Goal: Task Accomplishment & Management: Complete application form

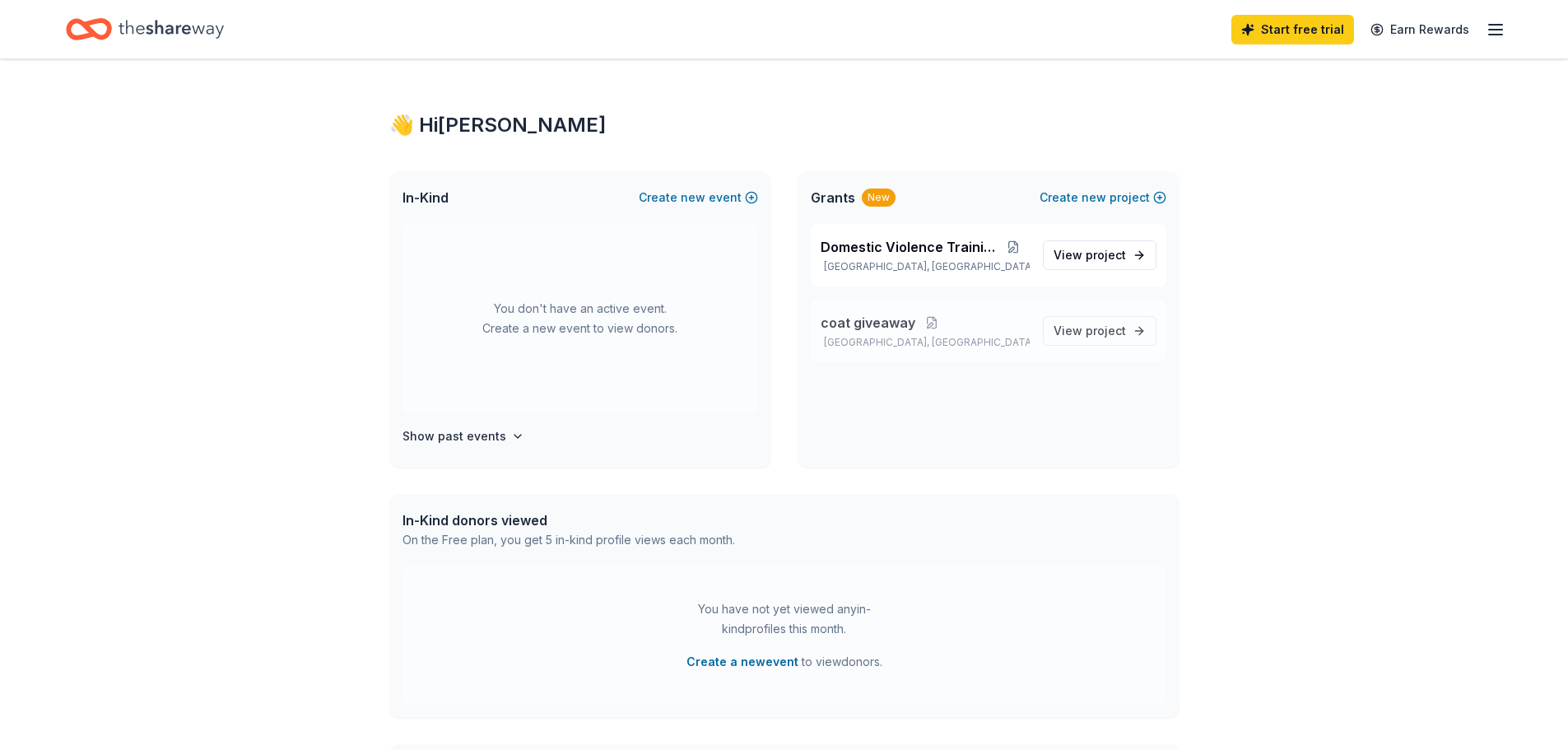
click at [885, 326] on span "coat giveaway" at bounding box center [868, 323] width 94 height 20
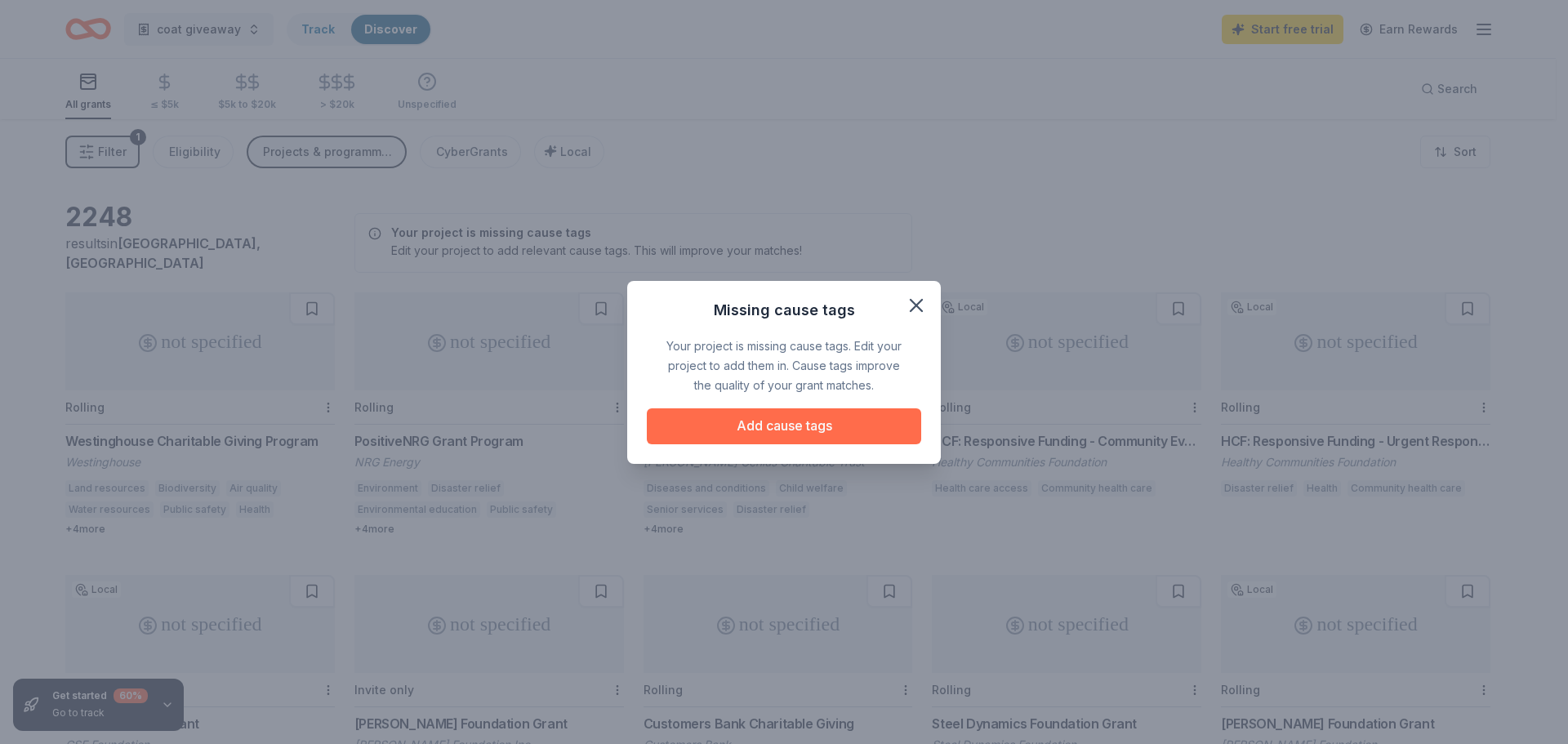
click at [842, 426] on button "Add cause tags" at bounding box center [784, 426] width 274 height 36
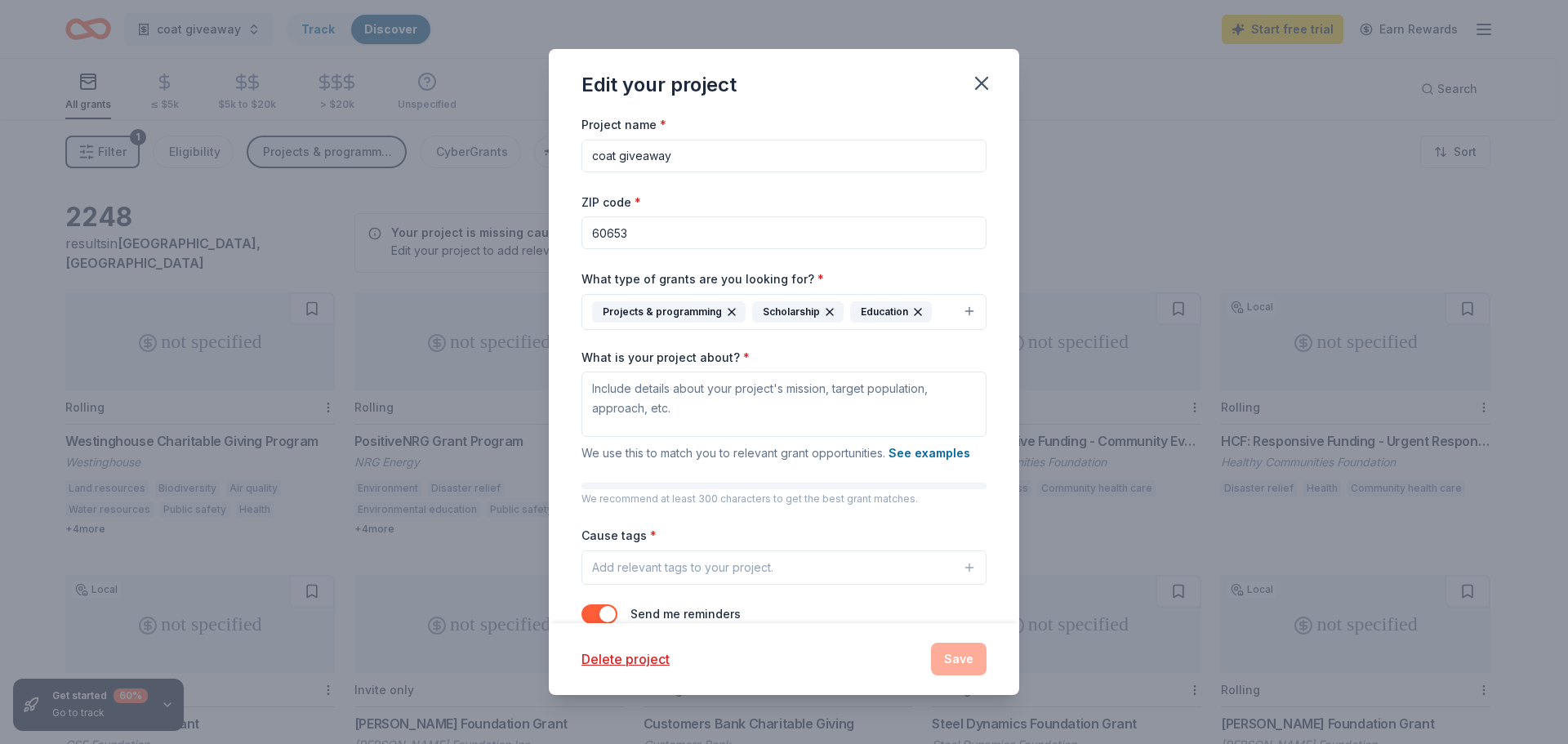
scroll to position [47, 0]
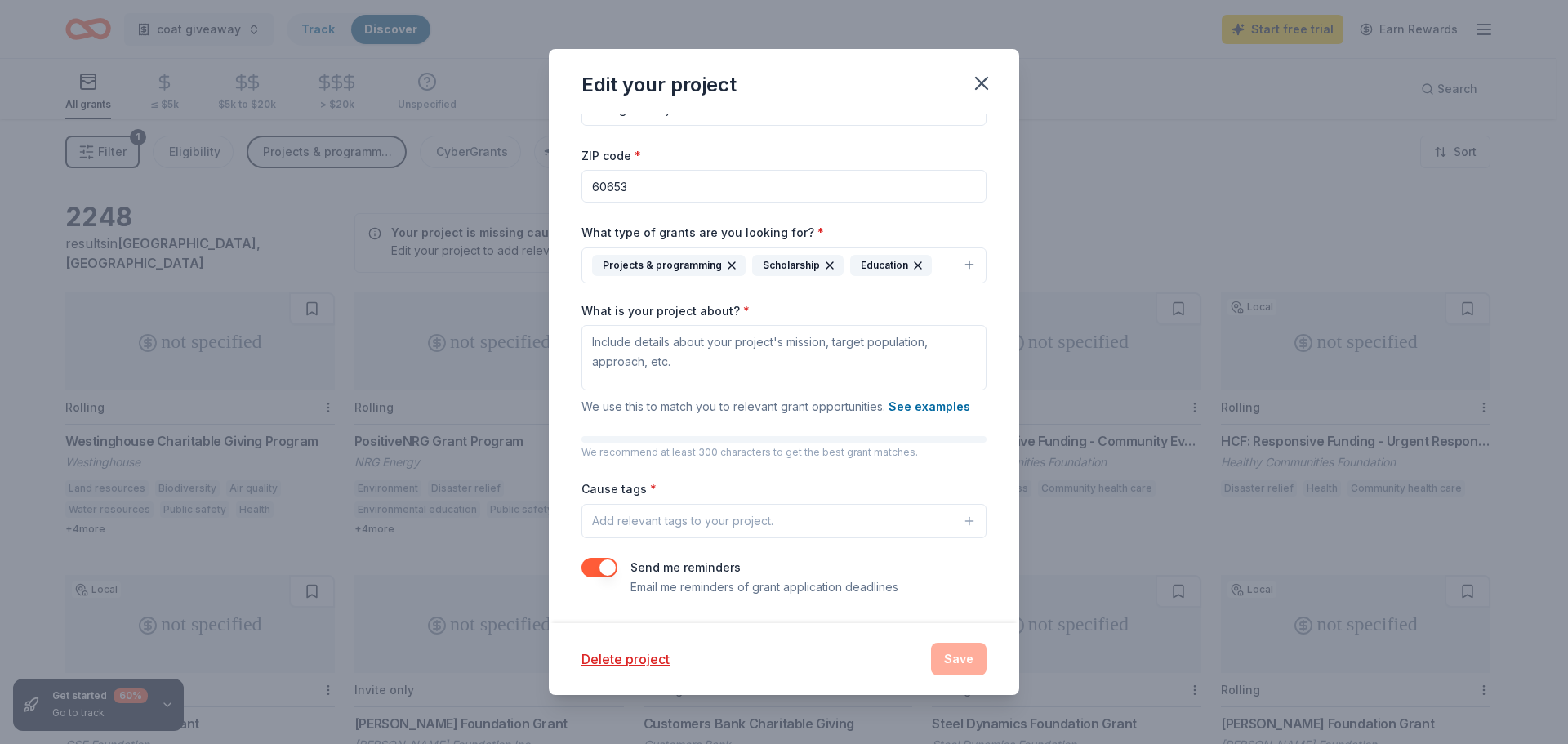
click at [694, 457] on p "We recommend at least 300 characters to get the best grant matches." at bounding box center [784, 453] width 405 height 13
click at [804, 372] on textarea "What is your project about? *" at bounding box center [784, 357] width 405 height 66
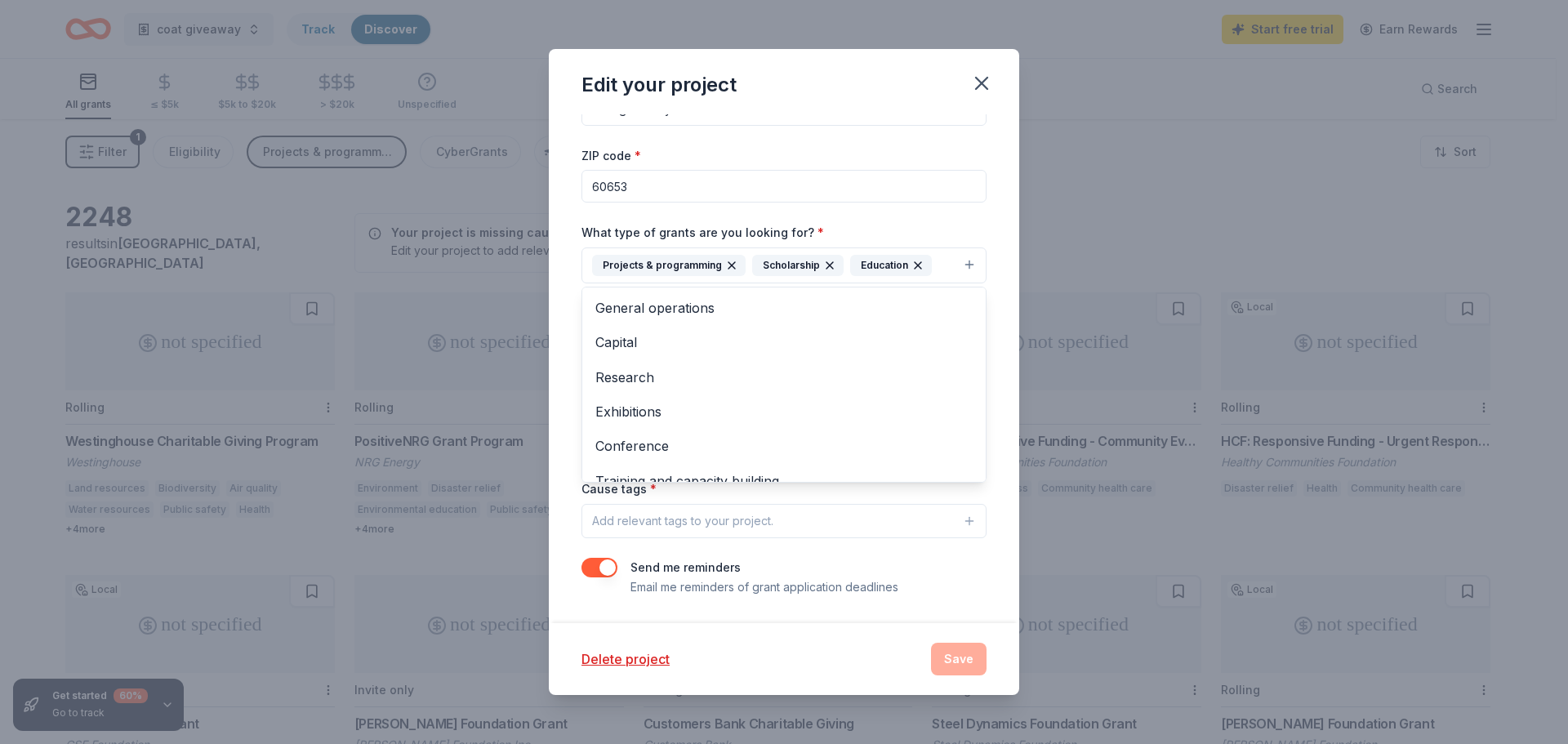
click at [952, 270] on button "Projects & programming Scholarship Education" at bounding box center [784, 265] width 405 height 36
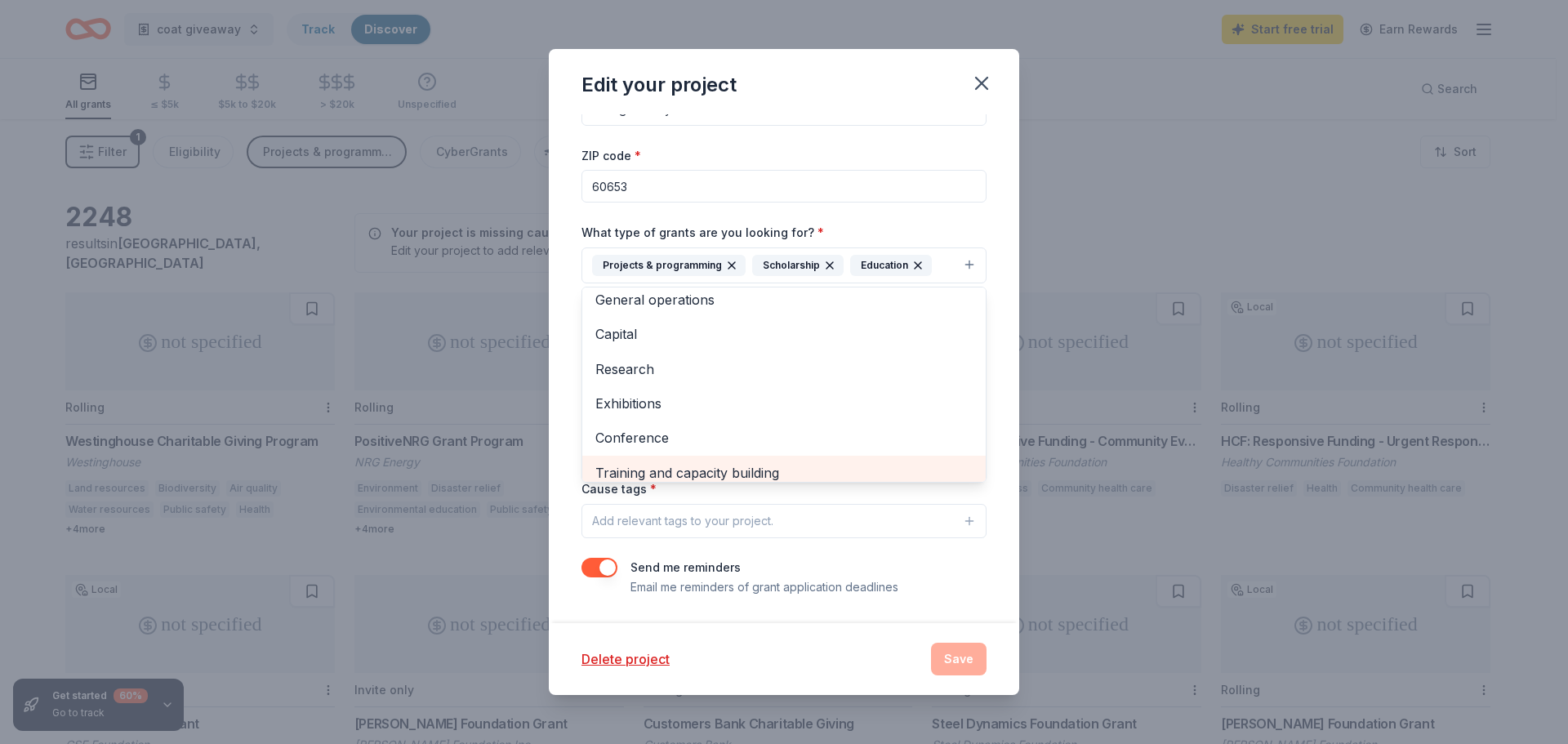
scroll to position [0, 0]
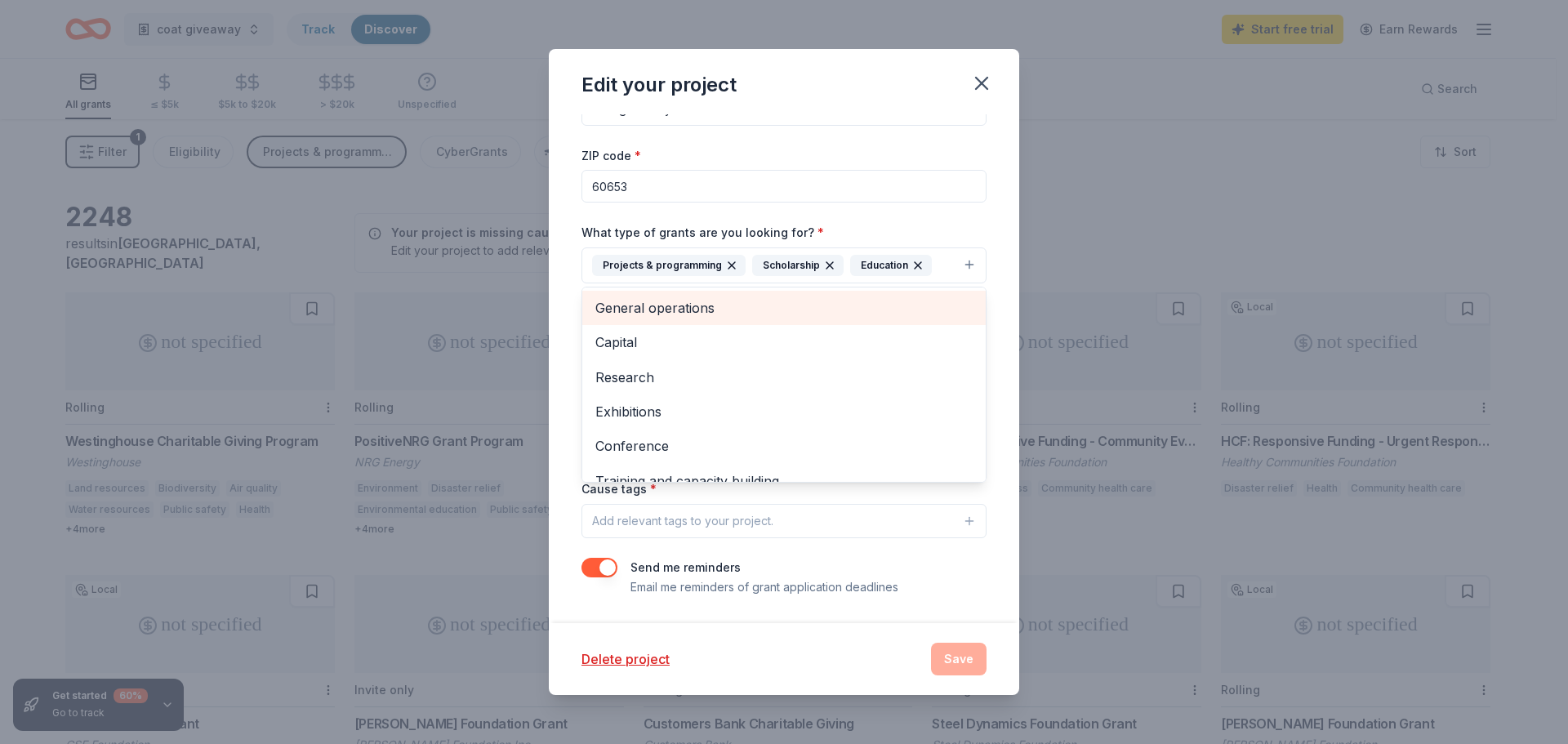
click at [710, 310] on span "General operations" at bounding box center [784, 308] width 377 height 22
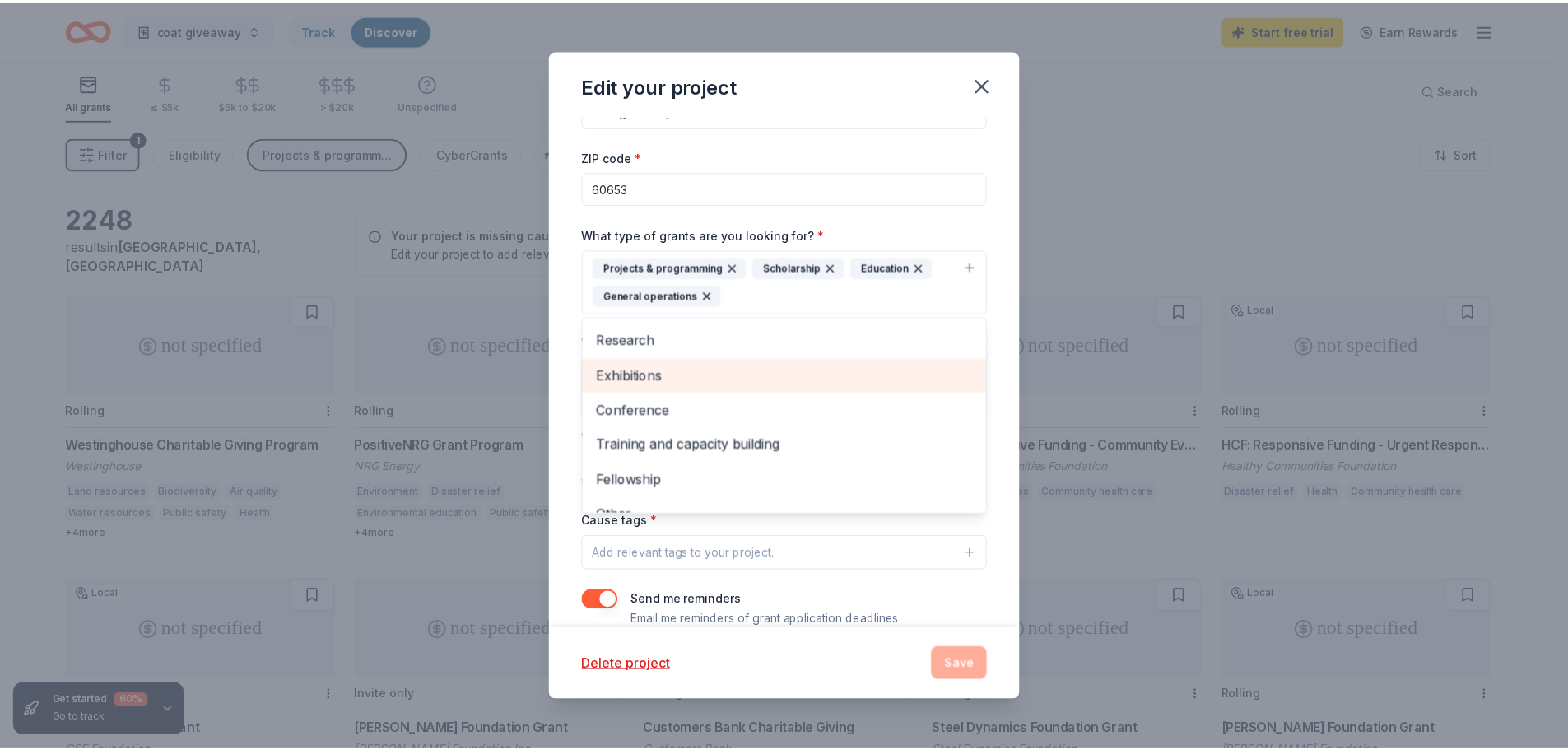
scroll to position [55, 0]
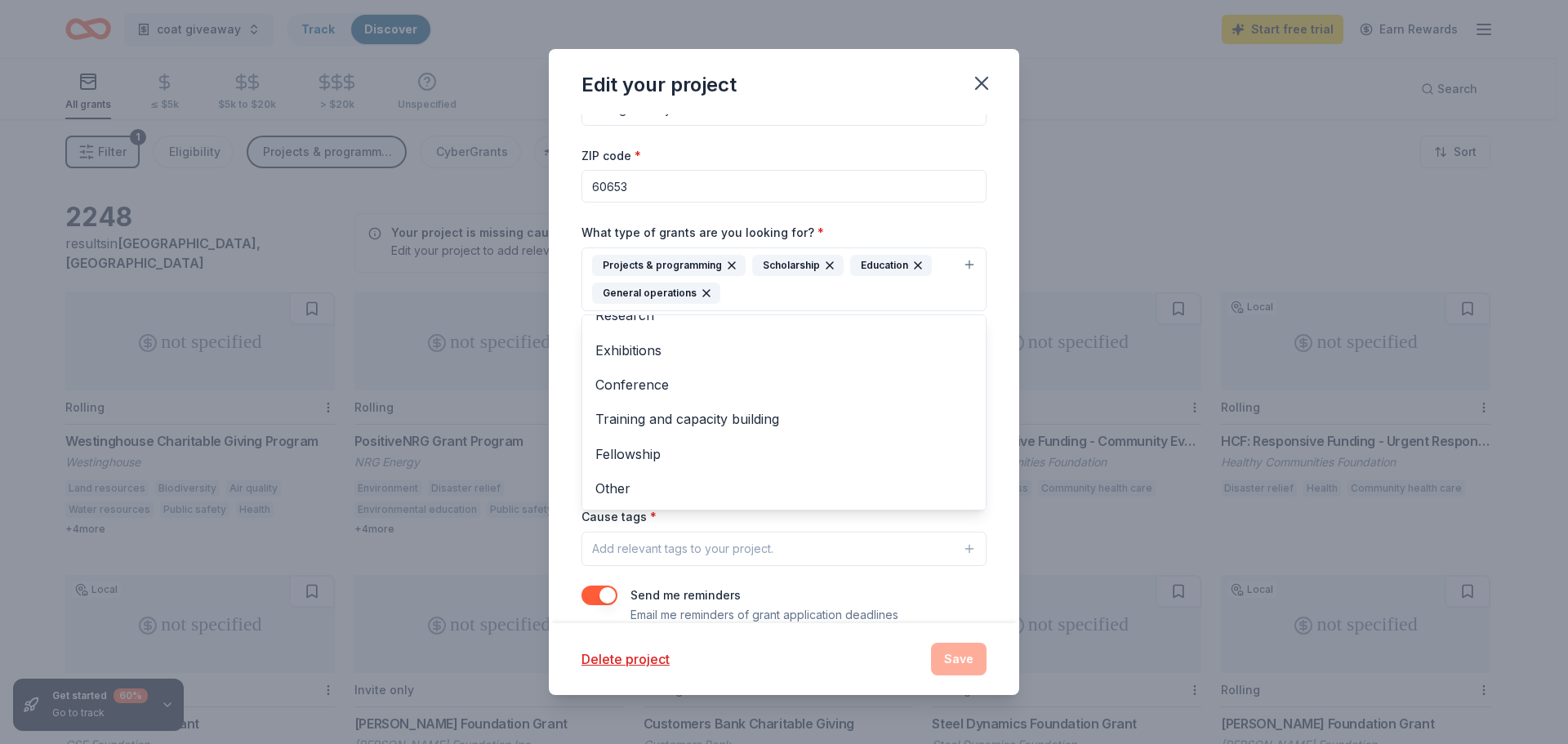
click at [821, 568] on div "Project name * coat giveaway ZIP code * 60653 What type of grants are you looki…" at bounding box center [784, 345] width 405 height 557
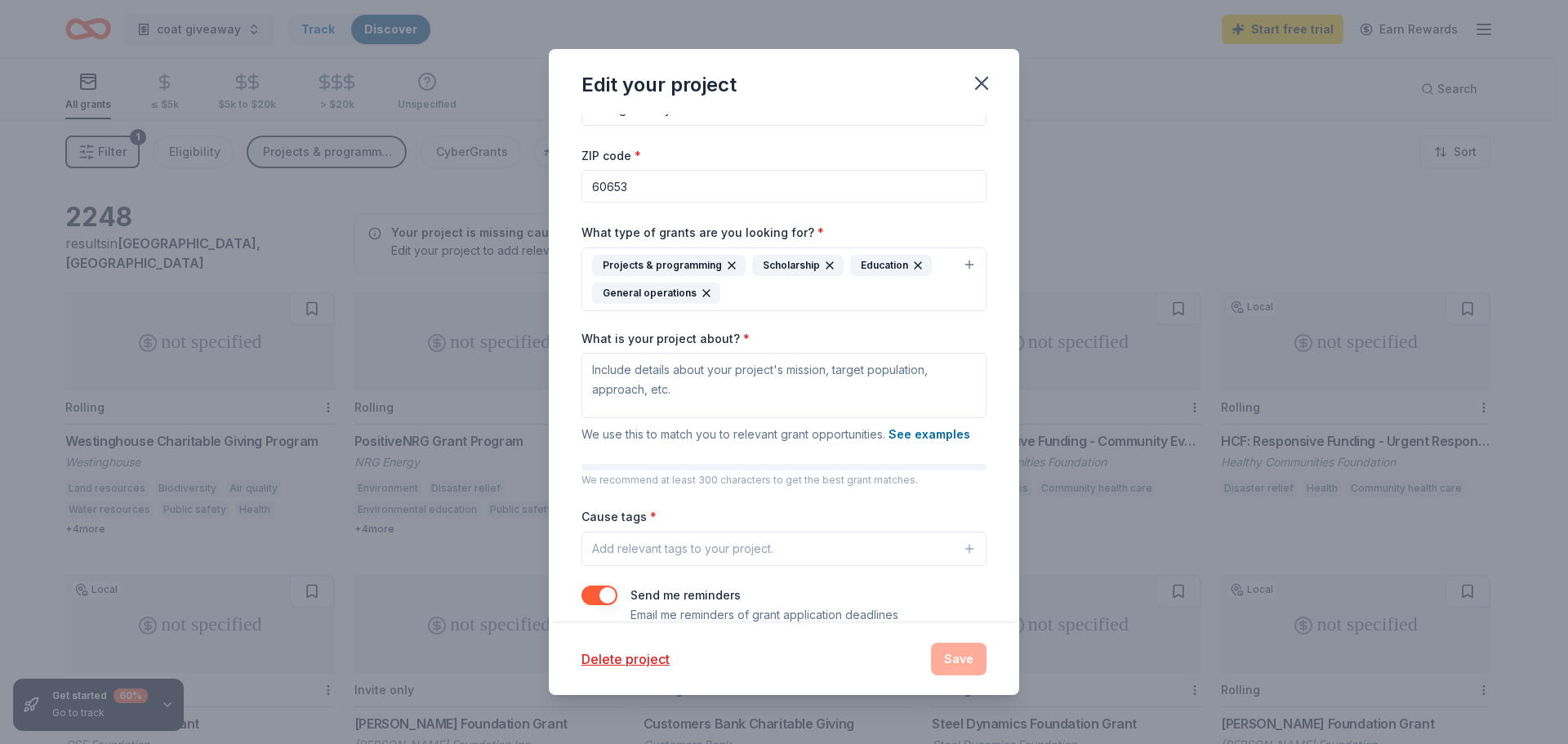
click at [684, 499] on div "Project name * coat giveaway ZIP code * 60653 What type of grants are you looki…" at bounding box center [784, 345] width 405 height 557
click at [949, 662] on div "Delete project Save" at bounding box center [784, 659] width 405 height 32
click at [960, 665] on div "Delete project Save" at bounding box center [784, 659] width 405 height 32
click at [984, 84] on icon "button" at bounding box center [981, 83] width 22 height 22
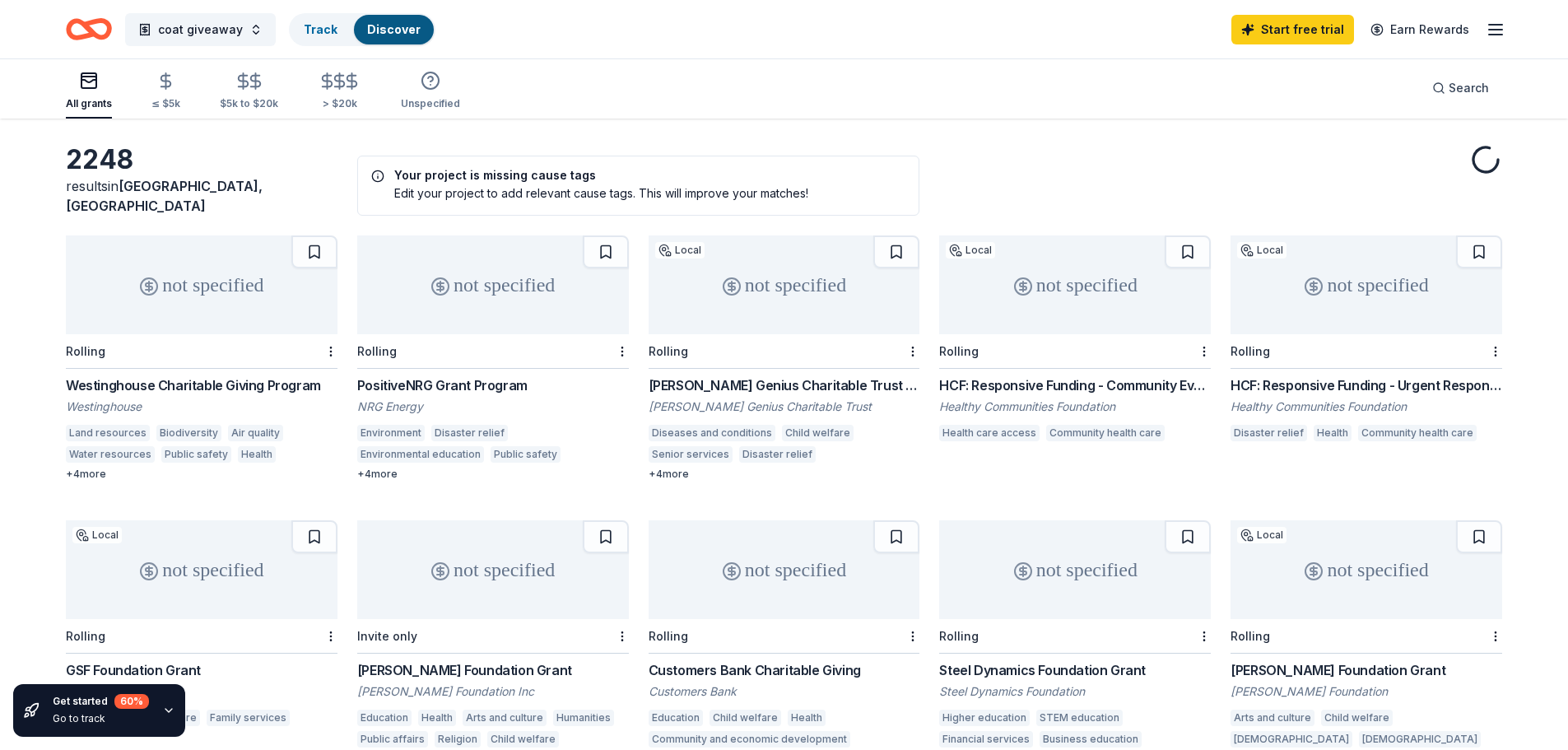
scroll to position [194, 0]
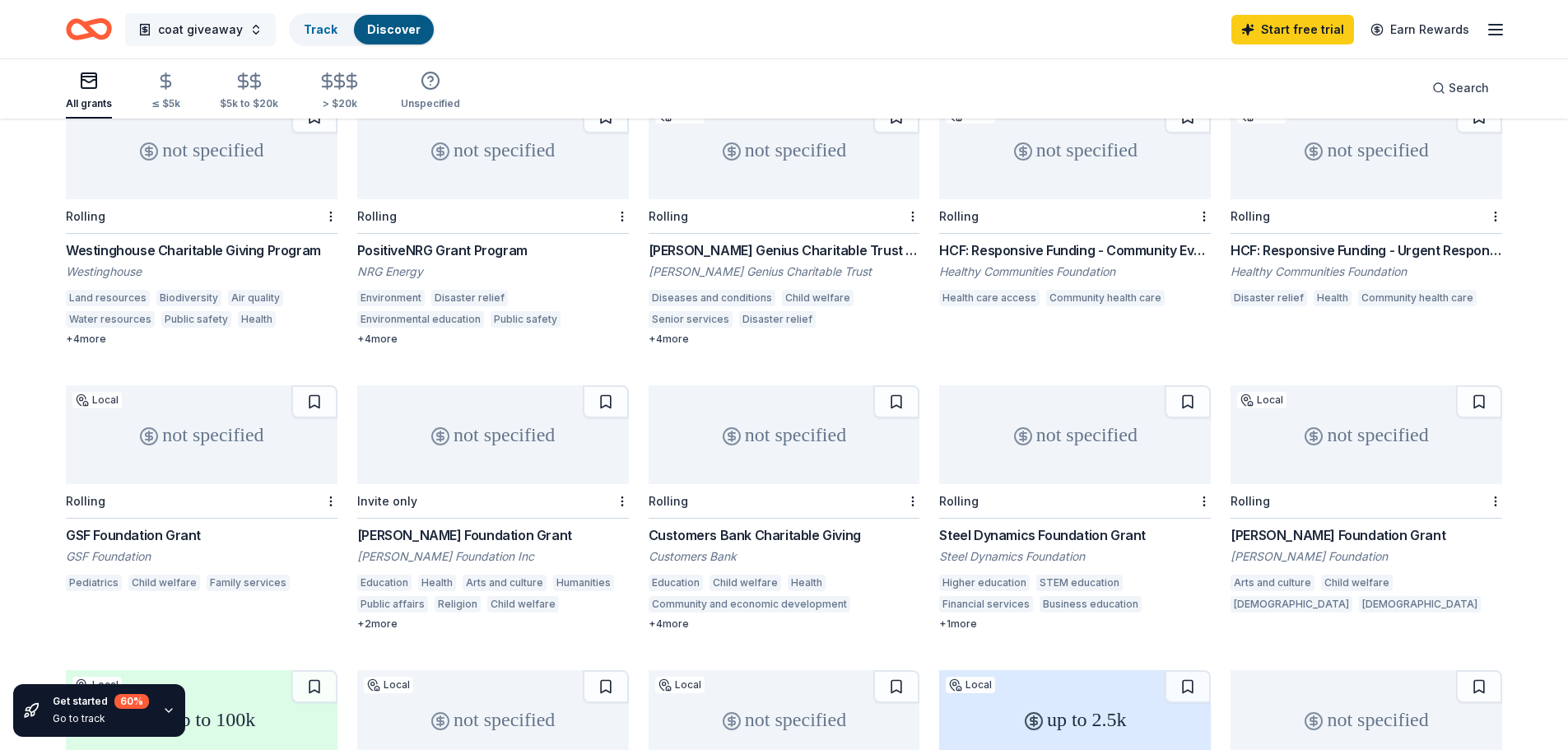
click at [192, 37] on span "coat giveaway" at bounding box center [200, 30] width 84 height 20
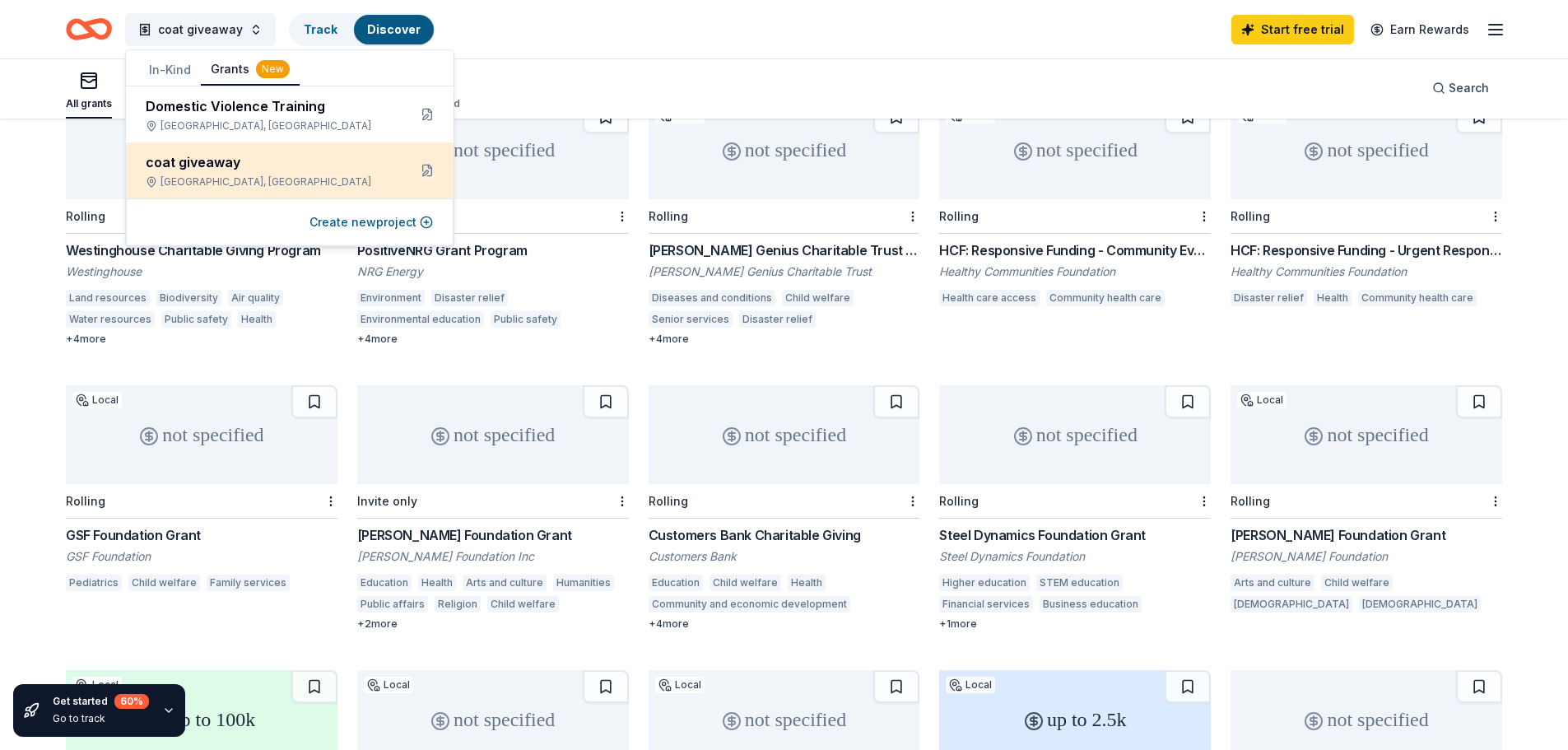
click at [198, 153] on div "coat giveaway" at bounding box center [270, 162] width 248 height 20
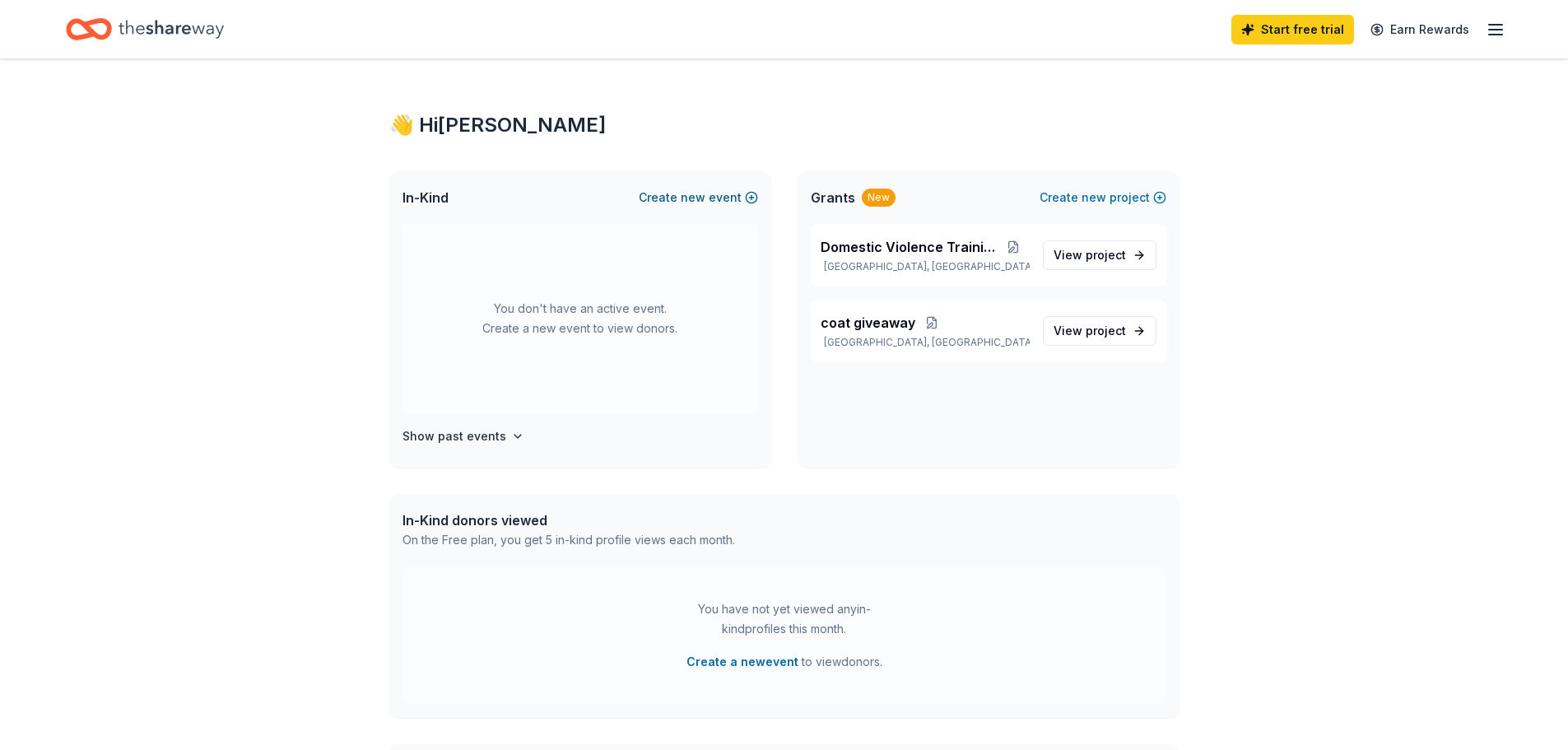
click at [694, 200] on span "new" at bounding box center [693, 198] width 24 height 20
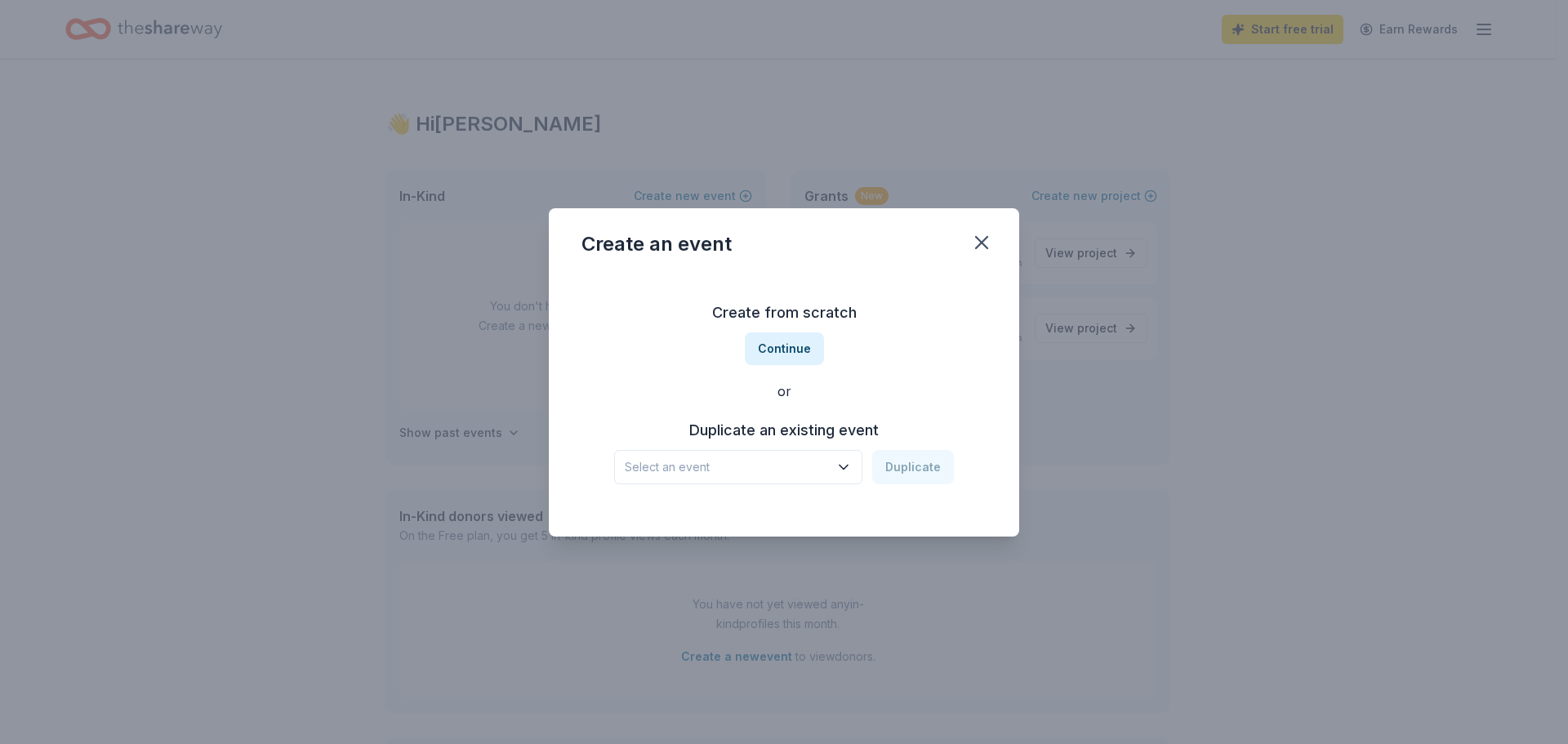
click at [847, 462] on icon "button" at bounding box center [844, 467] width 16 height 16
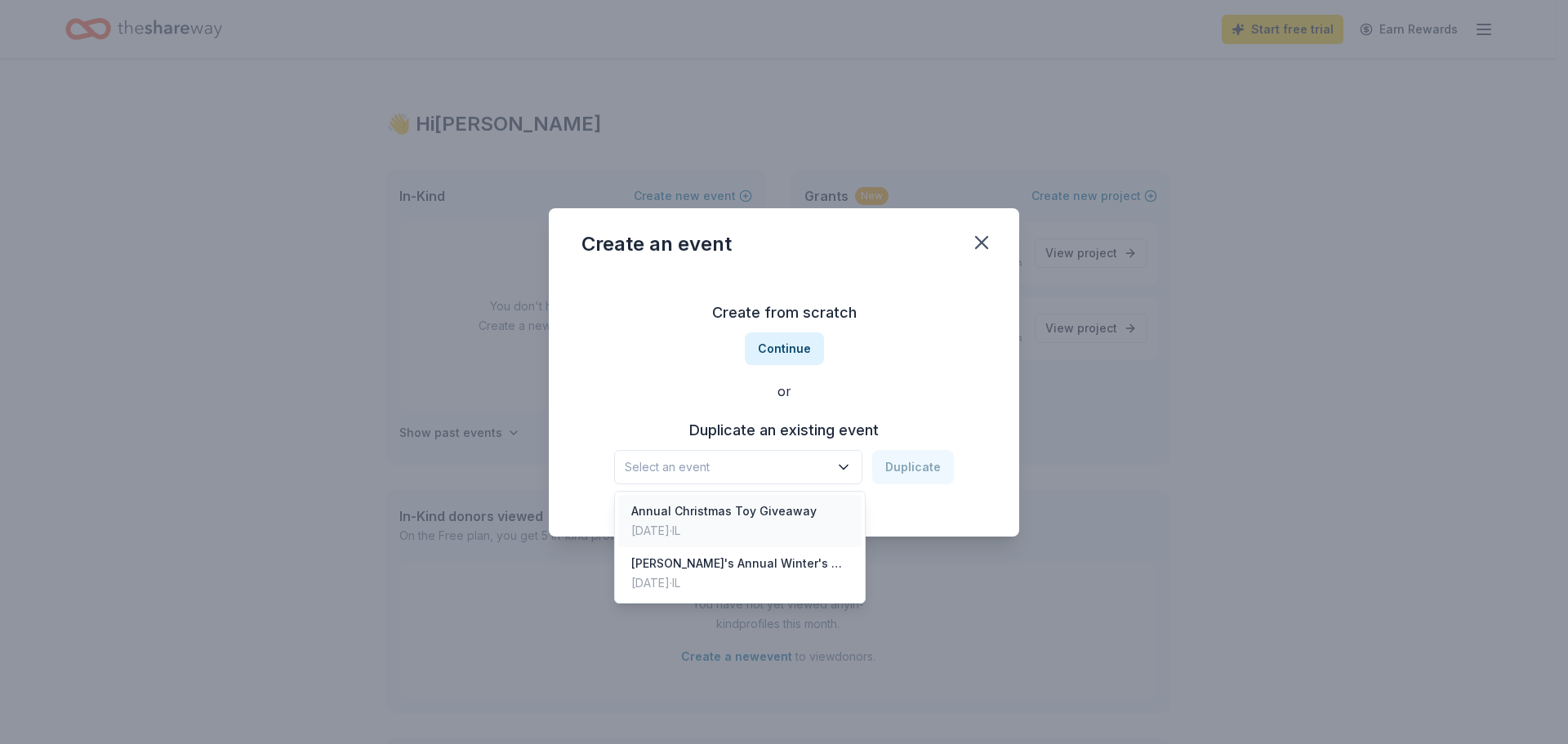
click at [818, 519] on div "Annual Christmas Toy Giveaway [DATE] · IL" at bounding box center [739, 521] width 244 height 52
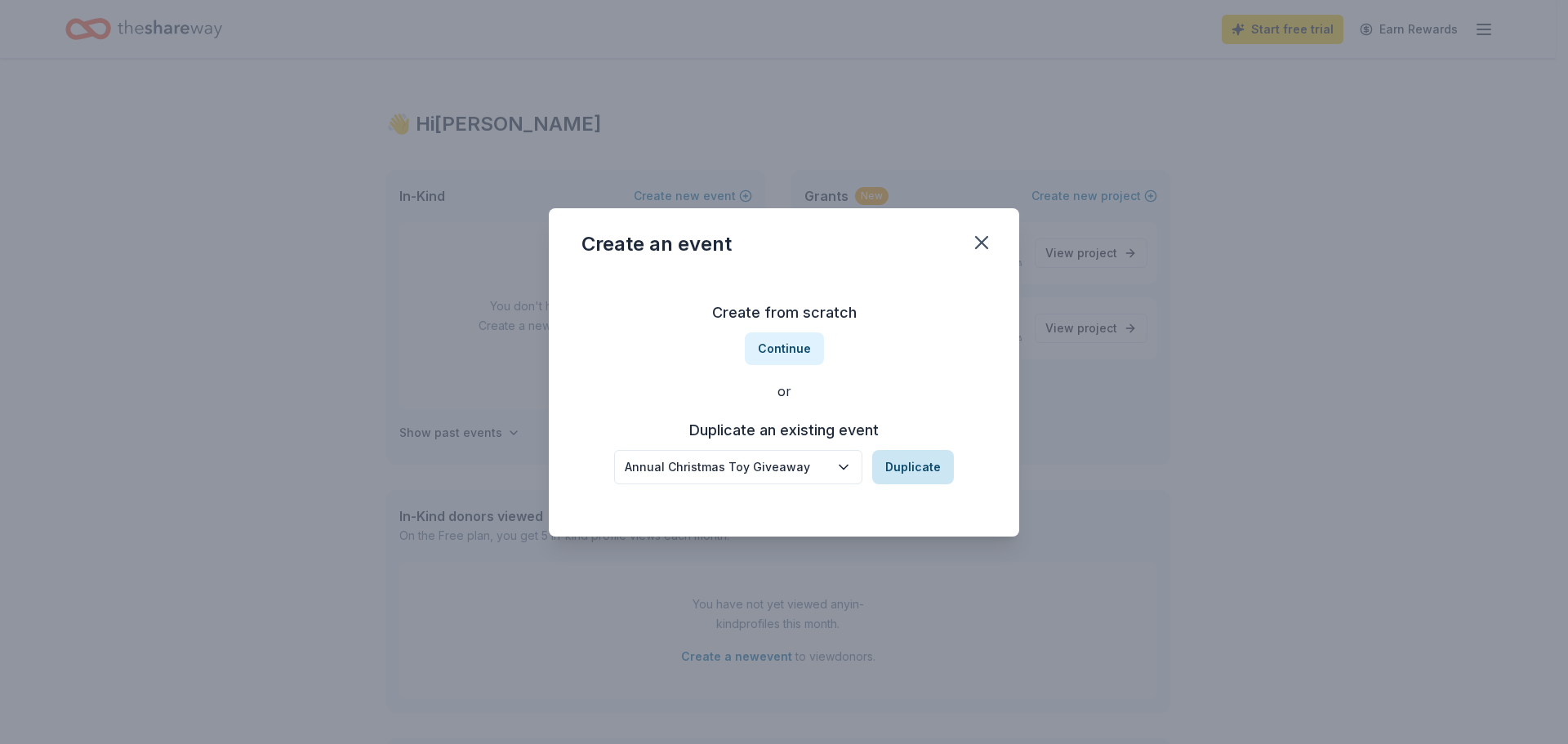
click at [904, 467] on button "Duplicate" at bounding box center [912, 467] width 82 height 34
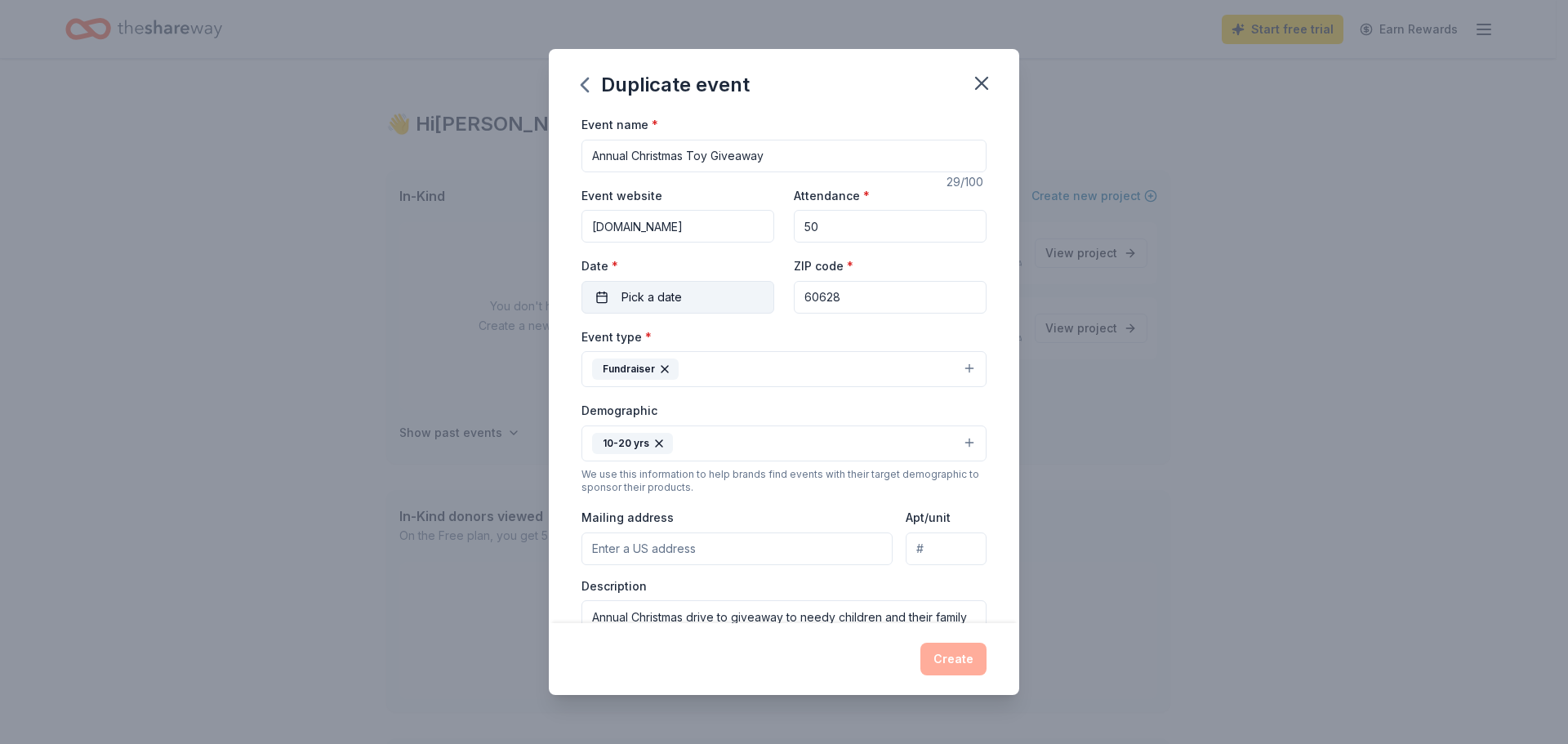
click at [647, 298] on span "Pick a date" at bounding box center [651, 298] width 60 height 20
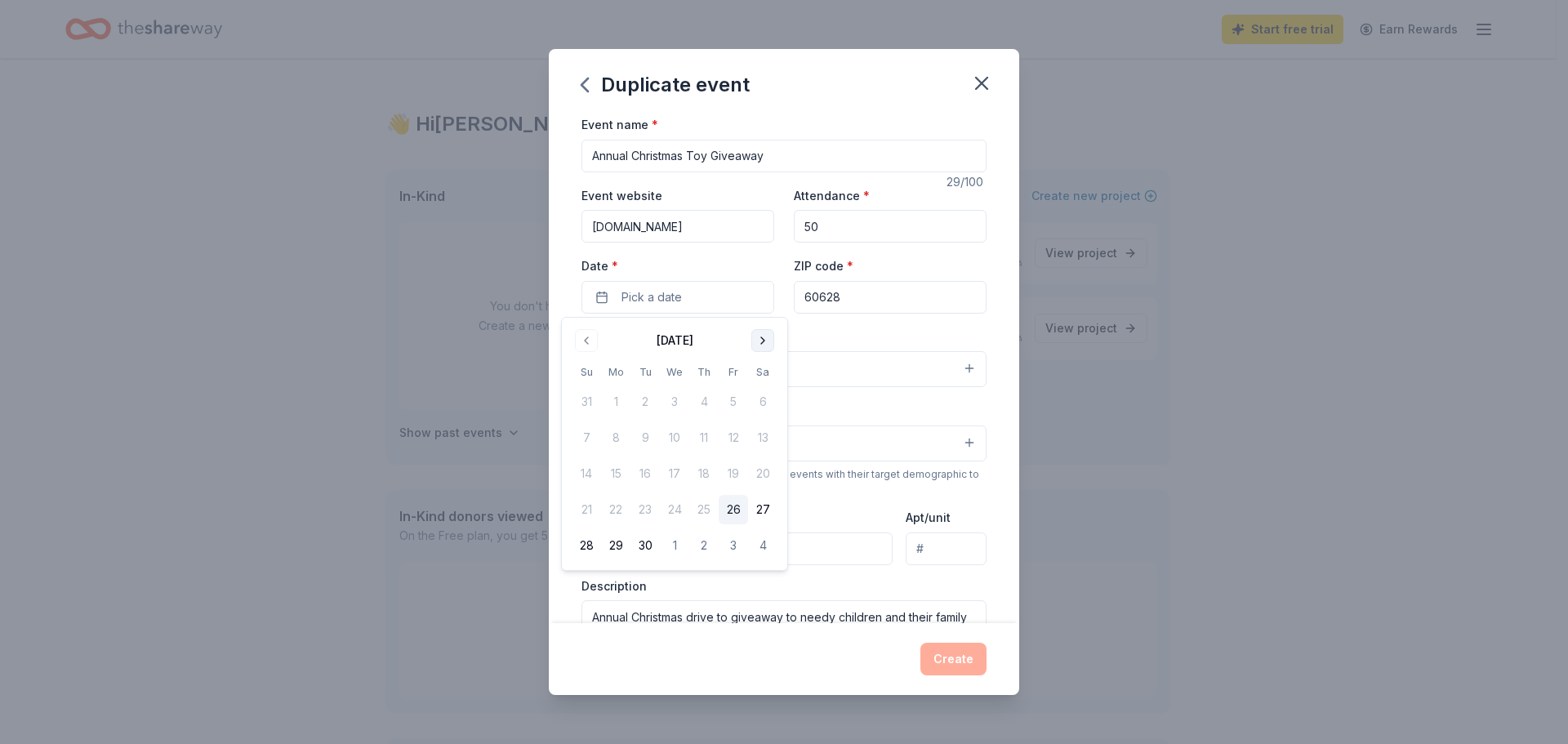
click at [762, 347] on button "Go to next month" at bounding box center [762, 340] width 22 height 22
click at [759, 344] on button "Go to next month" at bounding box center [762, 340] width 22 height 22
click at [624, 405] on button "1" at bounding box center [615, 401] width 30 height 30
click at [844, 397] on div "Event type * Fundraiser Demographic 10-20 yrs We use this information to help b…" at bounding box center [784, 500] width 405 height 347
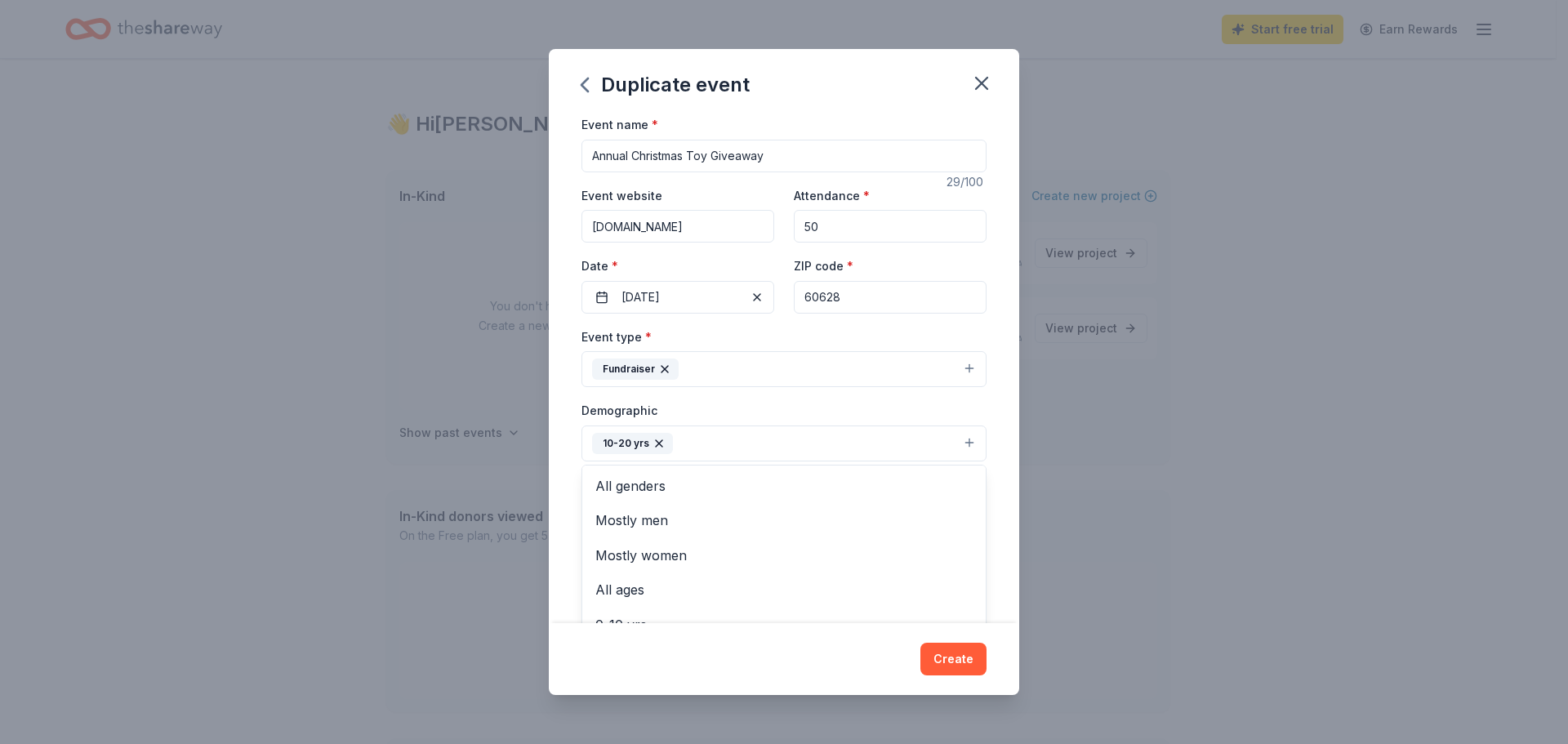
click at [755, 441] on button "10-20 yrs" at bounding box center [784, 444] width 405 height 36
click at [657, 491] on span "All genders" at bounding box center [784, 486] width 377 height 22
click at [624, 560] on span "All ages" at bounding box center [784, 555] width 377 height 22
click at [844, 373] on div "Event type * Fundraiser Demographic 10-20 yrs All genders All ages Mostly men M…" at bounding box center [784, 500] width 405 height 347
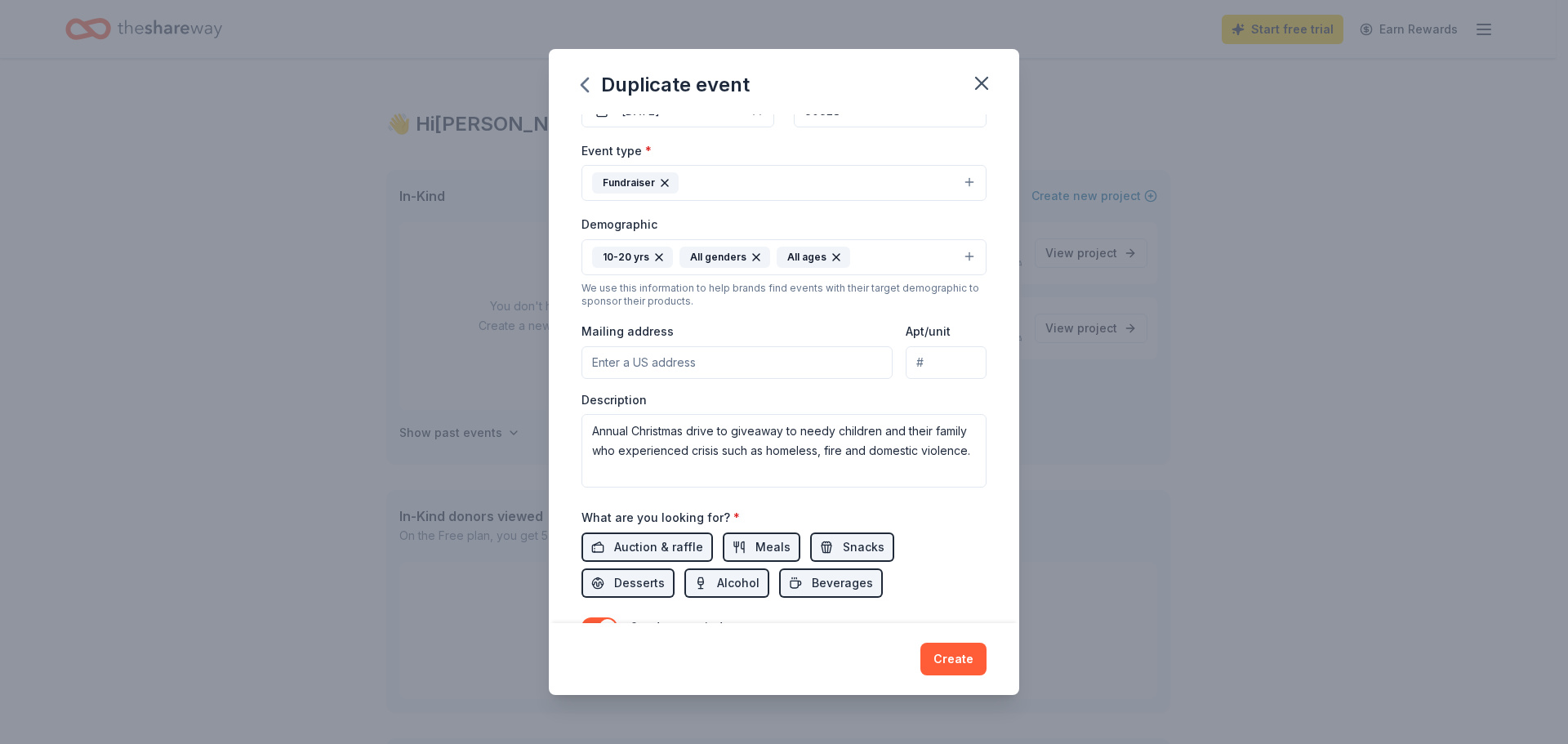
scroll to position [245, 0]
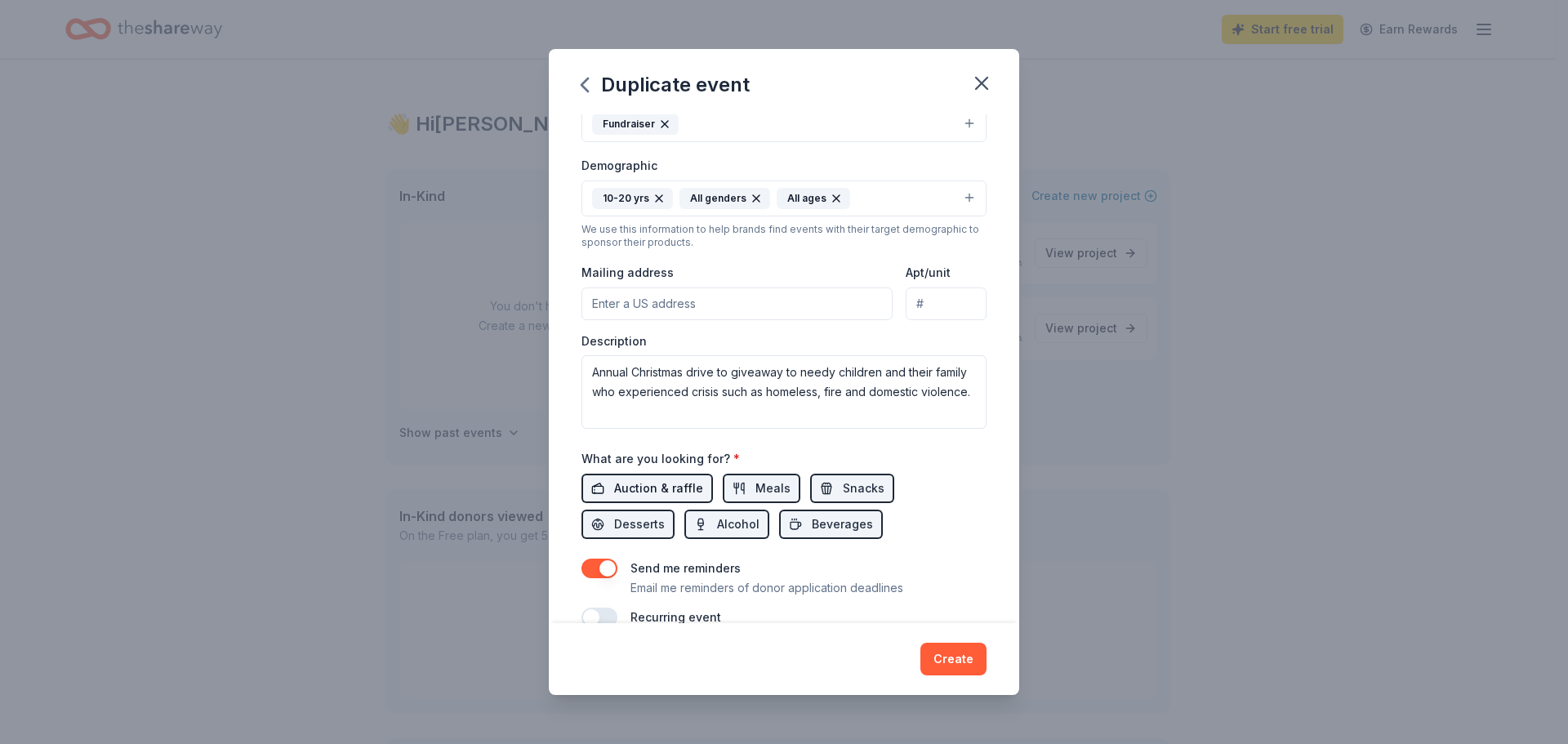
click at [625, 481] on span "Auction & raffle" at bounding box center [659, 489] width 89 height 20
click at [634, 515] on span "Desserts" at bounding box center [640, 524] width 50 height 20
click at [781, 484] on span "Meals" at bounding box center [773, 489] width 35 height 20
click at [855, 480] on span "Snacks" at bounding box center [864, 489] width 41 height 20
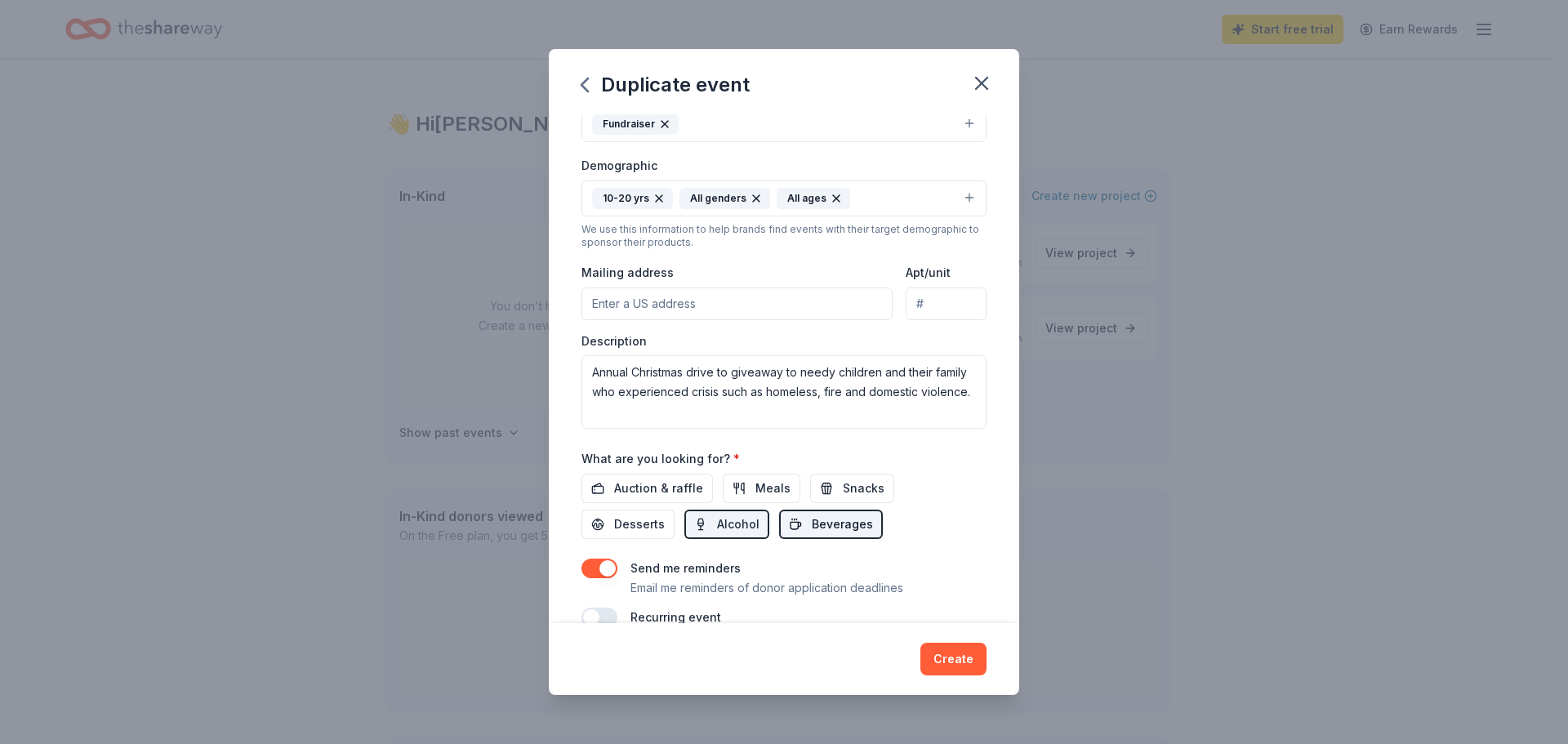
drag, startPoint x: 832, startPoint y: 513, endPoint x: 789, endPoint y: 524, distance: 44.4
click at [824, 518] on button "Beverages" at bounding box center [830, 524] width 103 height 30
click at [739, 524] on span "Alcohol" at bounding box center [738, 524] width 42 height 20
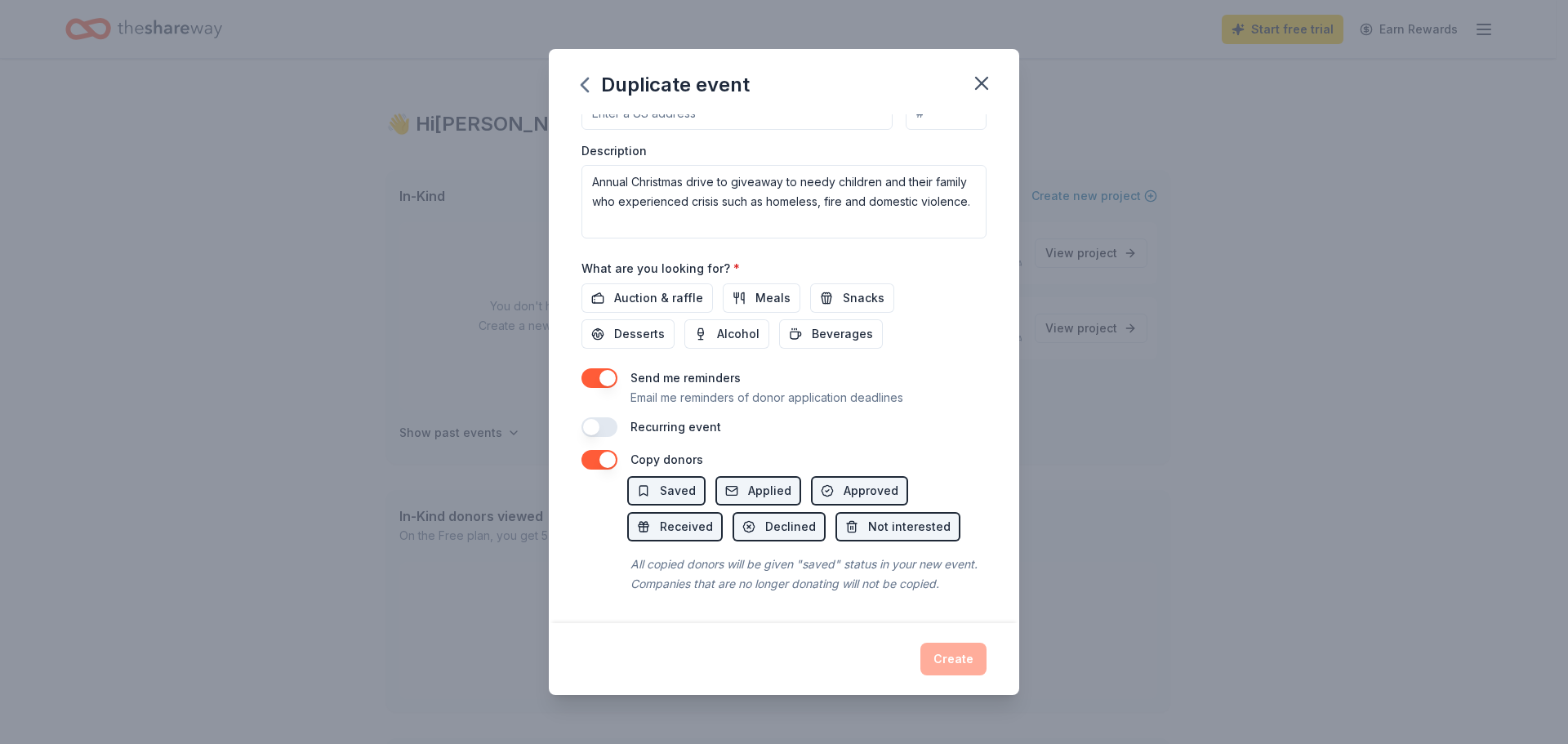
scroll to position [455, 0]
click at [647, 476] on button "Saved" at bounding box center [666, 490] width 78 height 30
click at [731, 476] on button "Applied" at bounding box center [757, 490] width 85 height 30
click at [835, 476] on button "Approved" at bounding box center [859, 490] width 97 height 30
drag, startPoint x: 961, startPoint y: 661, endPoint x: 941, endPoint y: 638, distance: 30.5
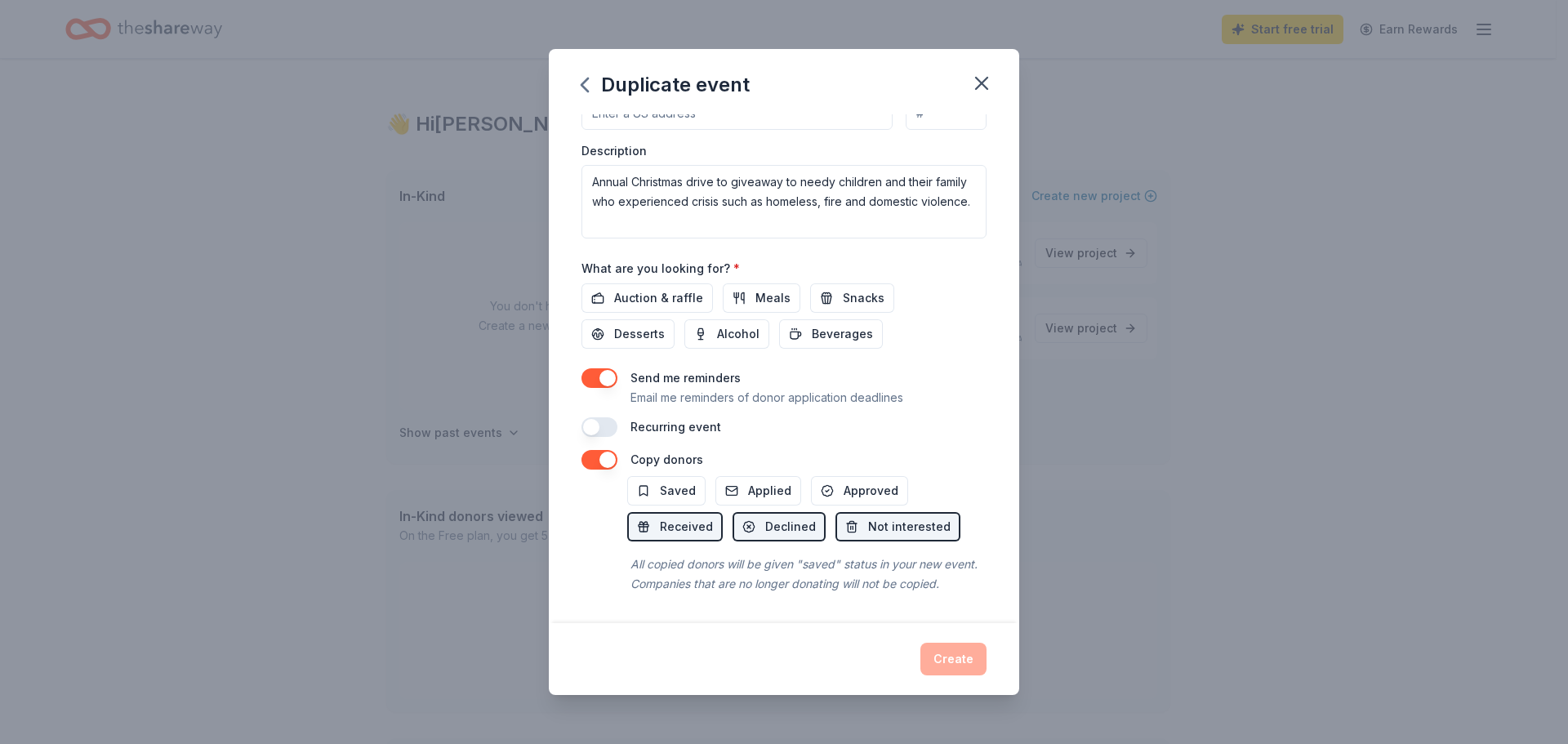
click at [960, 661] on div "Create" at bounding box center [784, 659] width 405 height 32
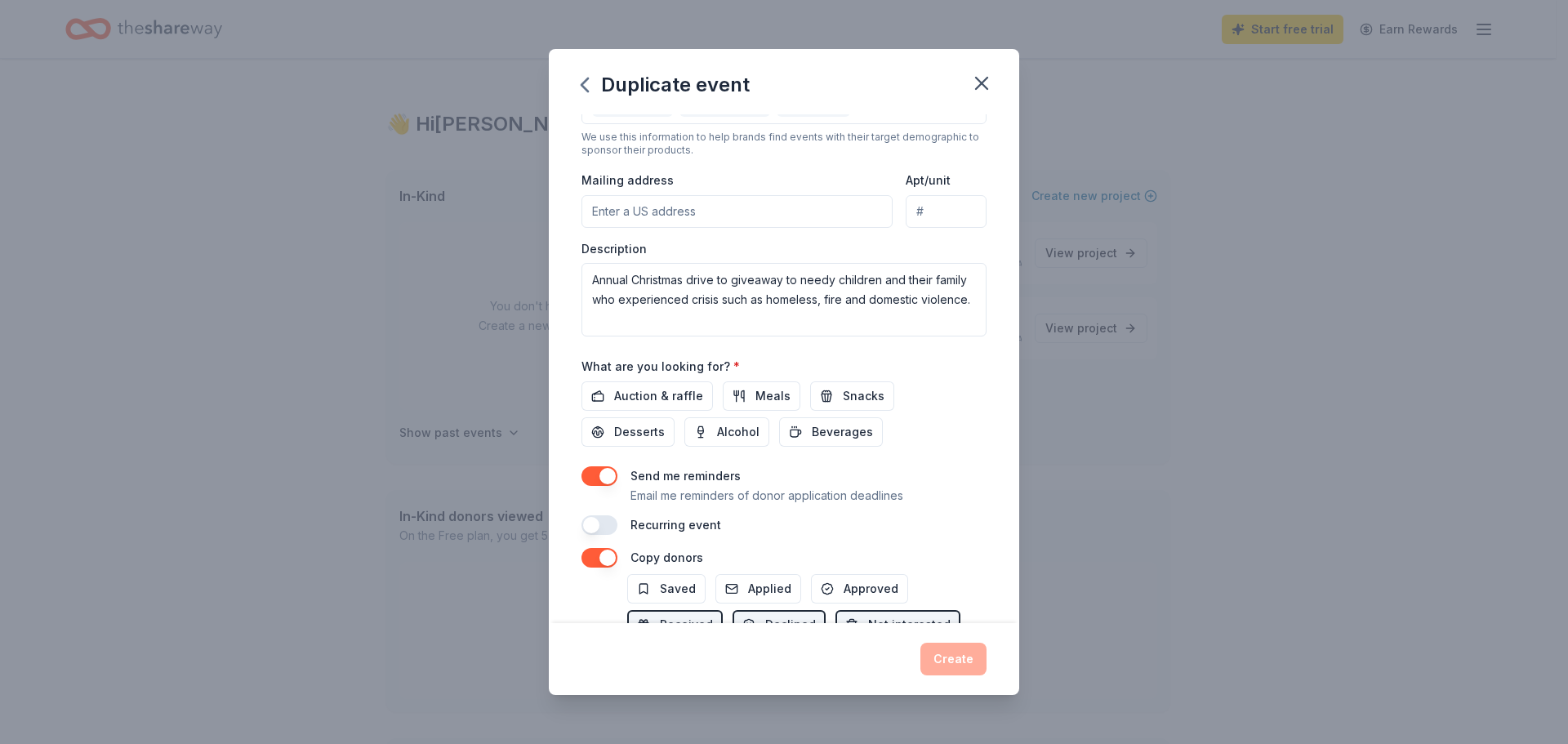
scroll to position [373, 0]
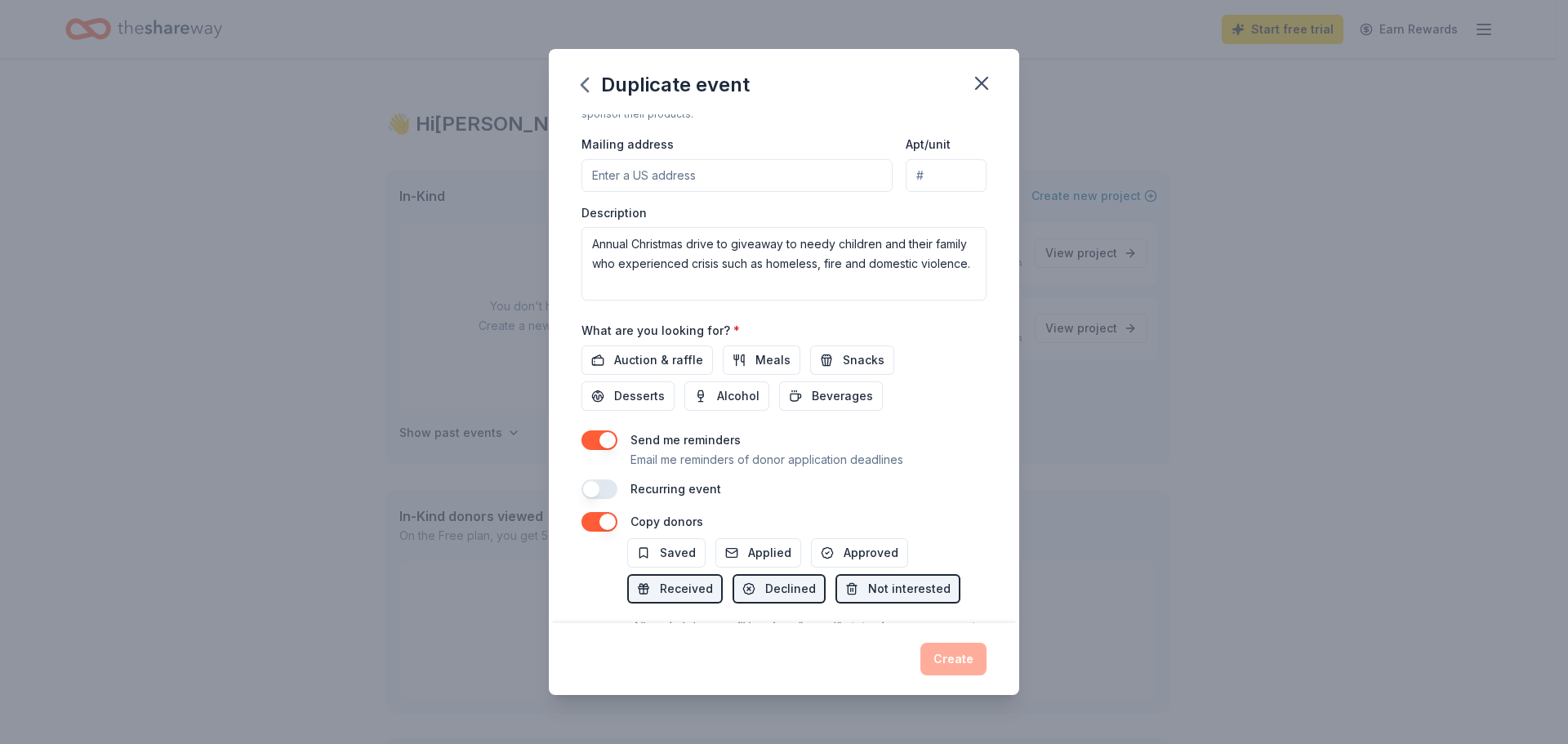
click at [613, 491] on button "button" at bounding box center [599, 489] width 36 height 20
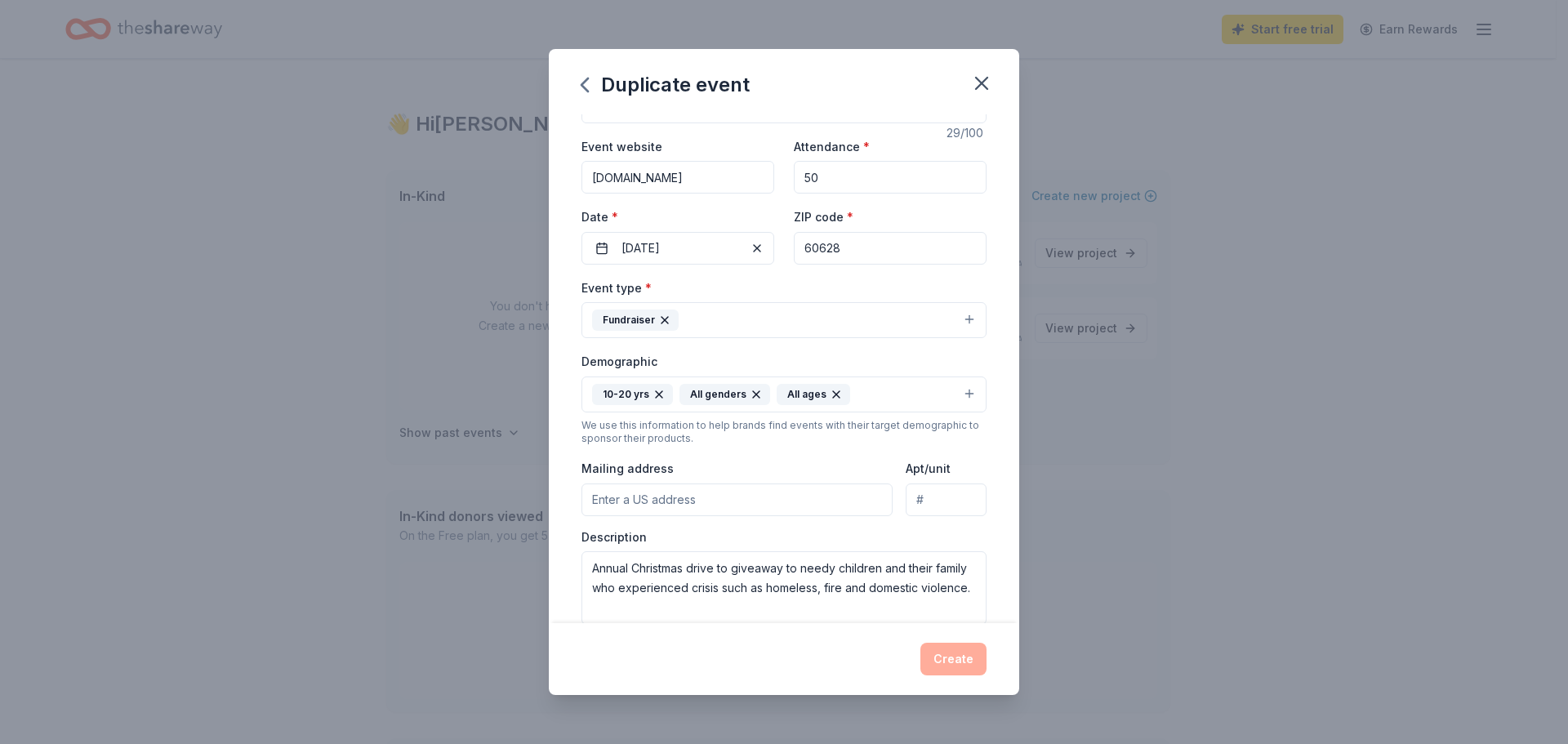
scroll to position [82, 0]
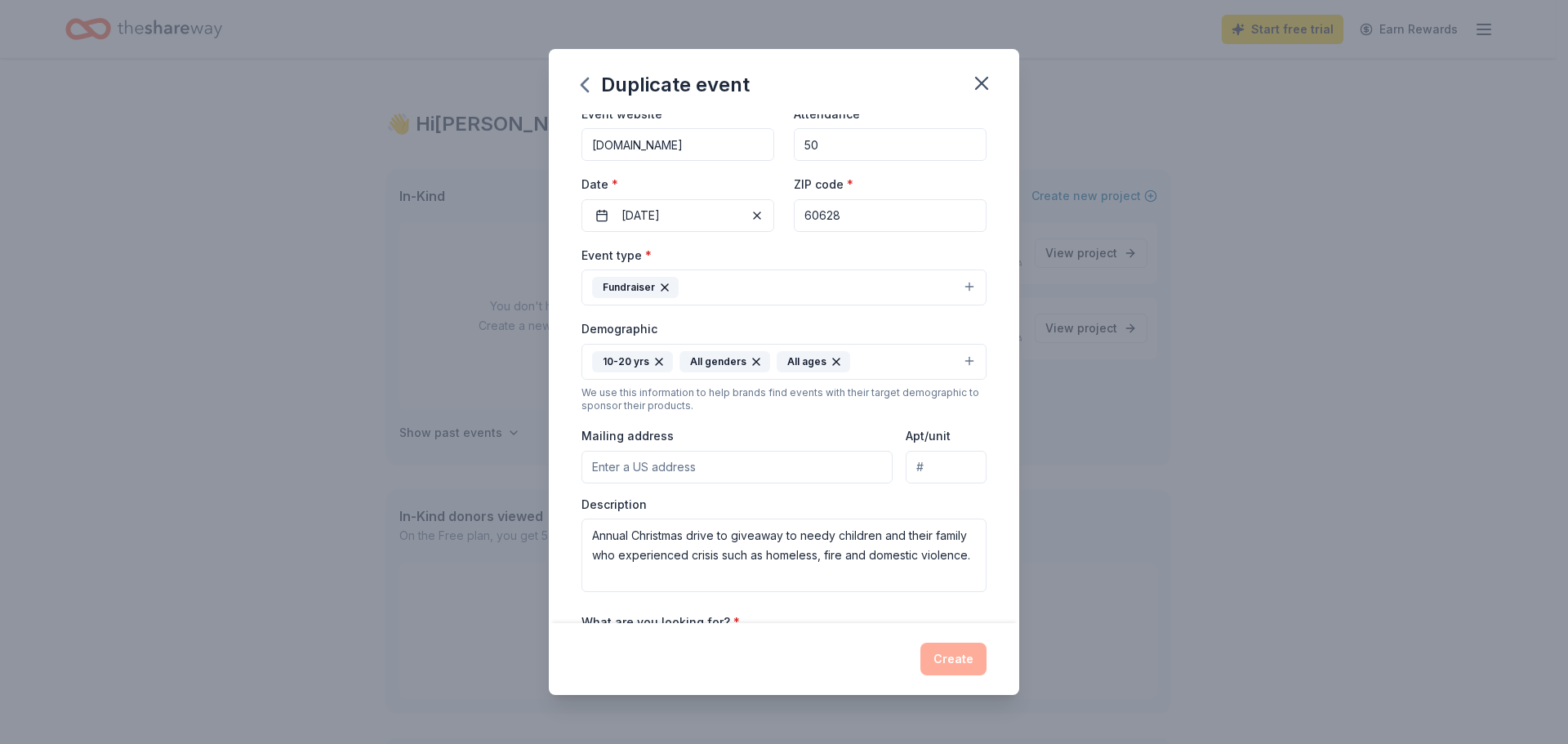
click at [936, 650] on div "Create" at bounding box center [784, 659] width 405 height 32
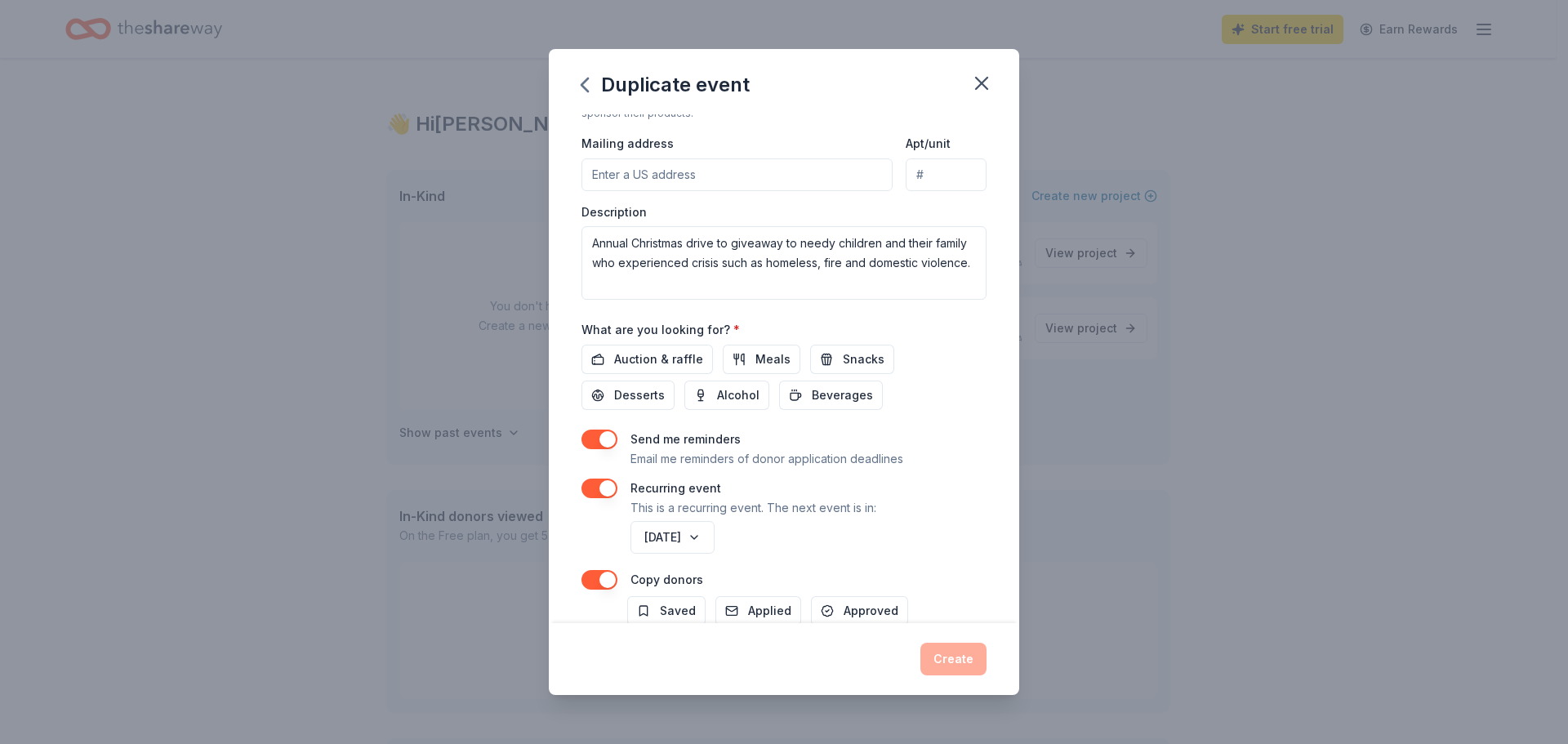
scroll to position [514, 0]
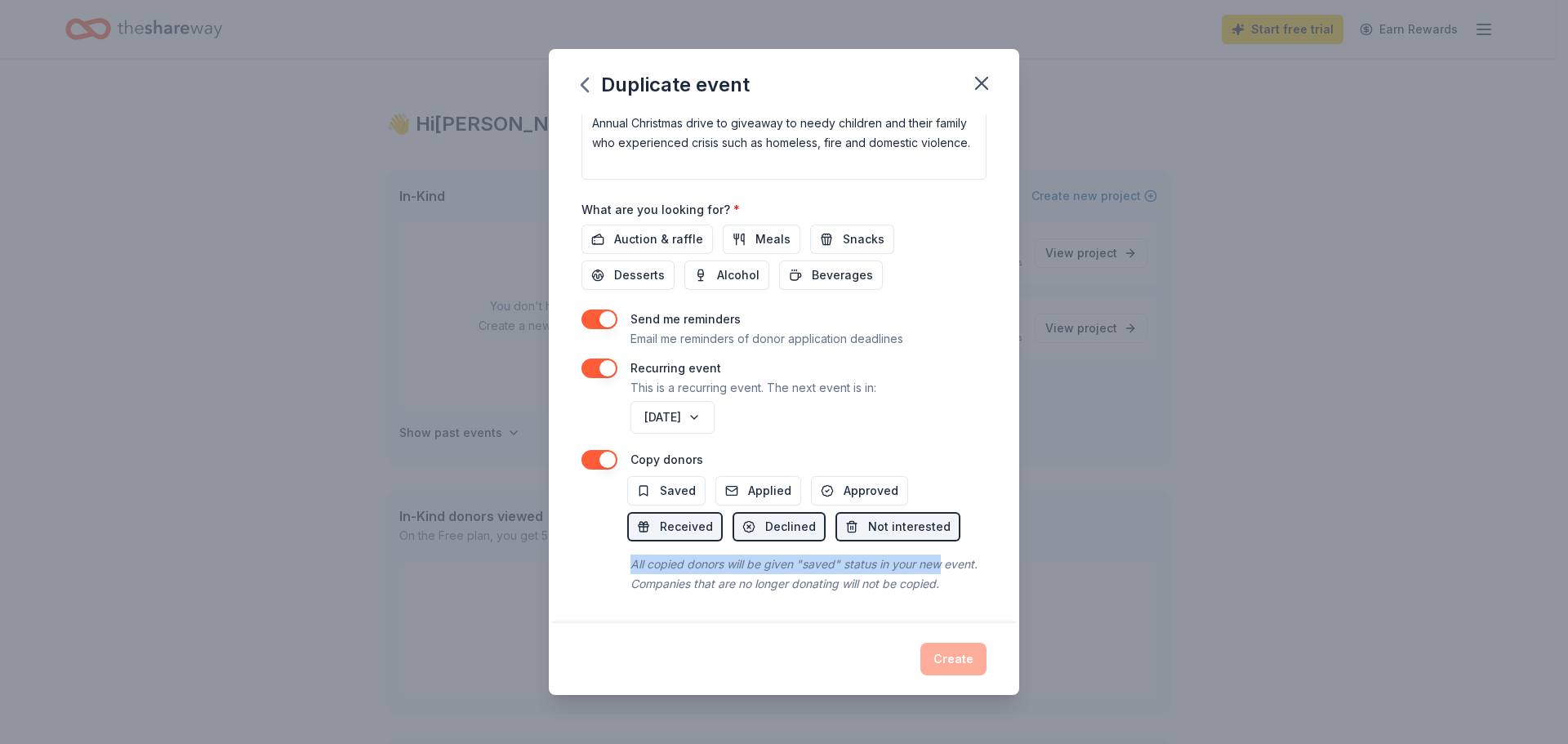
drag, startPoint x: 996, startPoint y: 497, endPoint x: 997, endPoint y: 483, distance: 14.0
click at [997, 483] on div "Event name * Annual Christmas Toy Giveaway 29 /100 Event website [DOMAIN_NAME] …" at bounding box center [784, 369] width 470 height 509
click at [983, 88] on icon "button" at bounding box center [981, 83] width 22 height 22
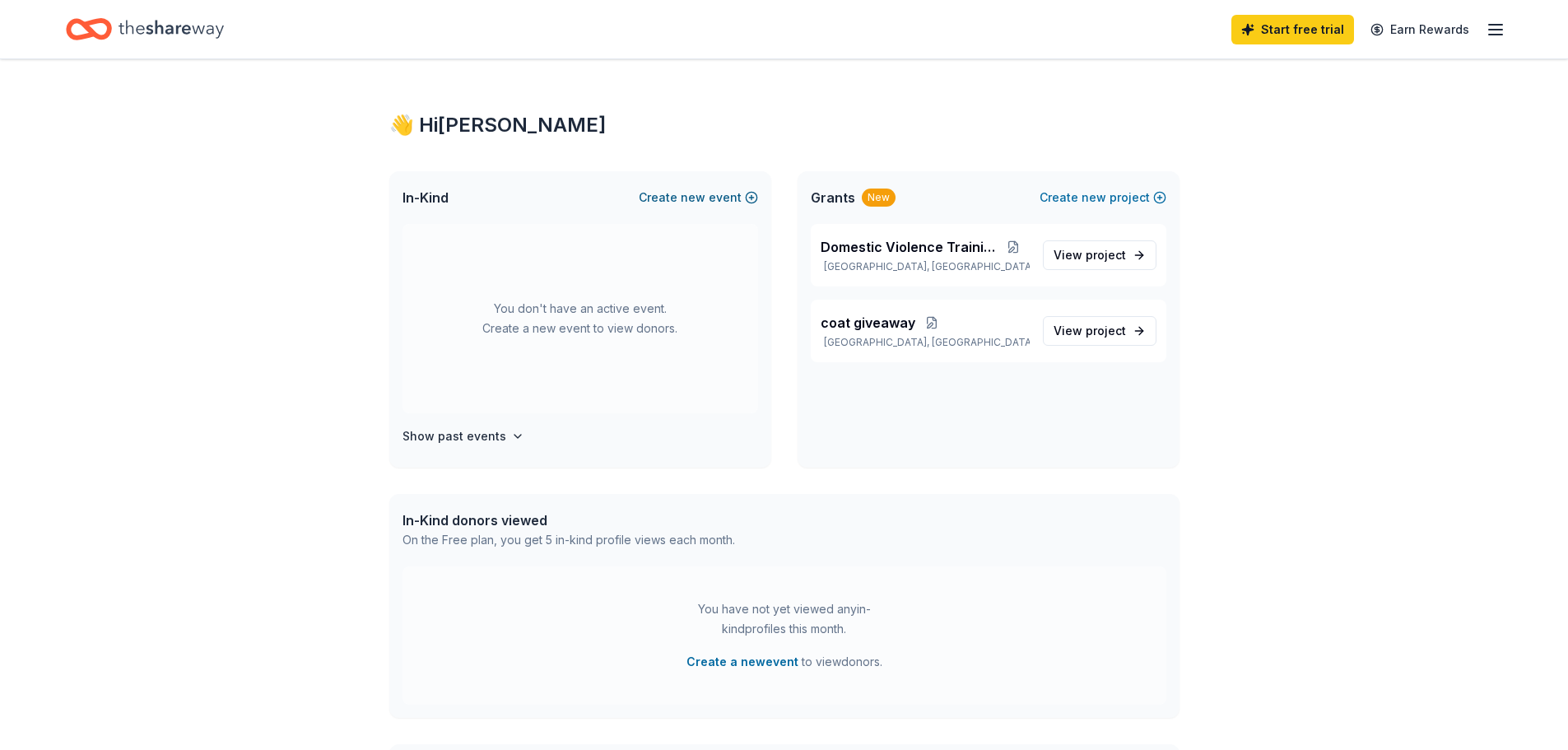
click at [700, 201] on span "new" at bounding box center [693, 198] width 24 height 20
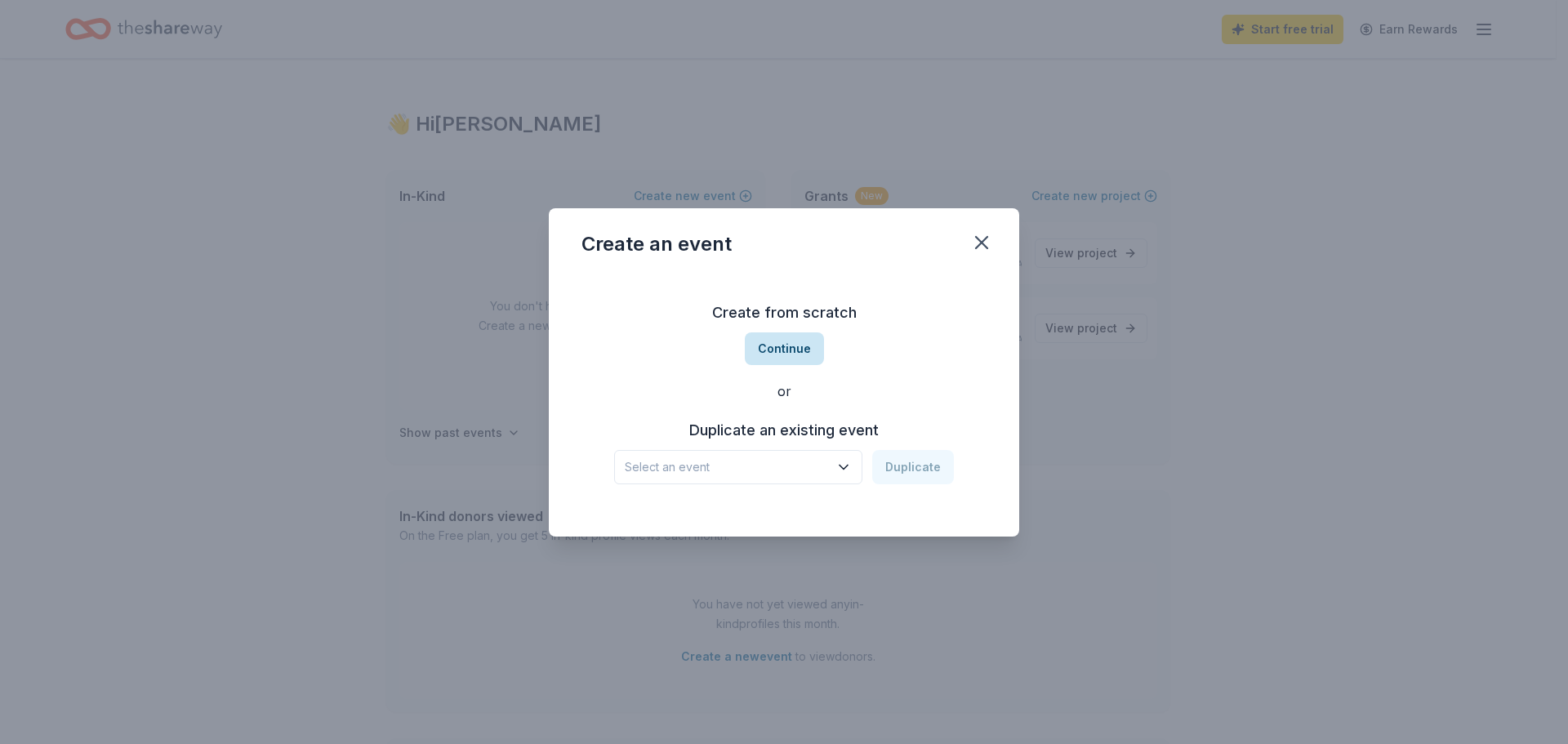
click at [801, 349] on button "Continue" at bounding box center [784, 348] width 79 height 32
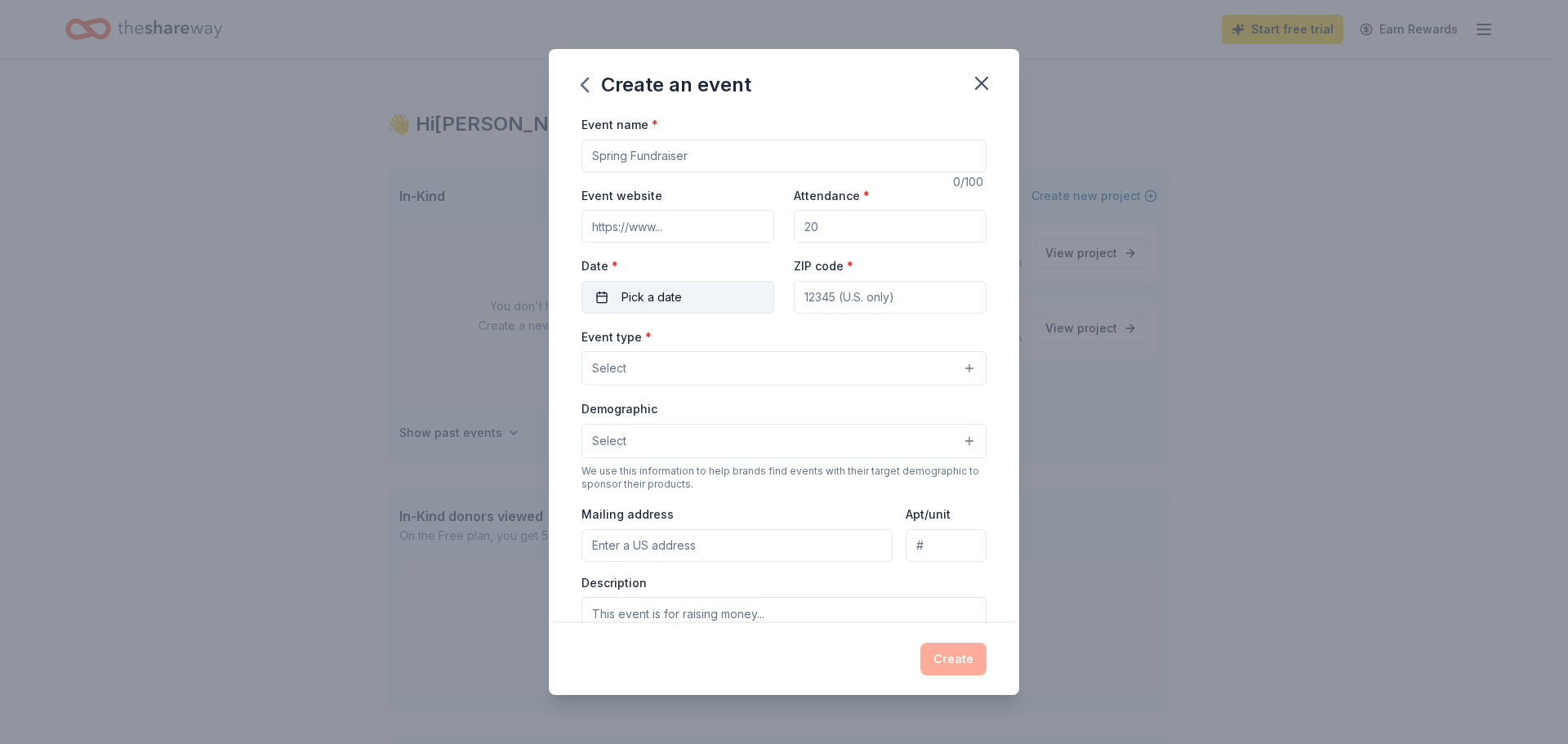
click at [673, 299] on span "Pick a date" at bounding box center [651, 298] width 60 height 20
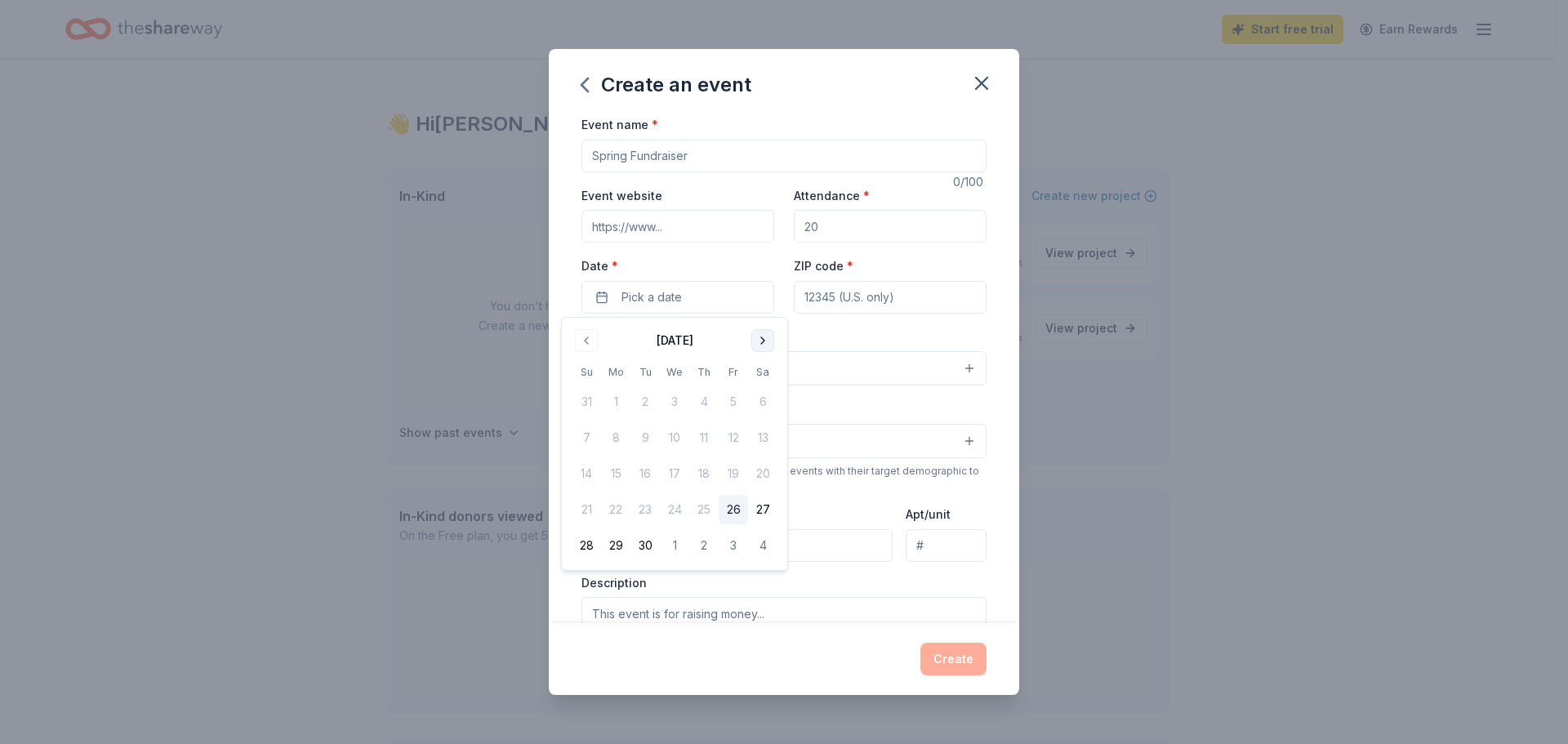
click at [761, 346] on button "Go to next month" at bounding box center [762, 340] width 22 height 22
click at [771, 340] on button "Go to next month" at bounding box center [762, 340] width 22 height 22
click at [615, 399] on button "1" at bounding box center [615, 401] width 30 height 30
click at [870, 309] on input "ZIP code *" at bounding box center [890, 297] width 193 height 32
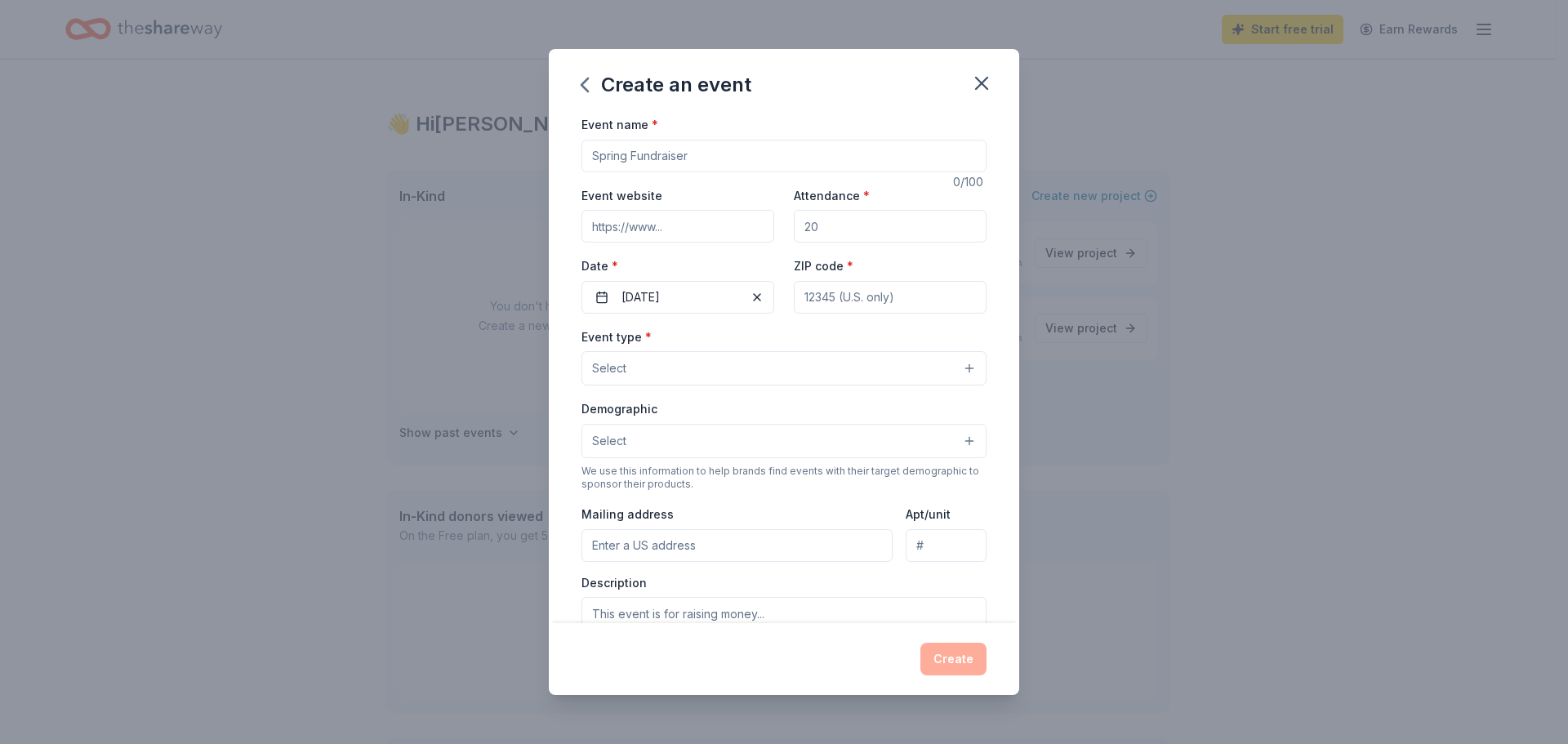
type input "60628"
type input "[STREET_ADDRESS][US_STATE]"
type input "# 1001"
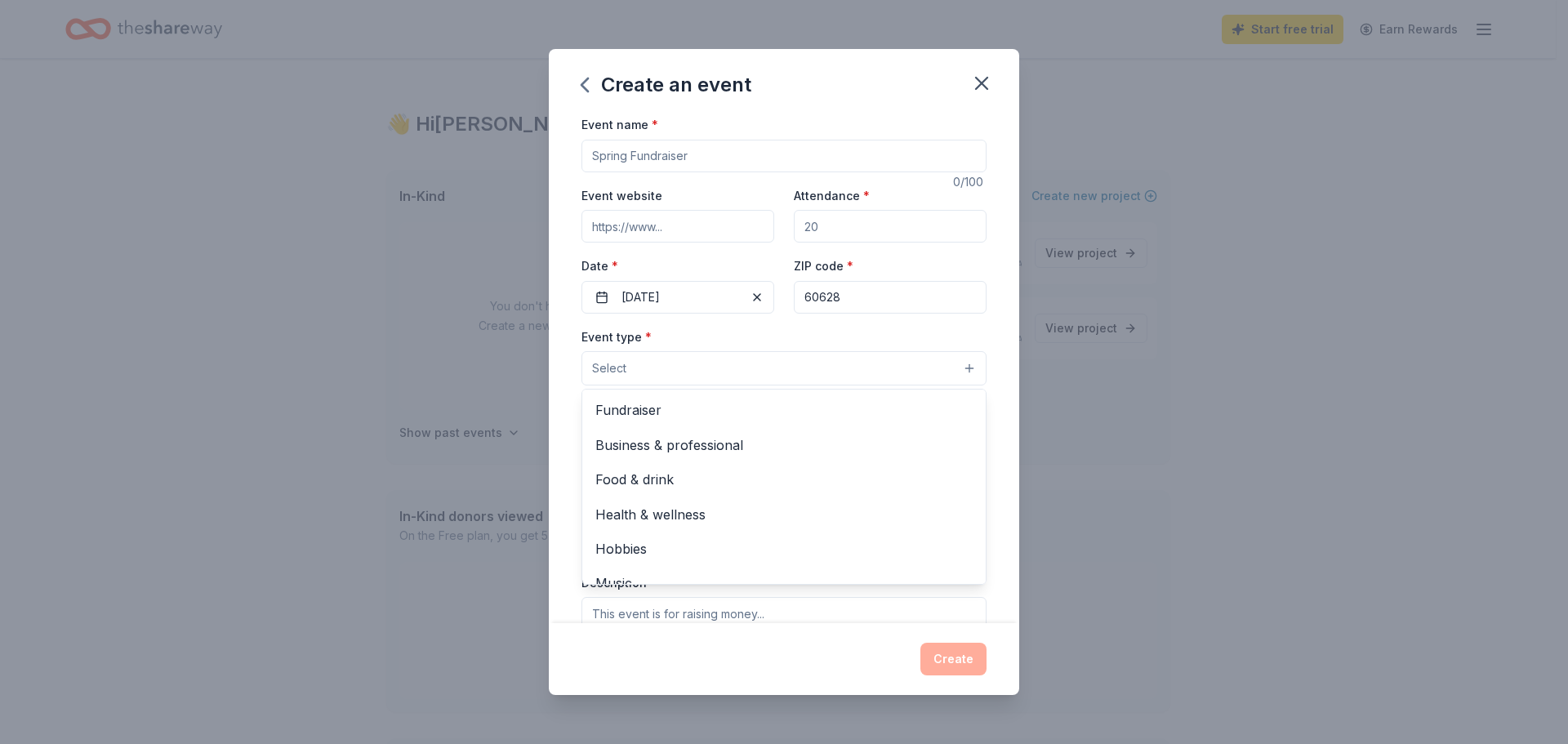
click at [757, 376] on button "Select" at bounding box center [784, 368] width 405 height 34
click at [695, 424] on div "Fundraiser" at bounding box center [784, 410] width 403 height 34
click at [862, 629] on div "Create an event Event name * 0 /100 Event website Attendance * Date * [DATE] ZI…" at bounding box center [784, 372] width 470 height 646
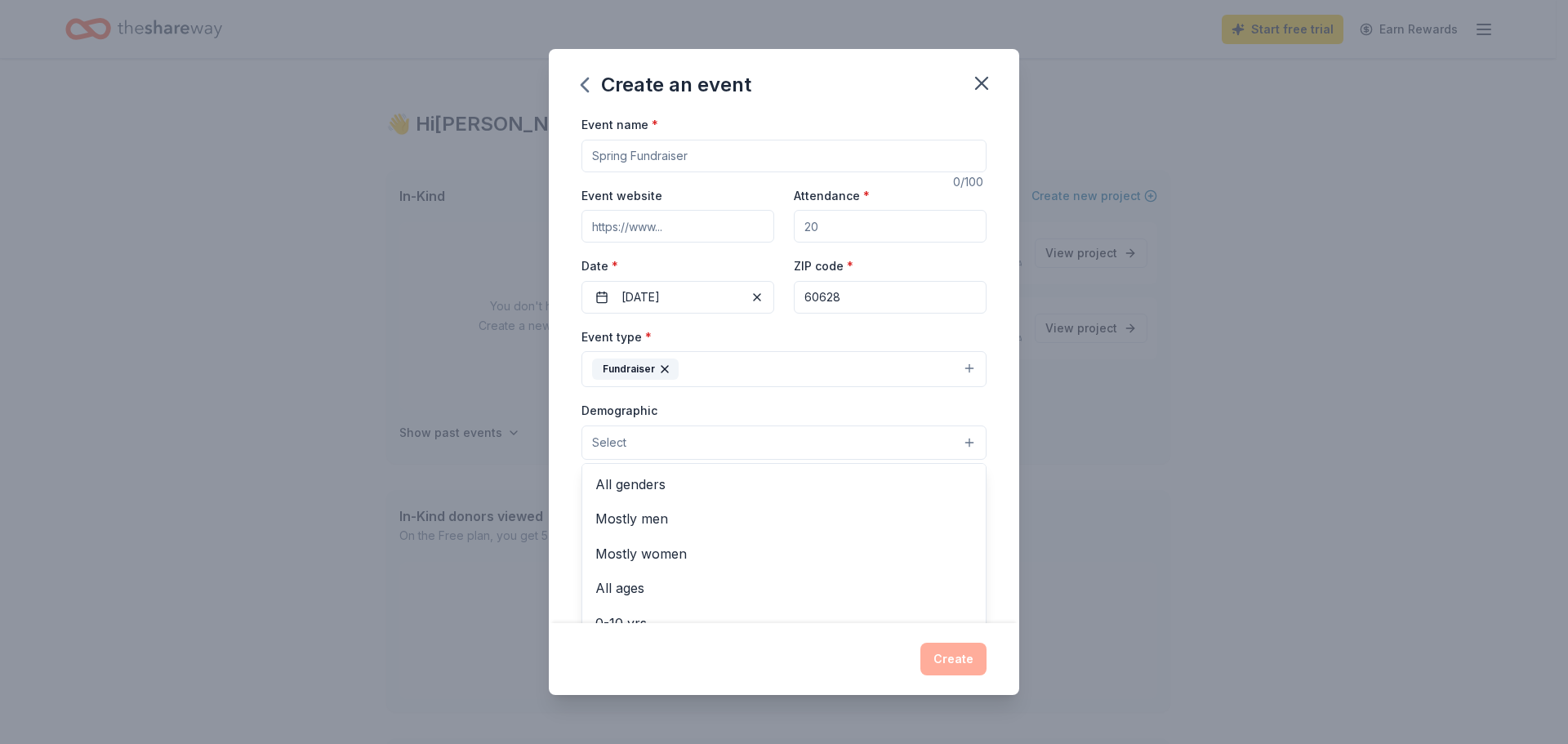
click at [775, 444] on button "Select" at bounding box center [784, 443] width 405 height 34
click at [650, 476] on span "All genders" at bounding box center [784, 485] width 377 height 22
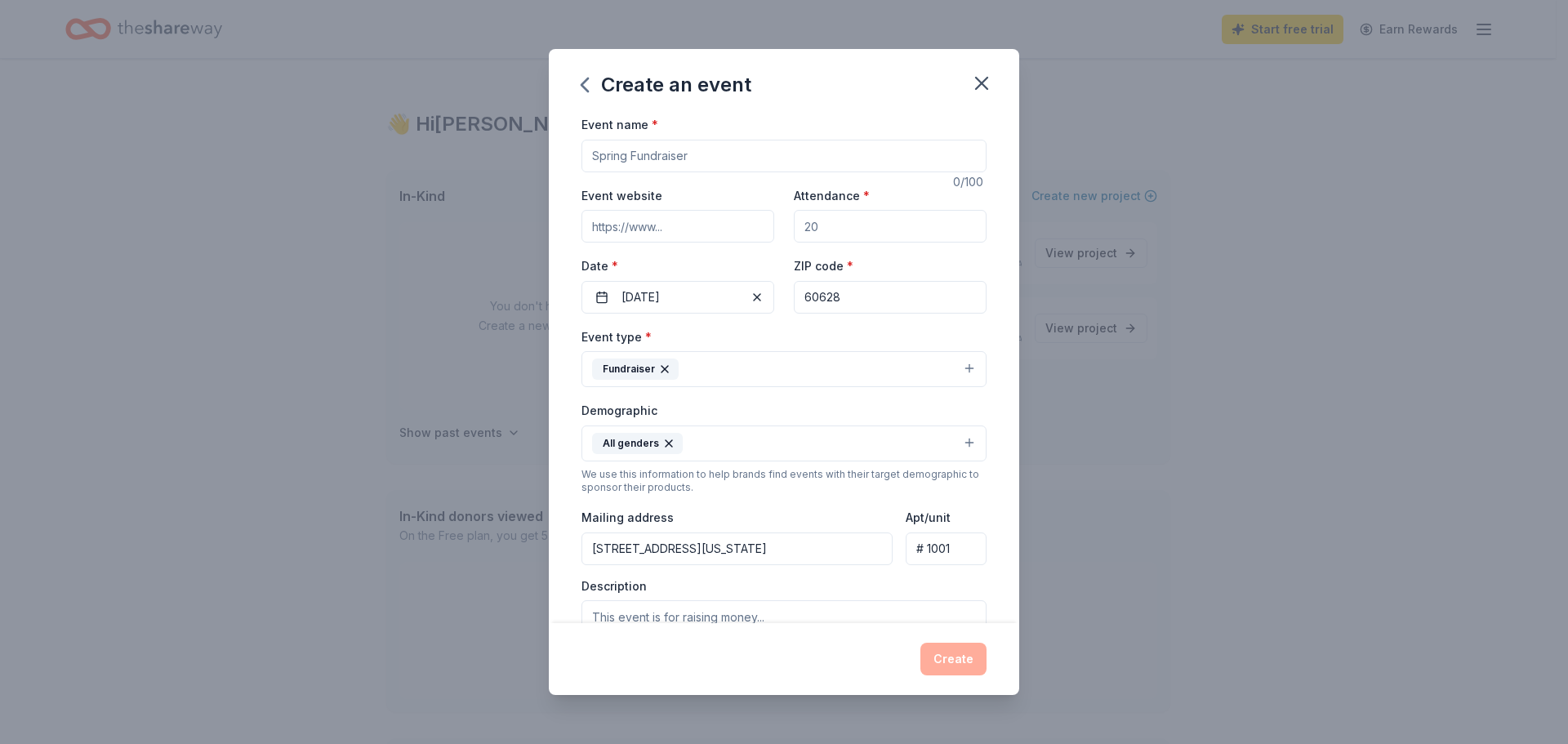
click at [784, 441] on button "All genders" at bounding box center [784, 444] width 405 height 36
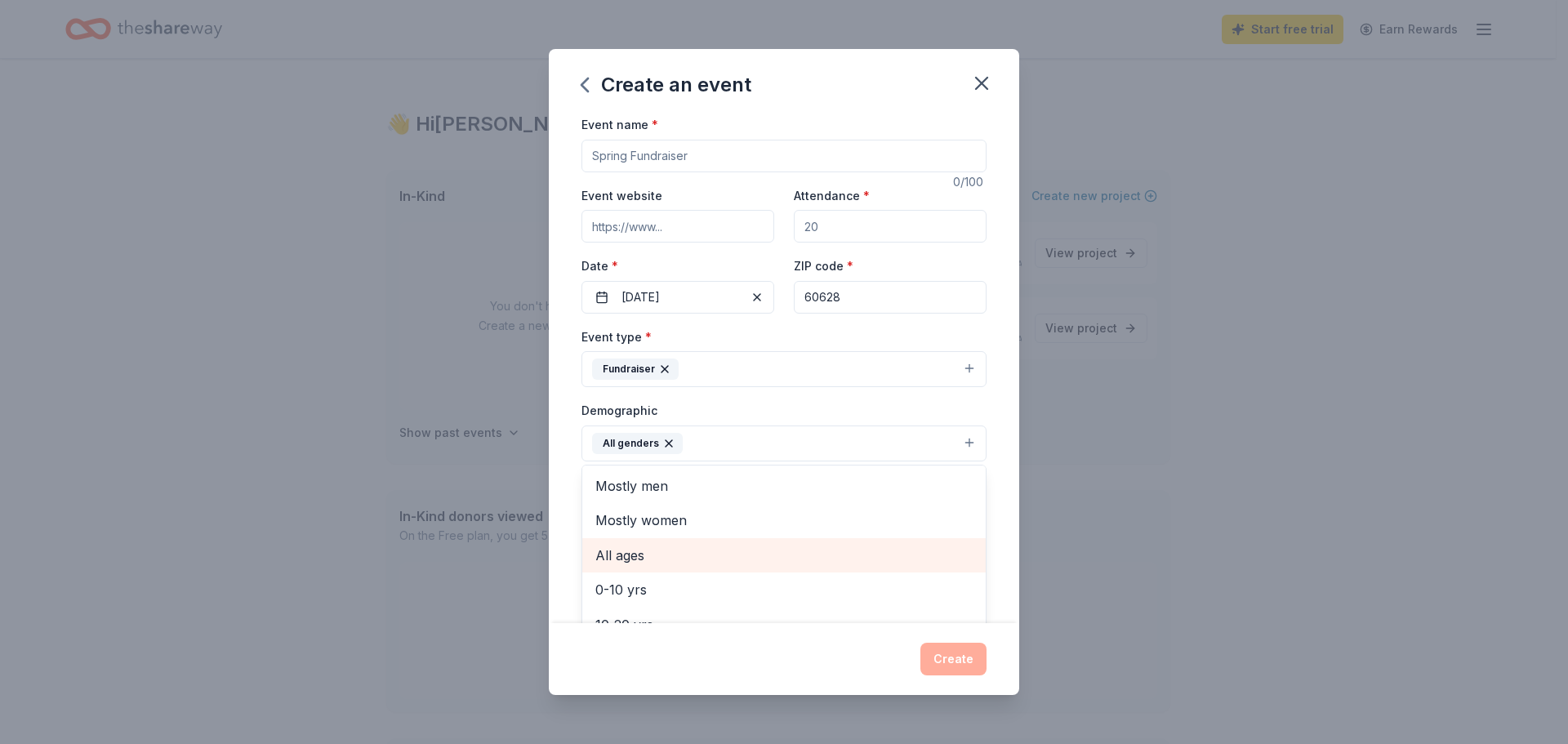
click at [654, 565] on span "All ages" at bounding box center [784, 555] width 377 height 22
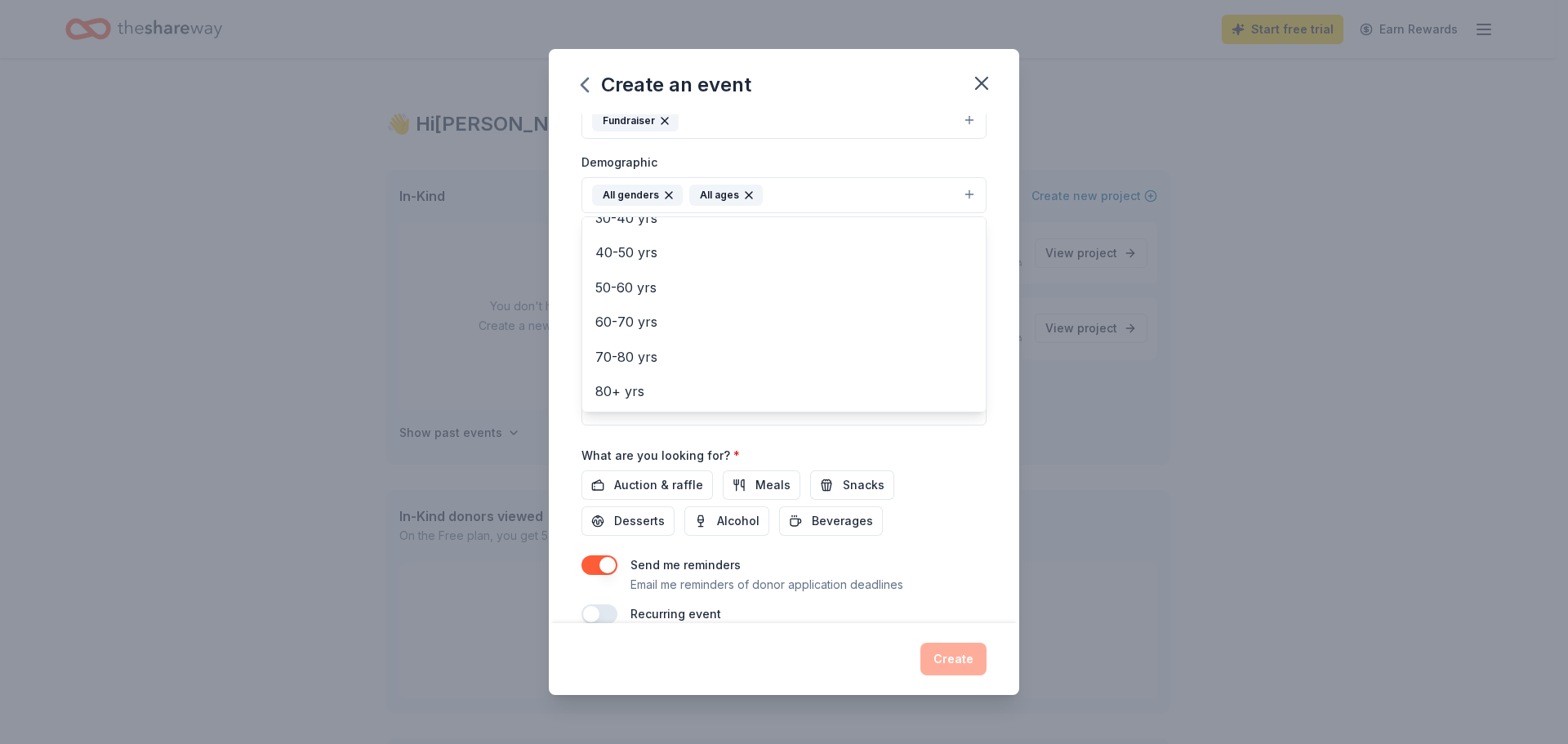
scroll to position [275, 0]
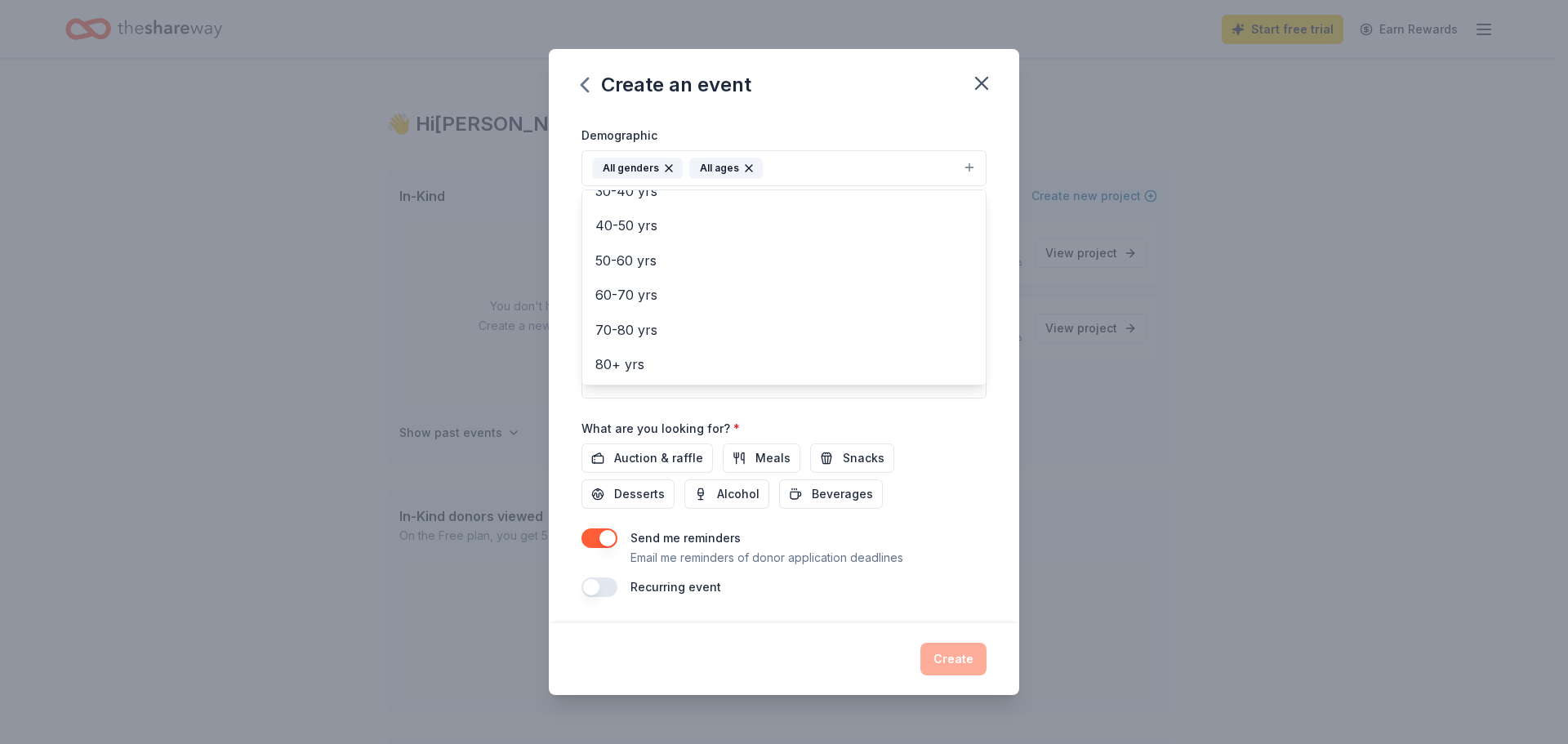
click at [655, 465] on div "Event name * 0 /100 Event website Attendance * Date * [DATE] ZIP code * 60628 E…" at bounding box center [784, 218] width 405 height 757
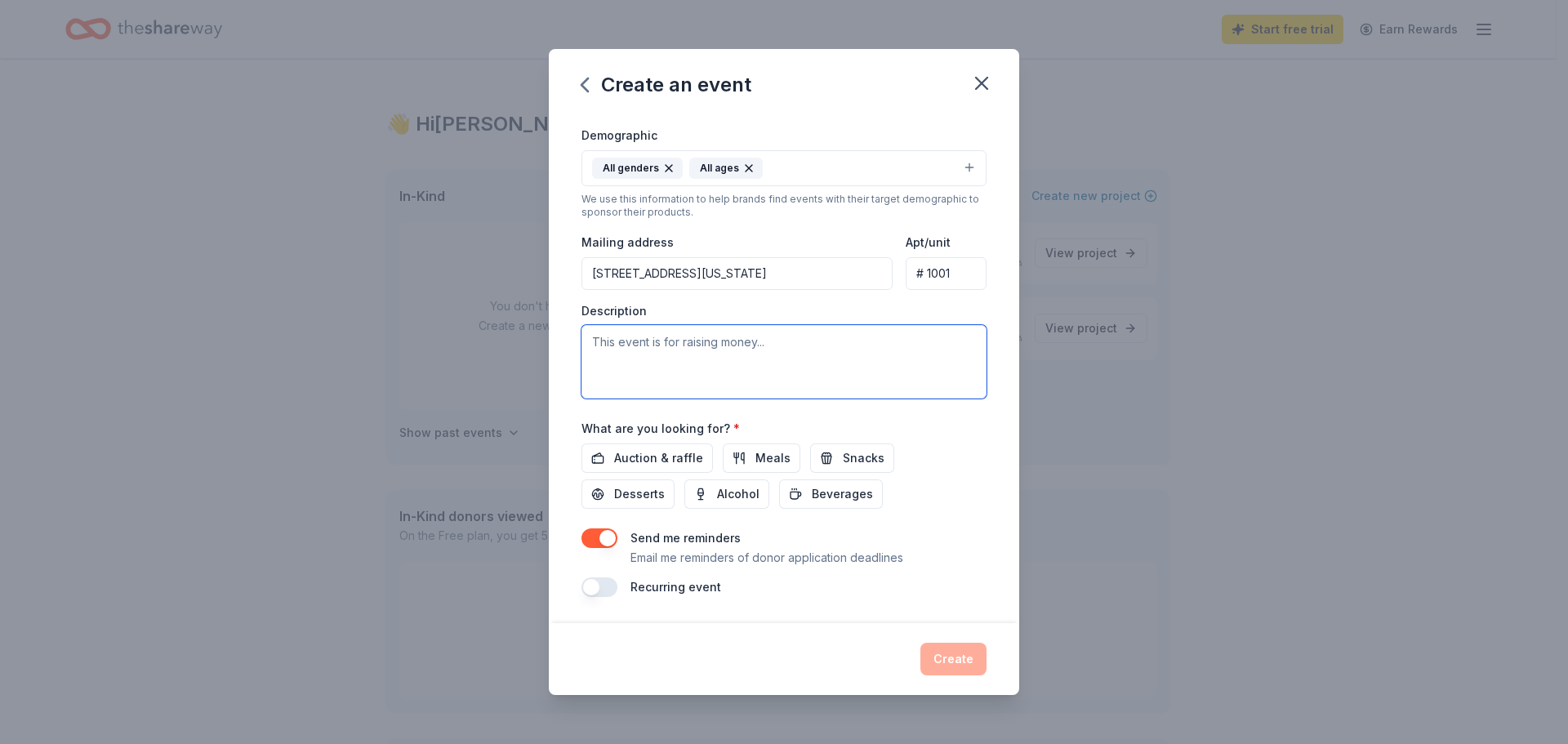
click at [760, 359] on textarea at bounding box center [784, 362] width 405 height 74
type textarea "for christmas giveaway"
click at [952, 668] on div "Create" at bounding box center [784, 659] width 405 height 32
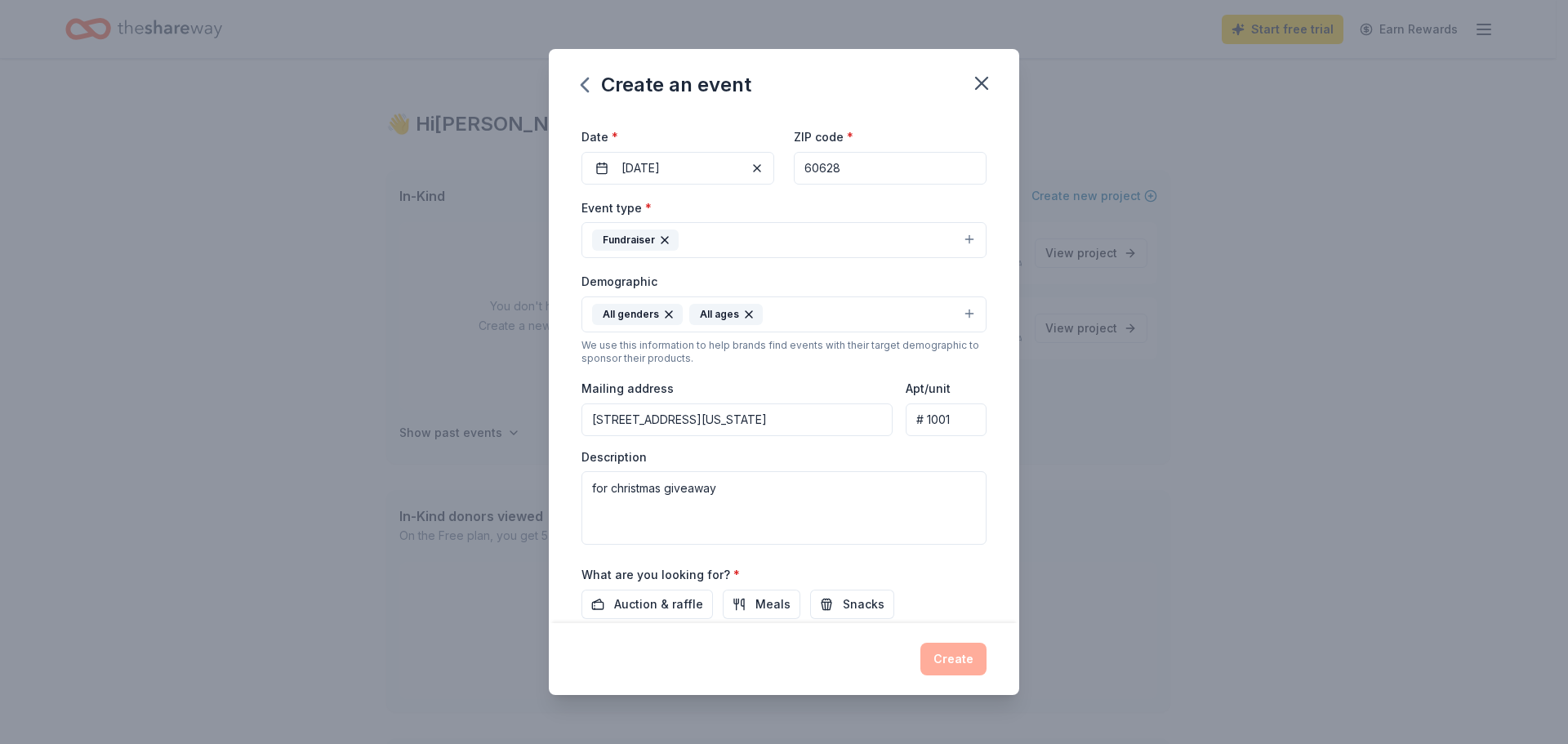
scroll to position [164, 0]
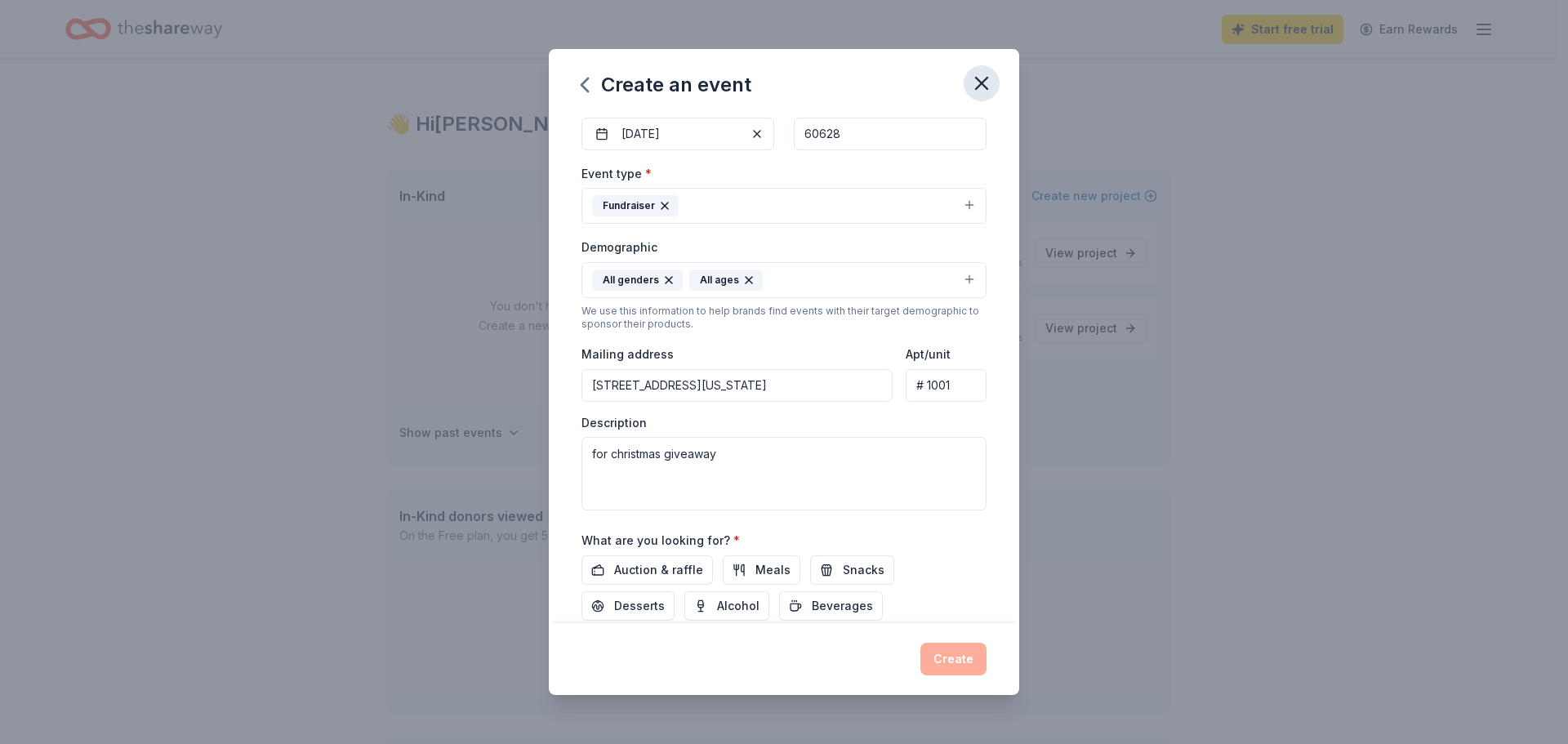
click at [994, 80] on button "button" at bounding box center [981, 84] width 36 height 36
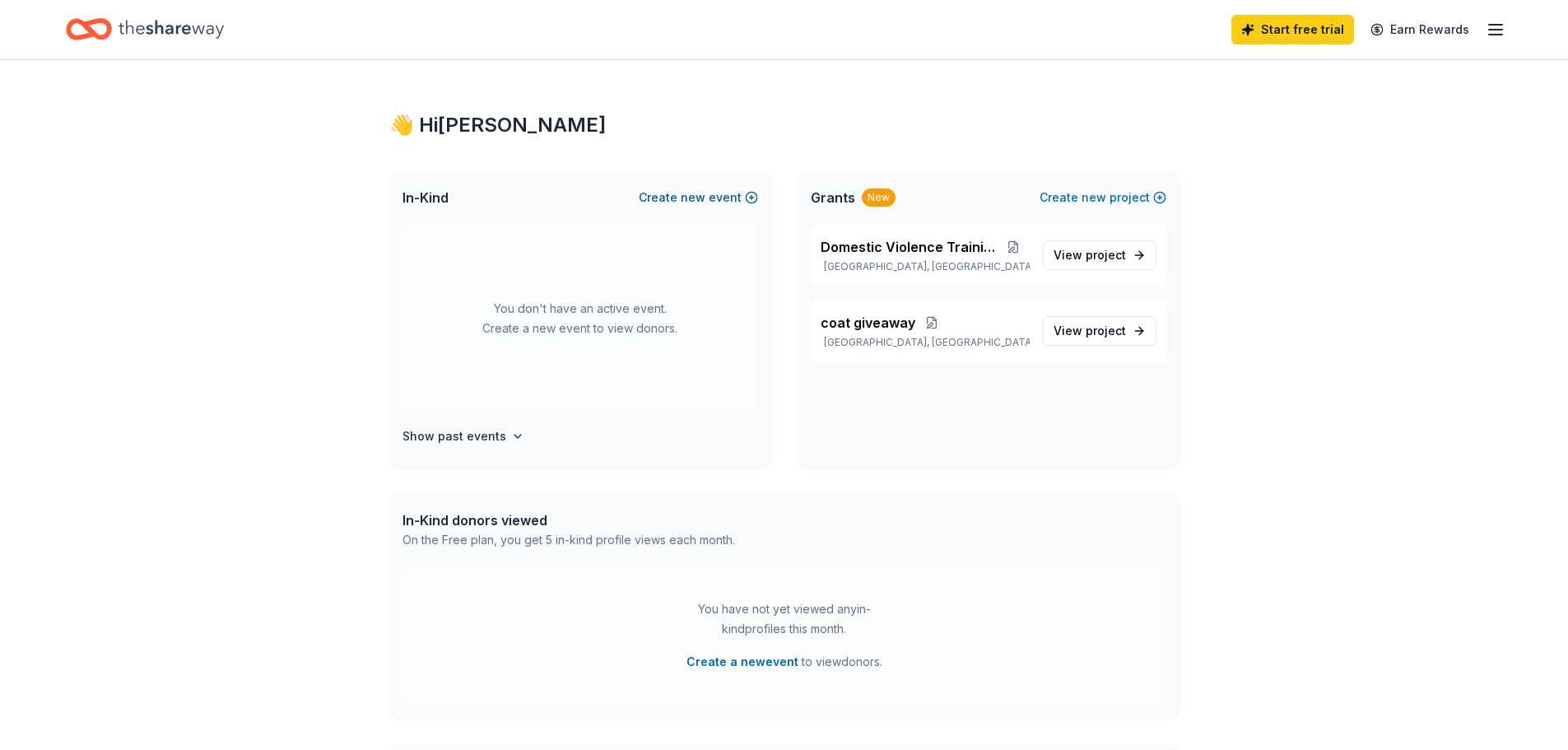
click at [708, 197] on button "Create new event" at bounding box center [698, 198] width 120 height 20
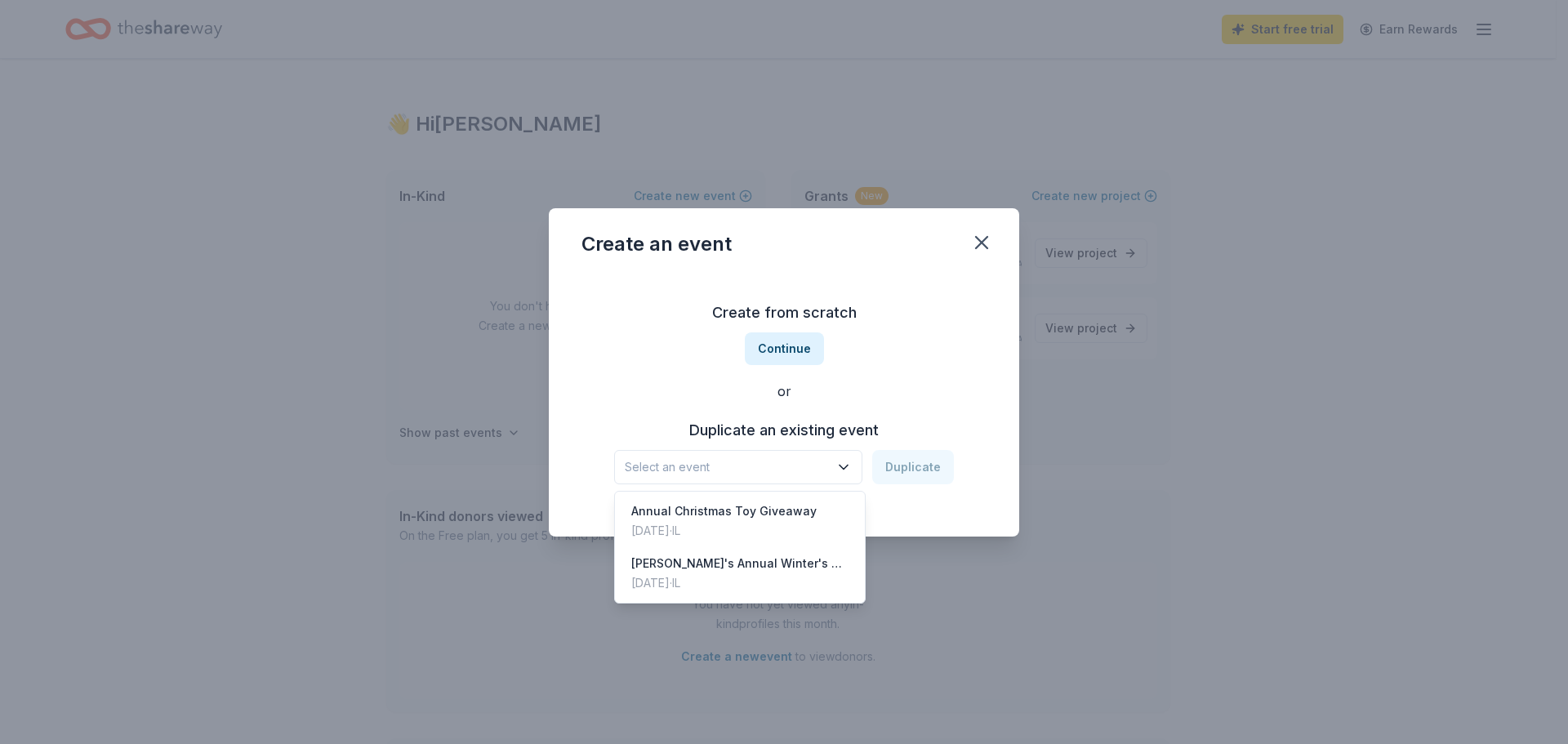
click at [852, 470] on icon "button" at bounding box center [844, 467] width 16 height 16
click at [811, 524] on div "Annual Christmas Toy Giveaway [DATE] · IL" at bounding box center [739, 521] width 244 height 52
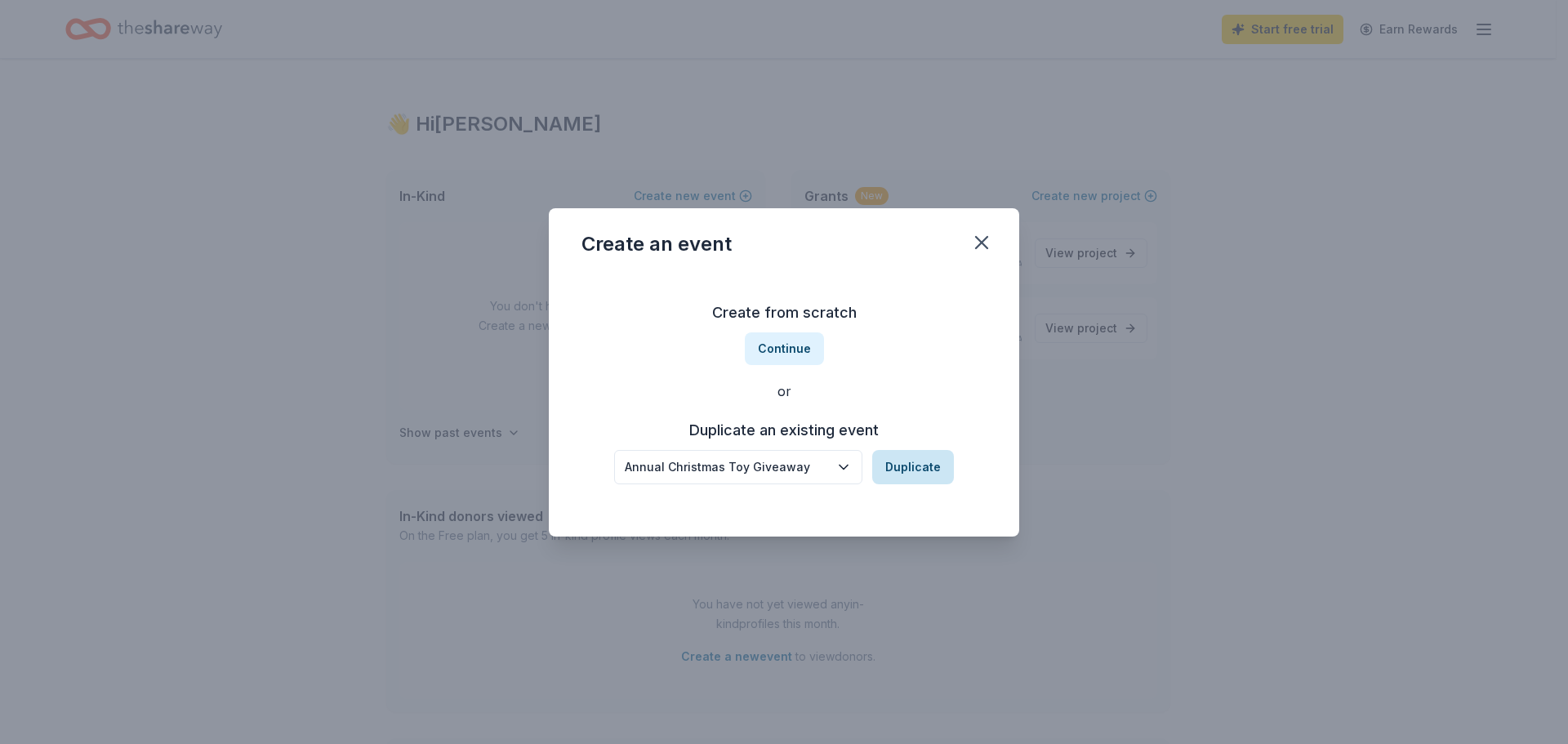
click at [883, 467] on button "Duplicate" at bounding box center [912, 467] width 82 height 34
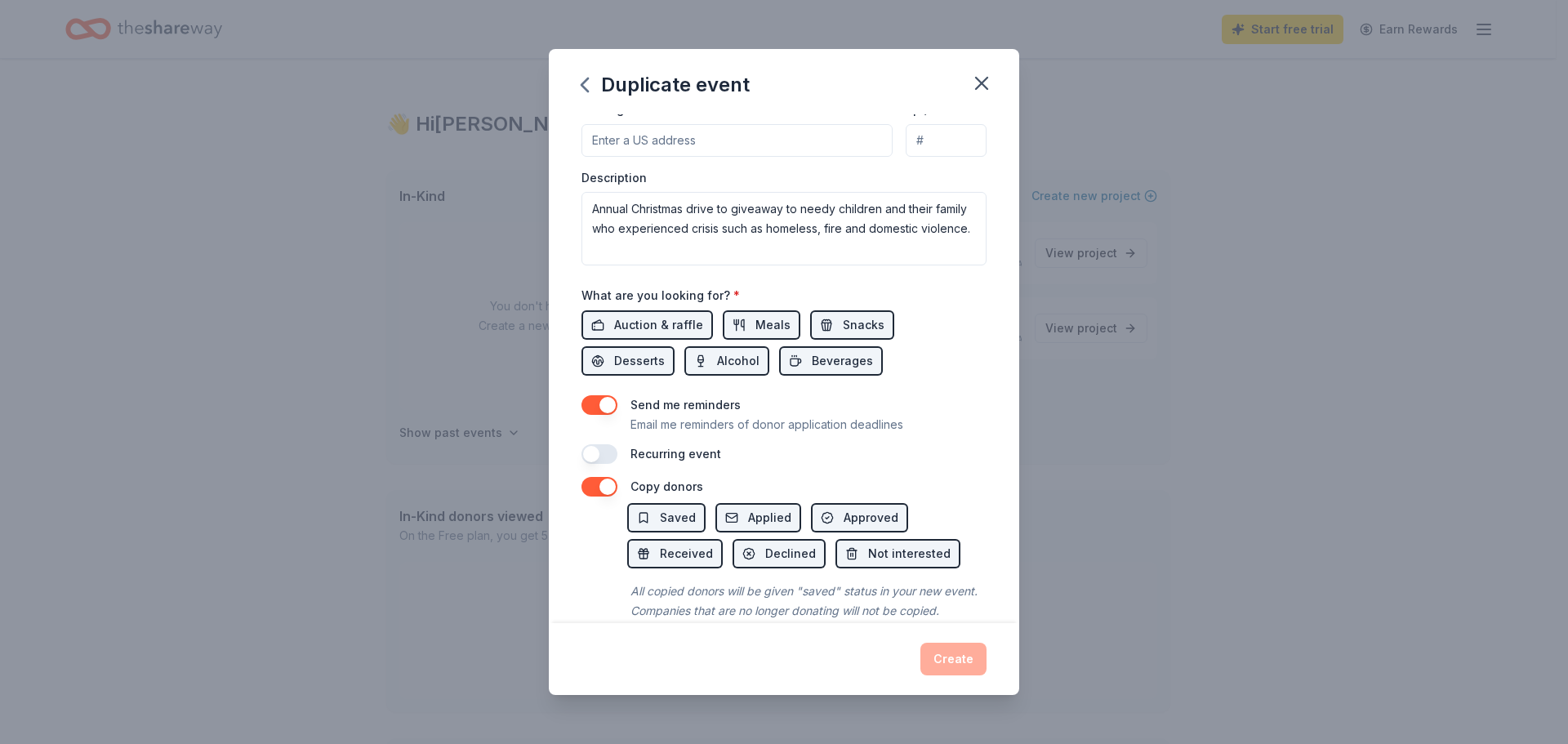
scroll to position [455, 0]
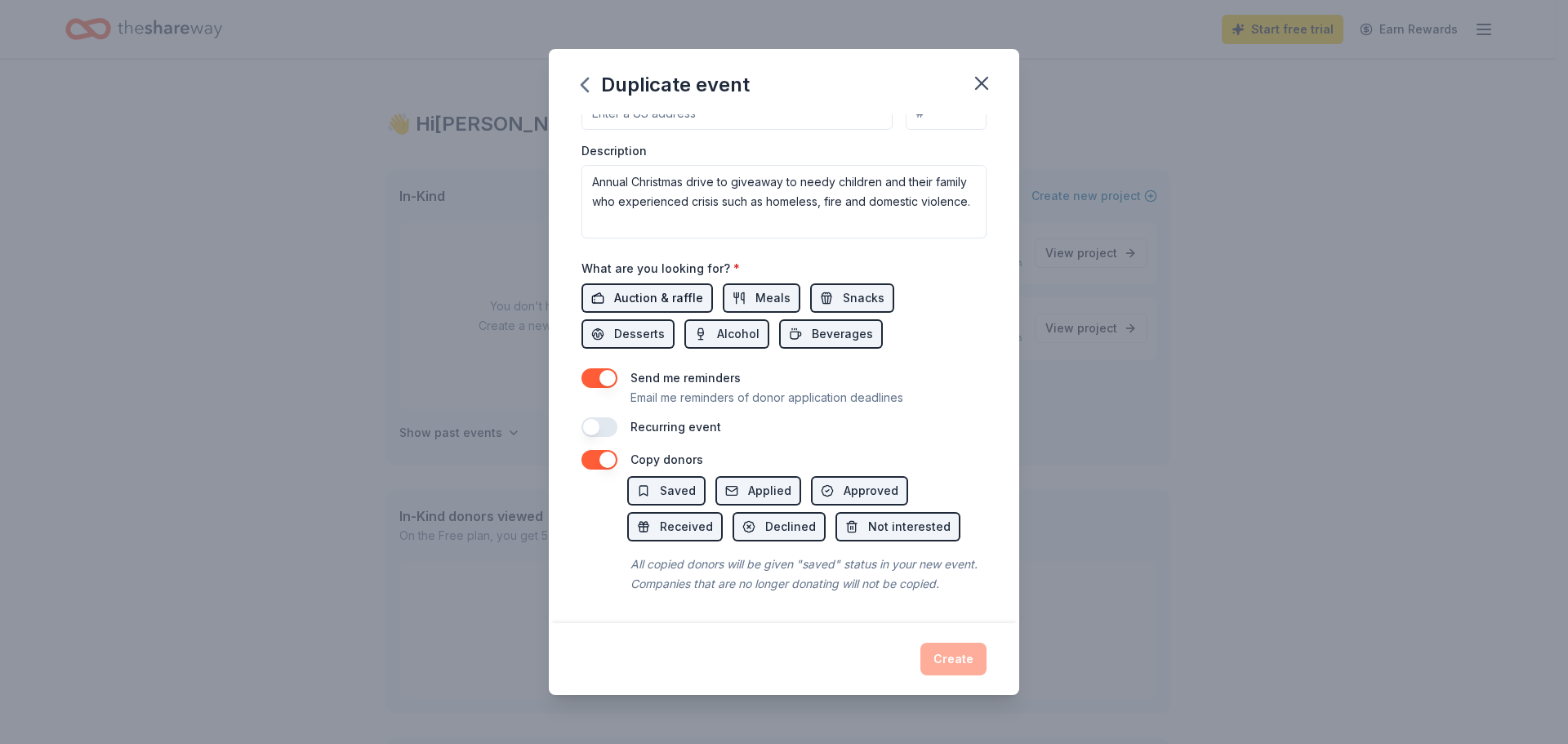
click at [659, 288] on span "Auction & raffle" at bounding box center [659, 298] width 89 height 20
drag, startPoint x: 748, startPoint y: 259, endPoint x: 757, endPoint y: 270, distance: 14.2
click at [749, 260] on div "What are you looking for? * Auction & raffle Meals Snacks Desserts Alcohol Beve…" at bounding box center [784, 303] width 405 height 91
drag, startPoint x: 757, startPoint y: 272, endPoint x: 798, endPoint y: 278, distance: 41.4
click at [759, 288] on span "Meals" at bounding box center [773, 298] width 35 height 20
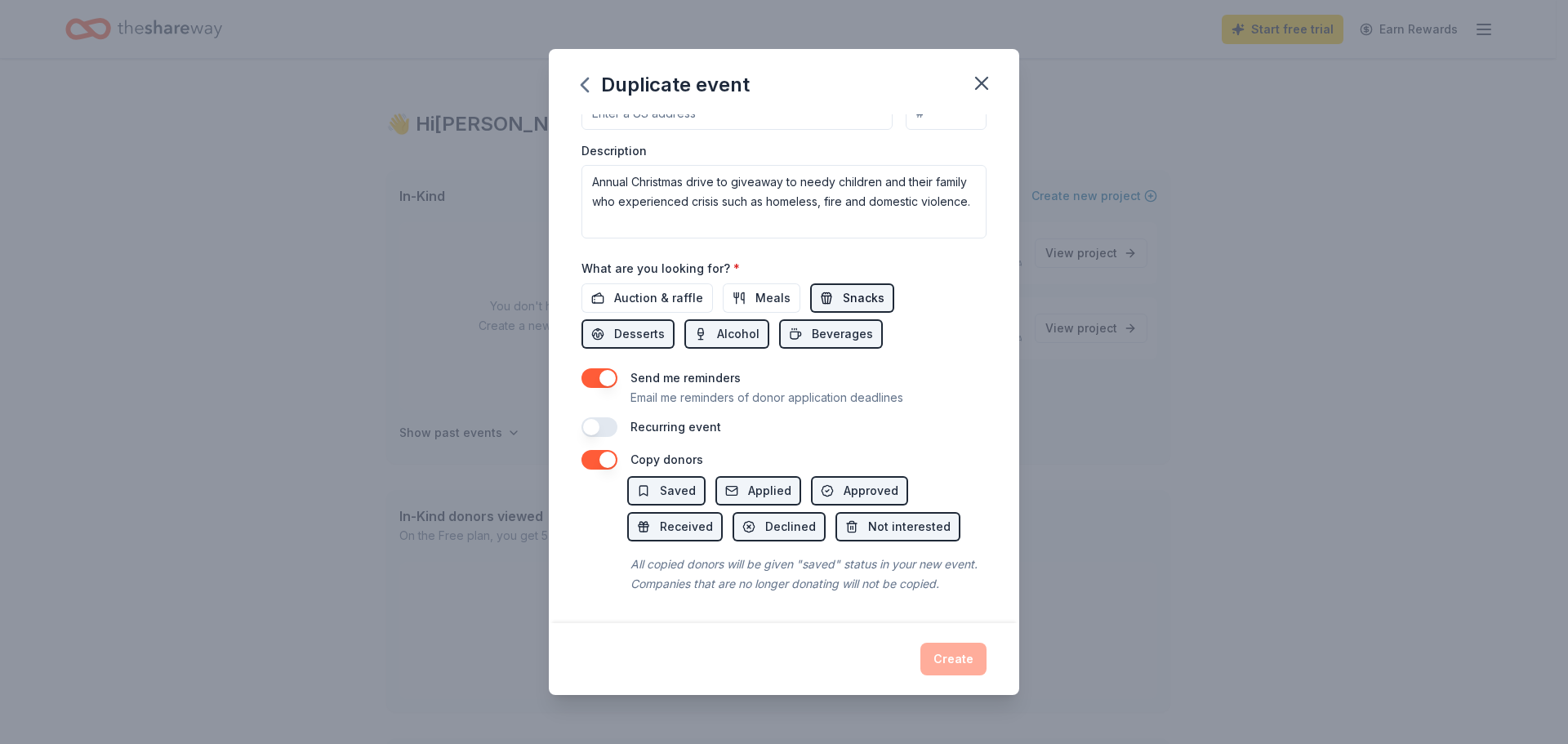
click at [856, 288] on span "Snacks" at bounding box center [864, 298] width 41 height 20
drag, startPoint x: 843, startPoint y: 306, endPoint x: 721, endPoint y: 326, distance: 123.6
click at [823, 324] on span "Beverages" at bounding box center [842, 334] width 61 height 20
click at [712, 326] on button "Alcohol" at bounding box center [727, 334] width 85 height 30
click at [635, 324] on span "Desserts" at bounding box center [640, 334] width 50 height 20
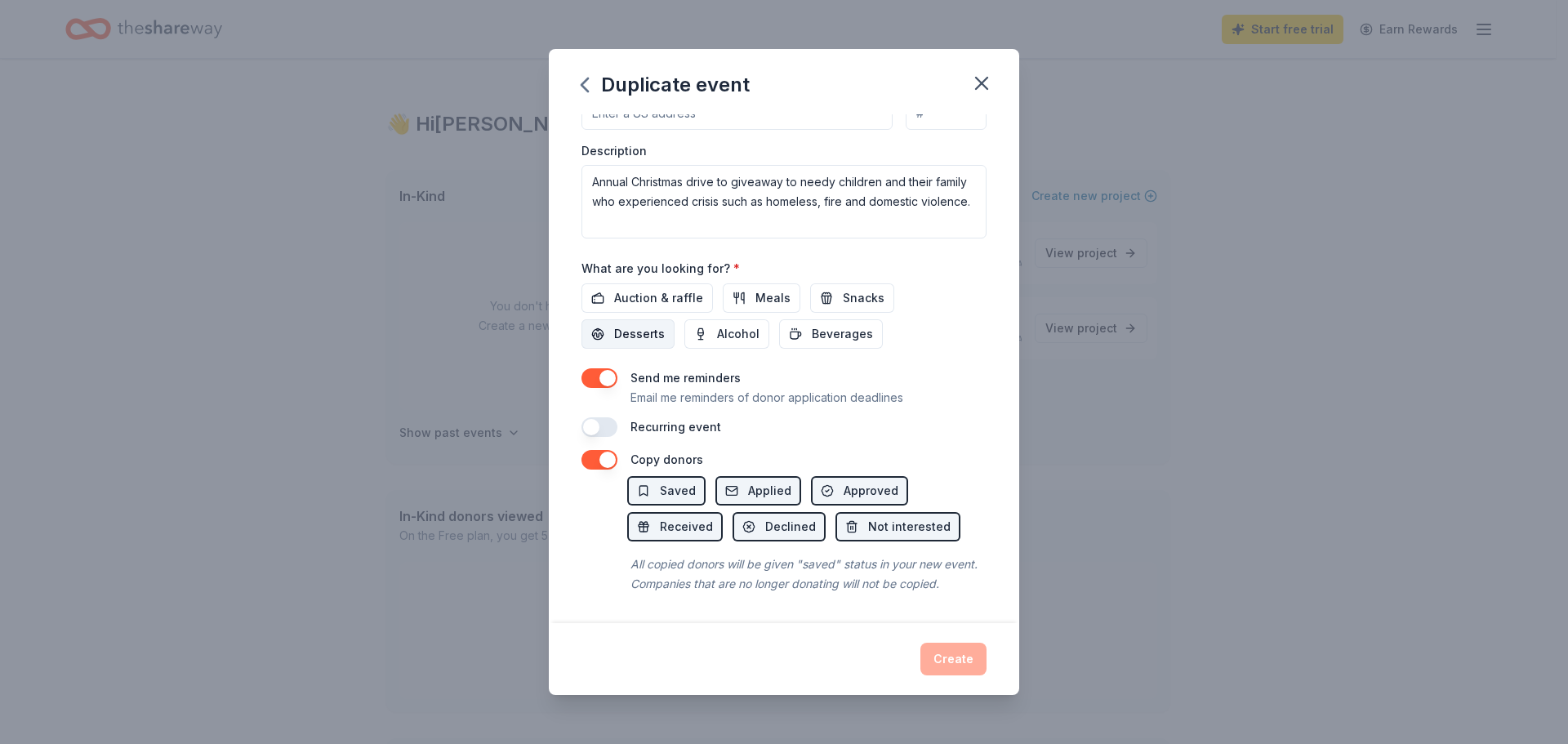
click at [638, 324] on span "Desserts" at bounding box center [640, 334] width 50 height 20
drag, startPoint x: 713, startPoint y: 312, endPoint x: 815, endPoint y: 318, distance: 102.2
click at [715, 319] on button "Alcohol" at bounding box center [727, 334] width 85 height 30
drag, startPoint x: 860, startPoint y: 318, endPoint x: 854, endPoint y: 307, distance: 12.5
click at [861, 324] on span "Beverages" at bounding box center [842, 334] width 61 height 20
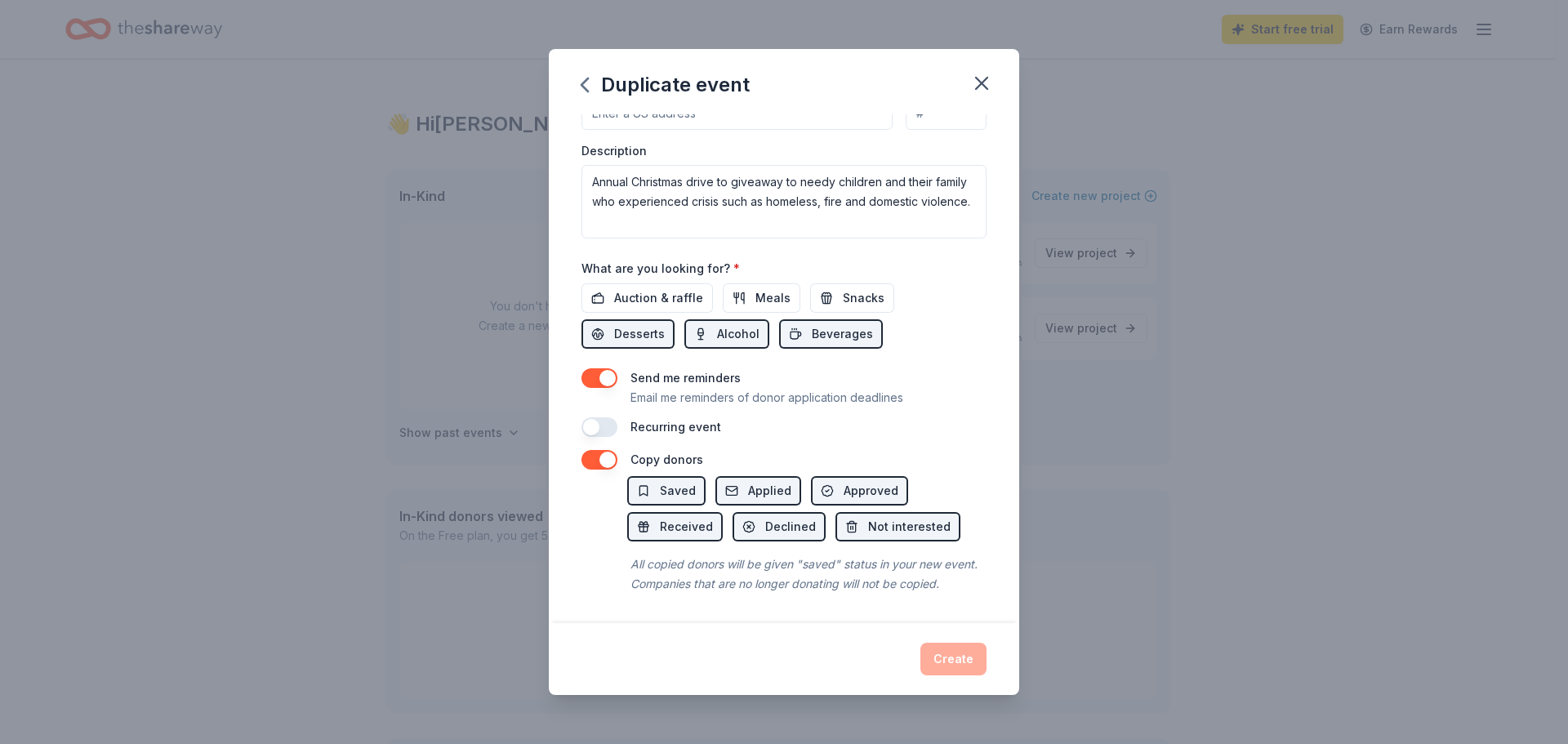
click at [854, 297] on div "Auction & raffle Meals Snacks Desserts Alcohol Beverages" at bounding box center [784, 316] width 405 height 66
click at [748, 283] on button "Meals" at bounding box center [761, 298] width 77 height 30
click at [652, 288] on span "Auction & raffle" at bounding box center [659, 298] width 89 height 20
click at [866, 288] on span "Snacks" at bounding box center [864, 298] width 41 height 20
click at [952, 651] on div "Create" at bounding box center [784, 659] width 405 height 32
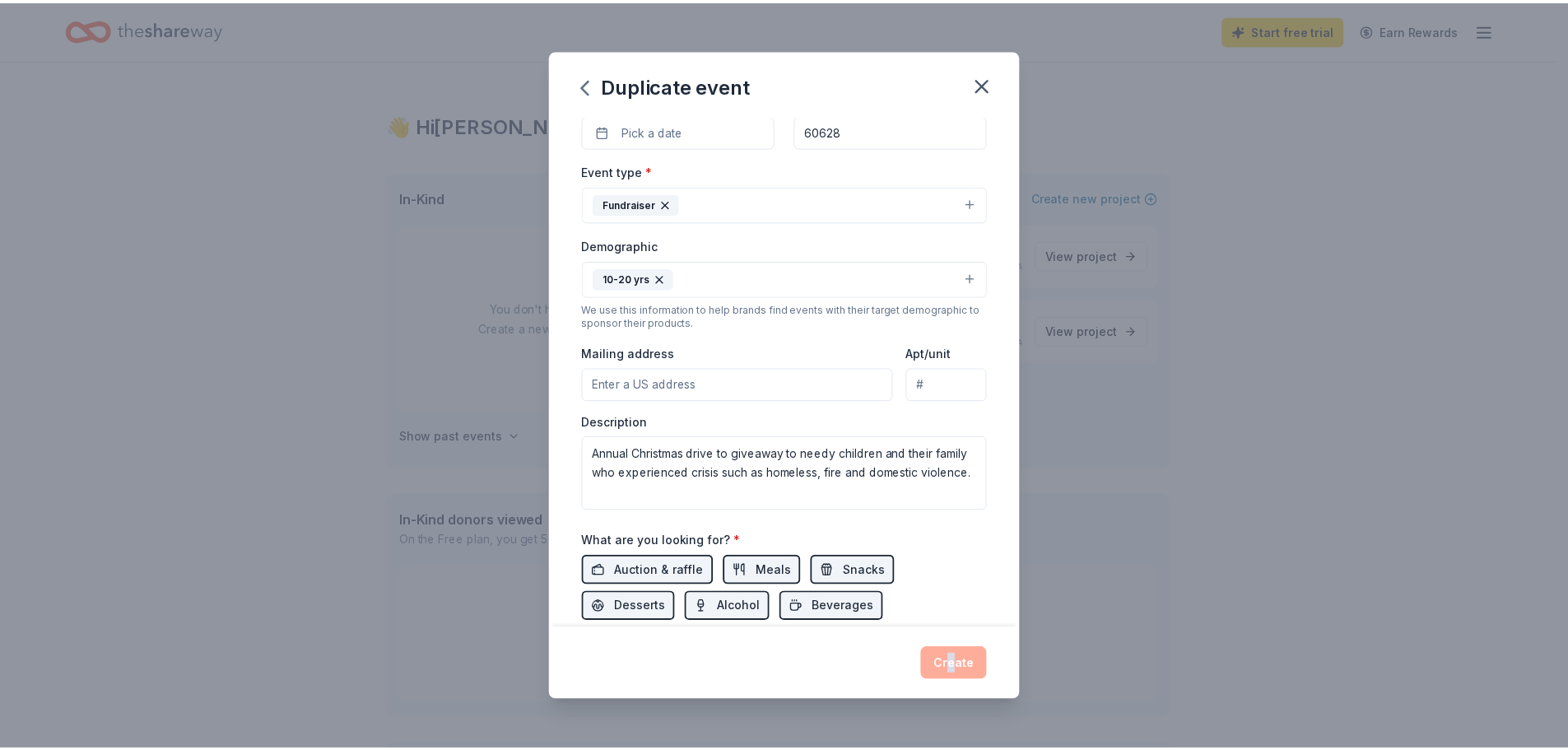
scroll to position [0, 0]
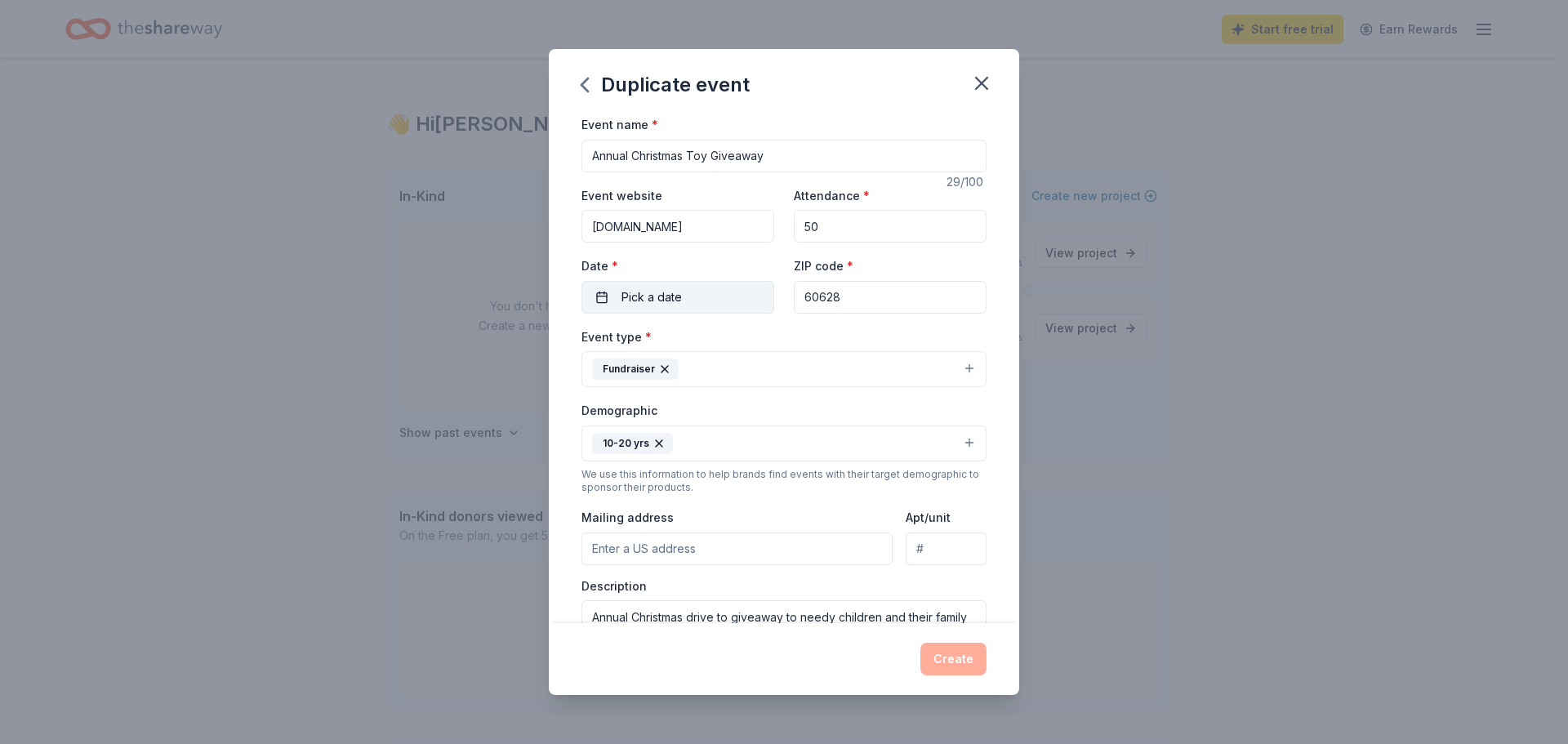
click at [703, 295] on div "Date * Pick a date" at bounding box center [677, 284] width 193 height 58
click at [697, 293] on button "Pick a date" at bounding box center [677, 297] width 193 height 32
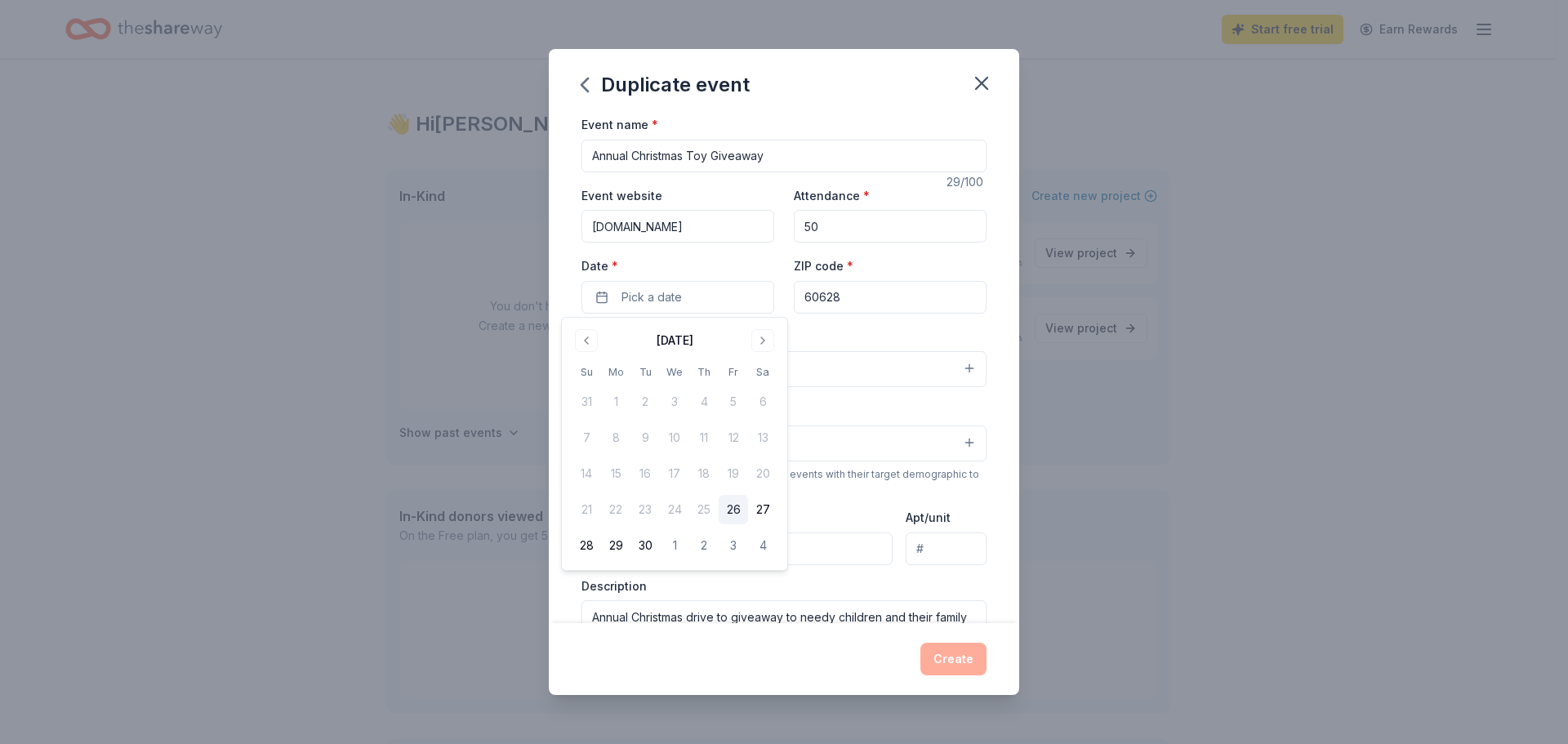
click at [750, 339] on div "[DATE]" at bounding box center [674, 338] width 206 height 22
click at [764, 341] on button "Go to next month" at bounding box center [762, 340] width 22 height 22
click at [668, 544] on button "31" at bounding box center [674, 545] width 30 height 30
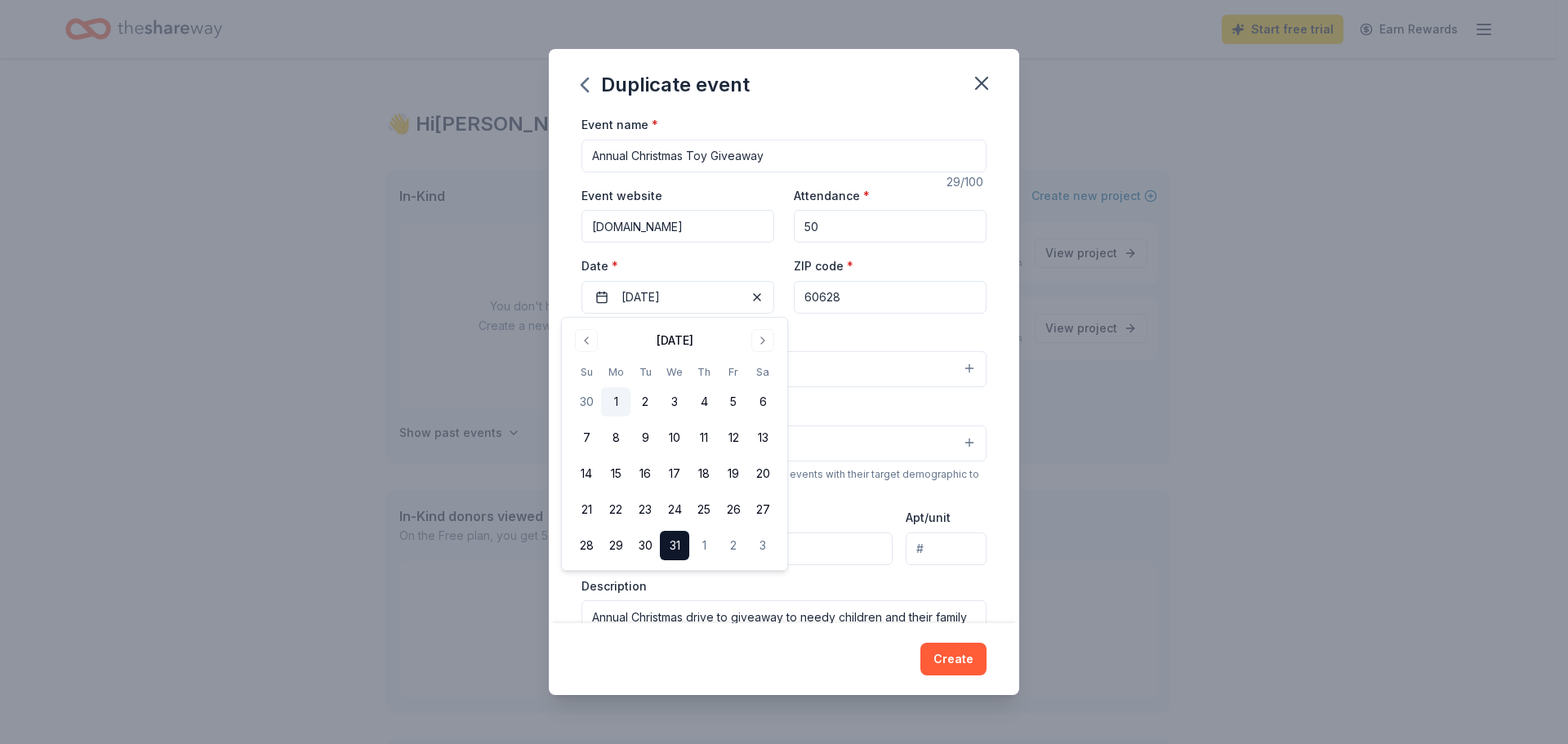
drag, startPoint x: 615, startPoint y: 401, endPoint x: 627, endPoint y: 404, distance: 12.4
click at [615, 402] on button "1" at bounding box center [615, 401] width 30 height 30
click at [961, 659] on button "Create" at bounding box center [954, 659] width 67 height 32
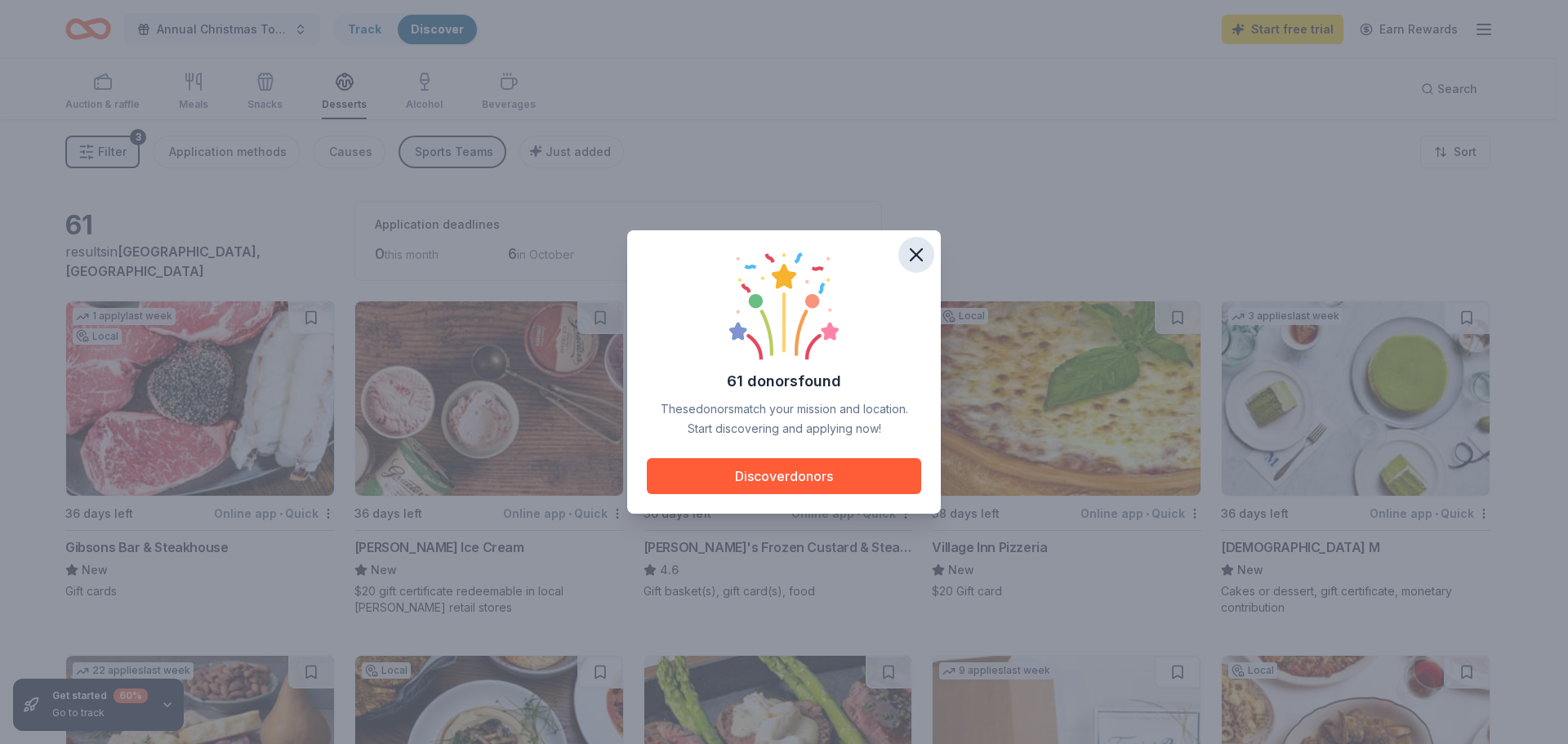
click at [914, 252] on icon "button" at bounding box center [916, 255] width 12 height 12
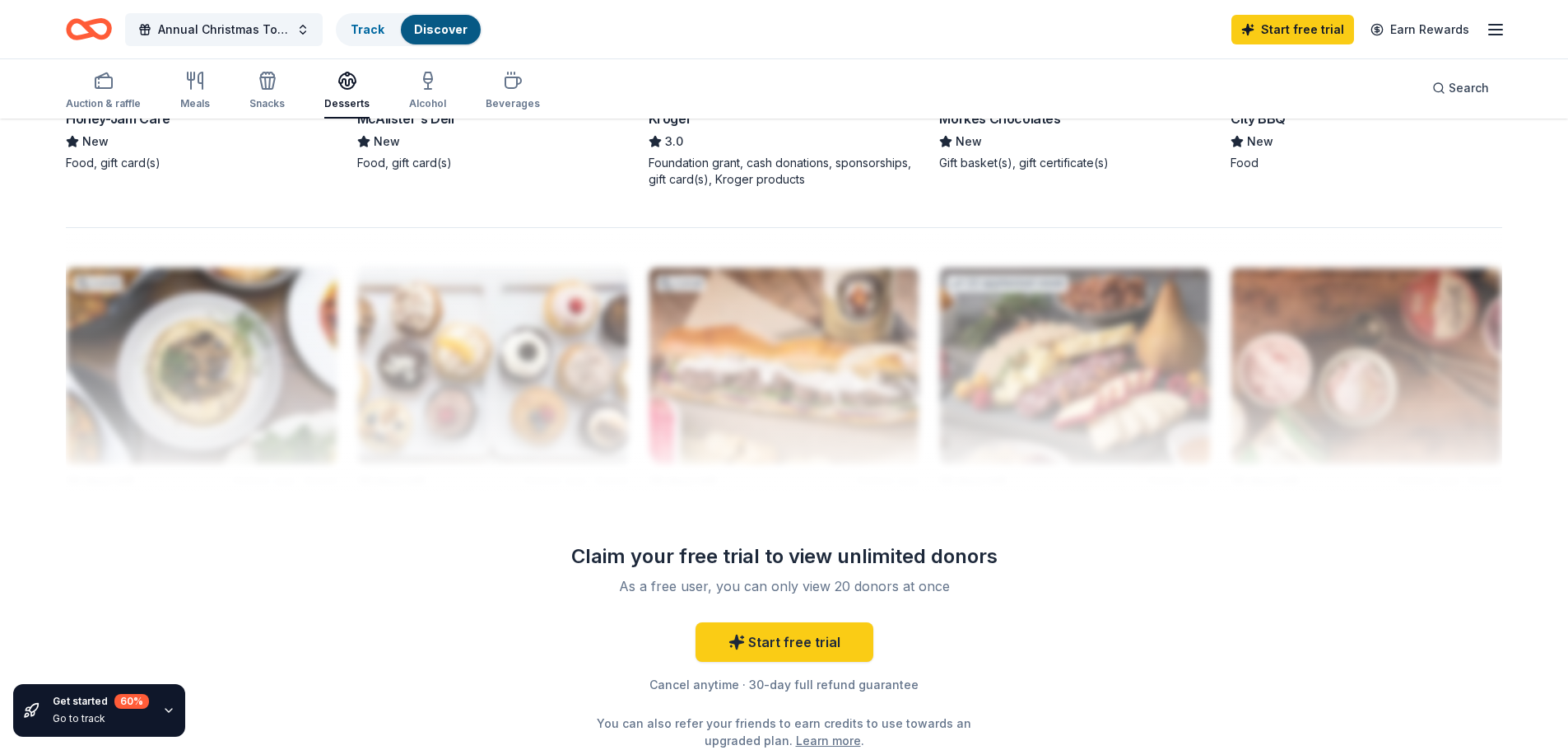
scroll to position [1461, 0]
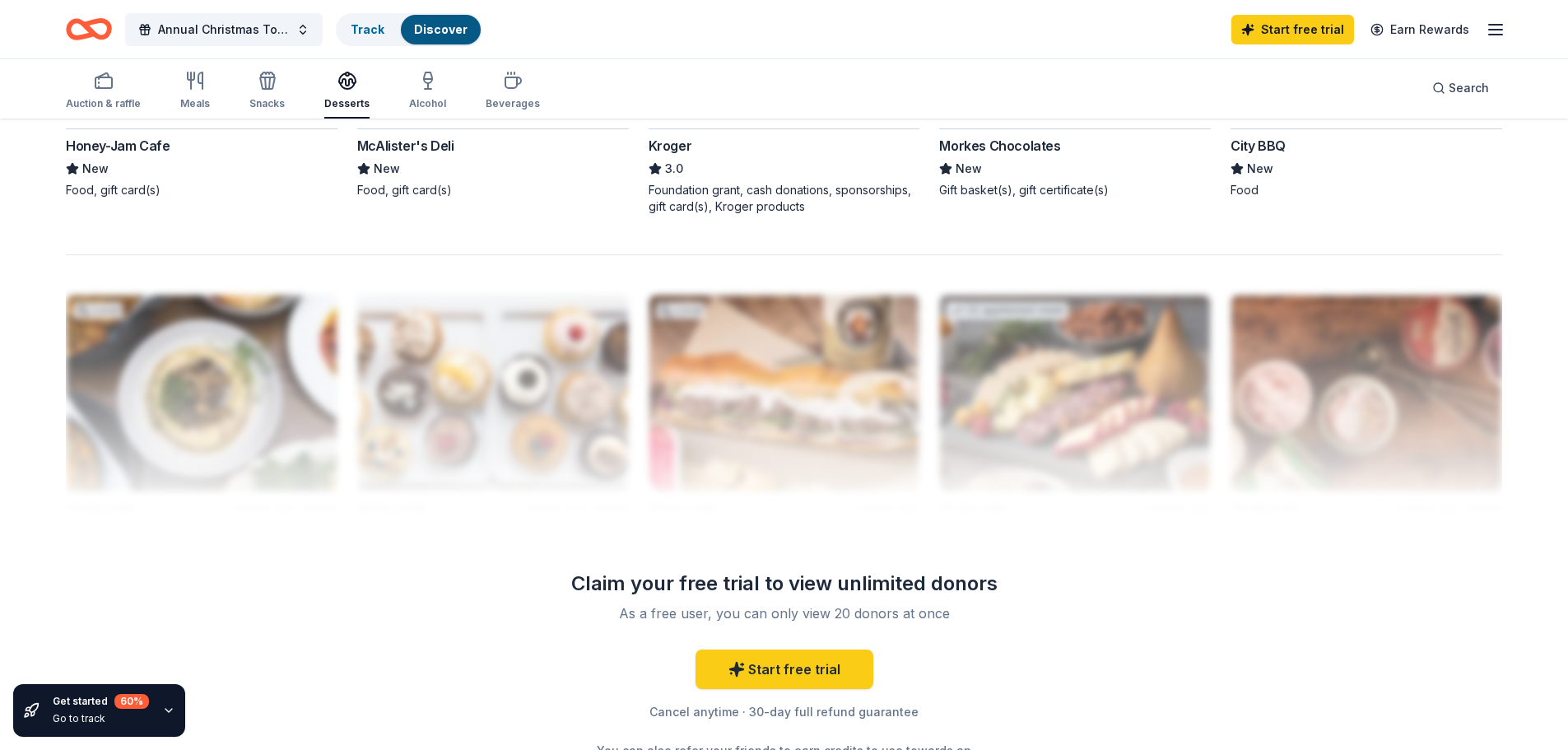
click at [779, 469] on div at bounding box center [784, 385] width 1437 height 263
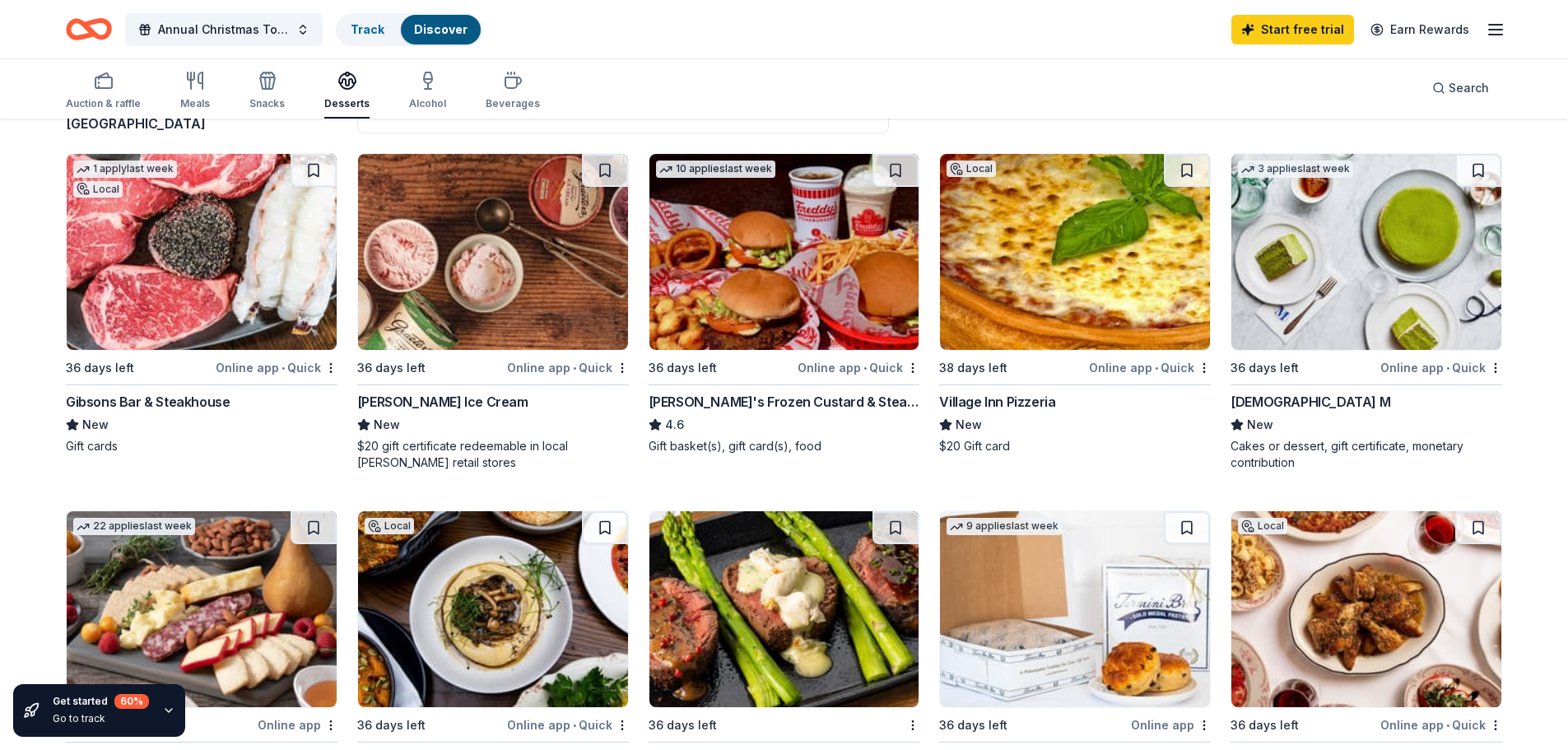
scroll to position [0, 0]
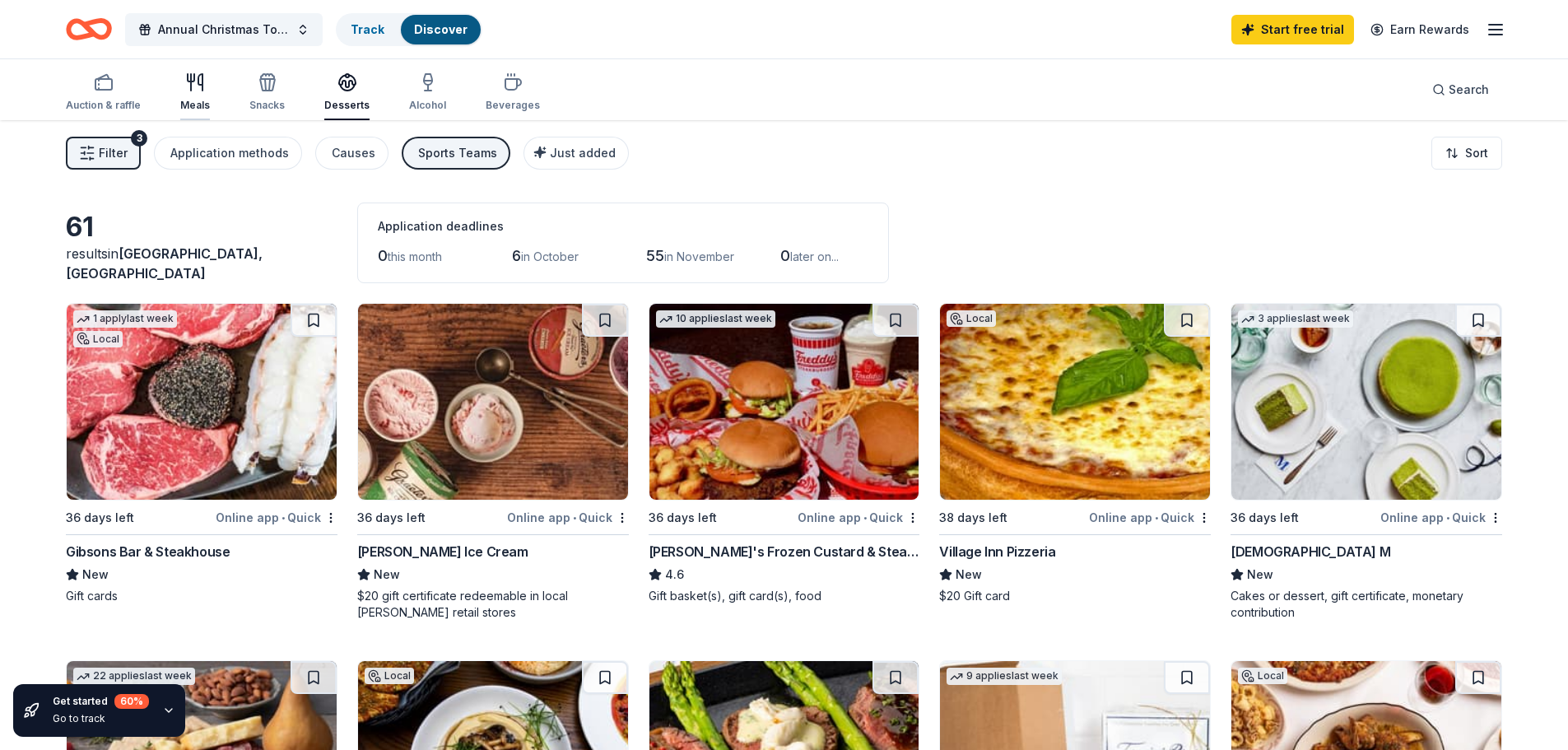
click at [182, 102] on div "Meals" at bounding box center [195, 105] width 30 height 14
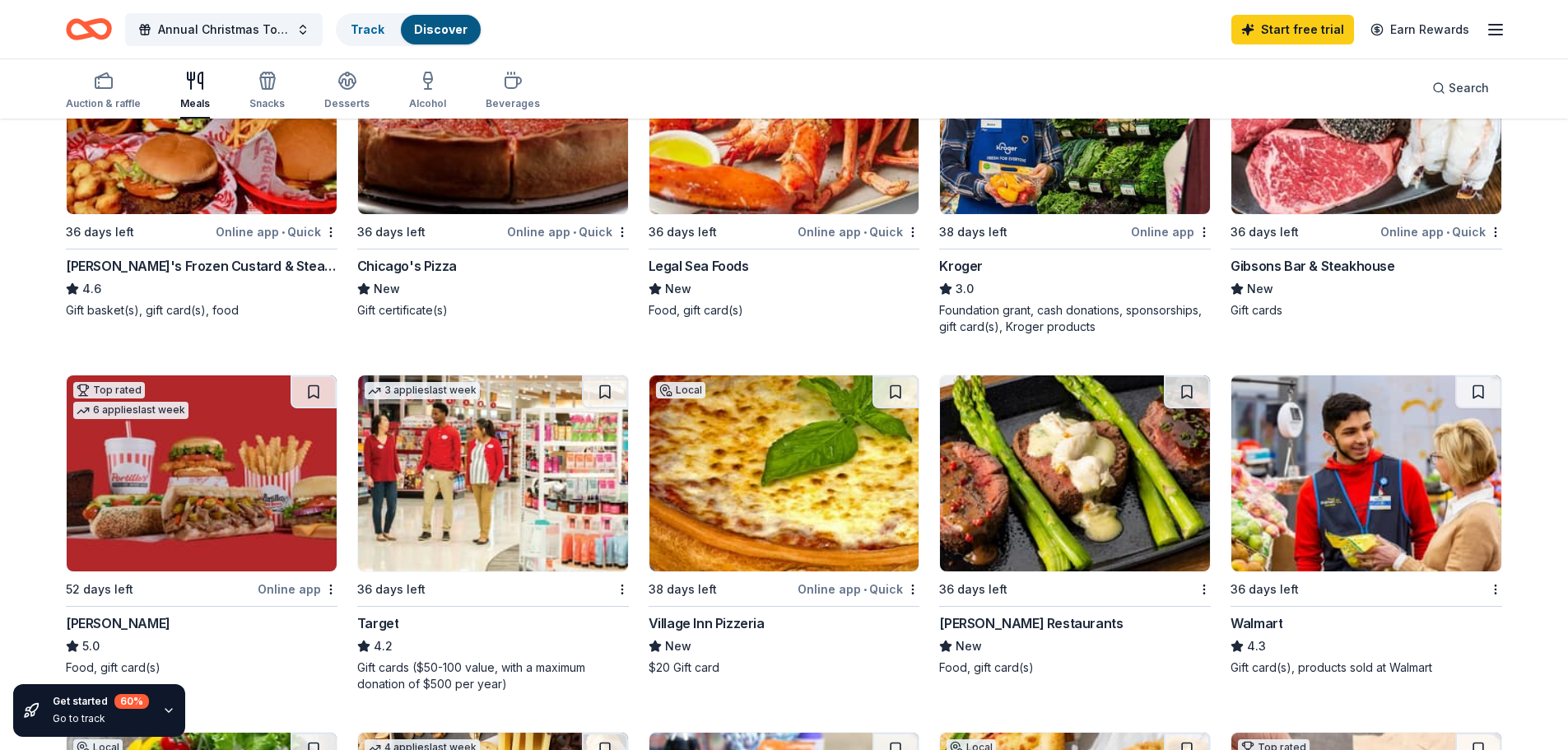
scroll to position [803, 0]
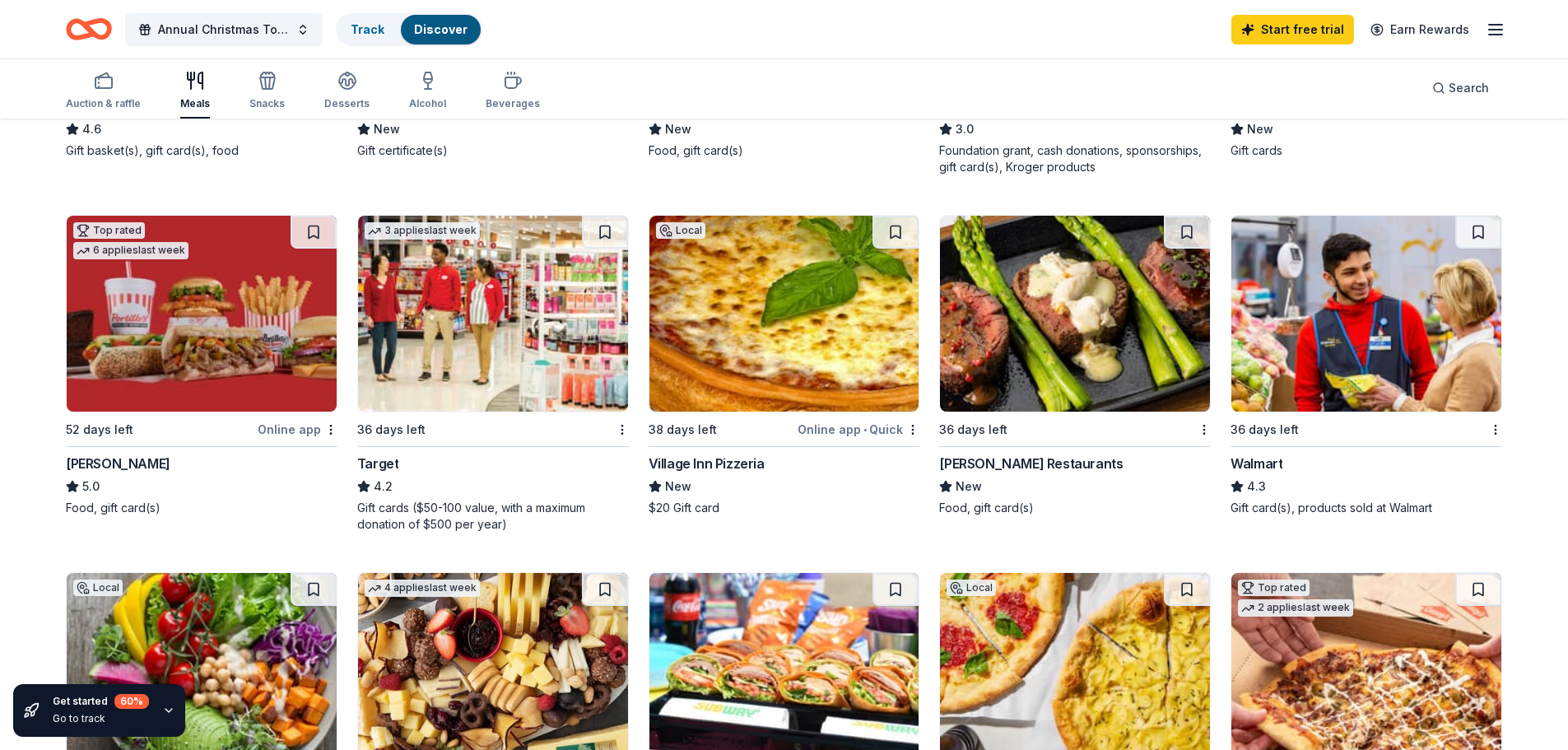
click at [391, 466] on div "Target" at bounding box center [378, 463] width 42 height 20
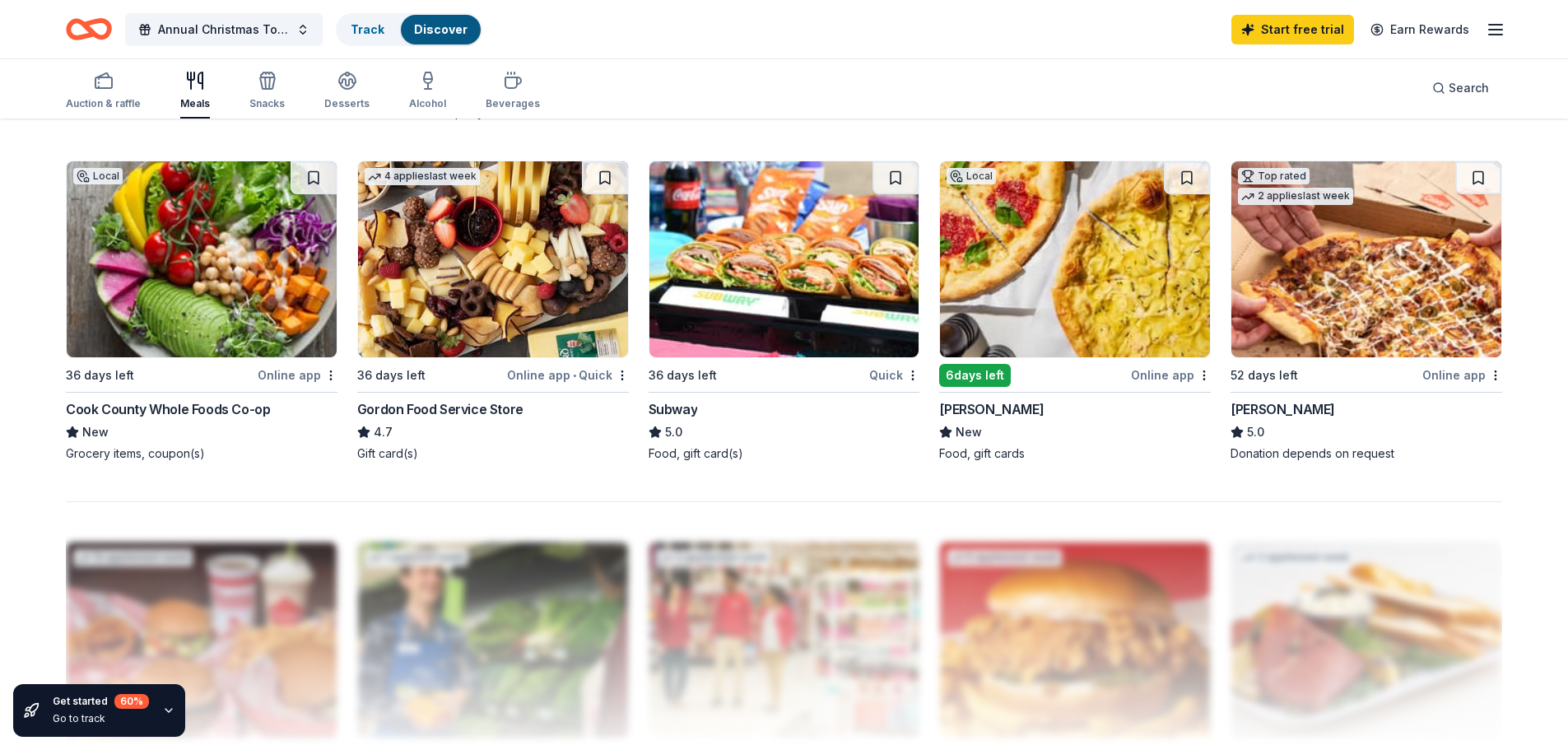
scroll to position [720, 0]
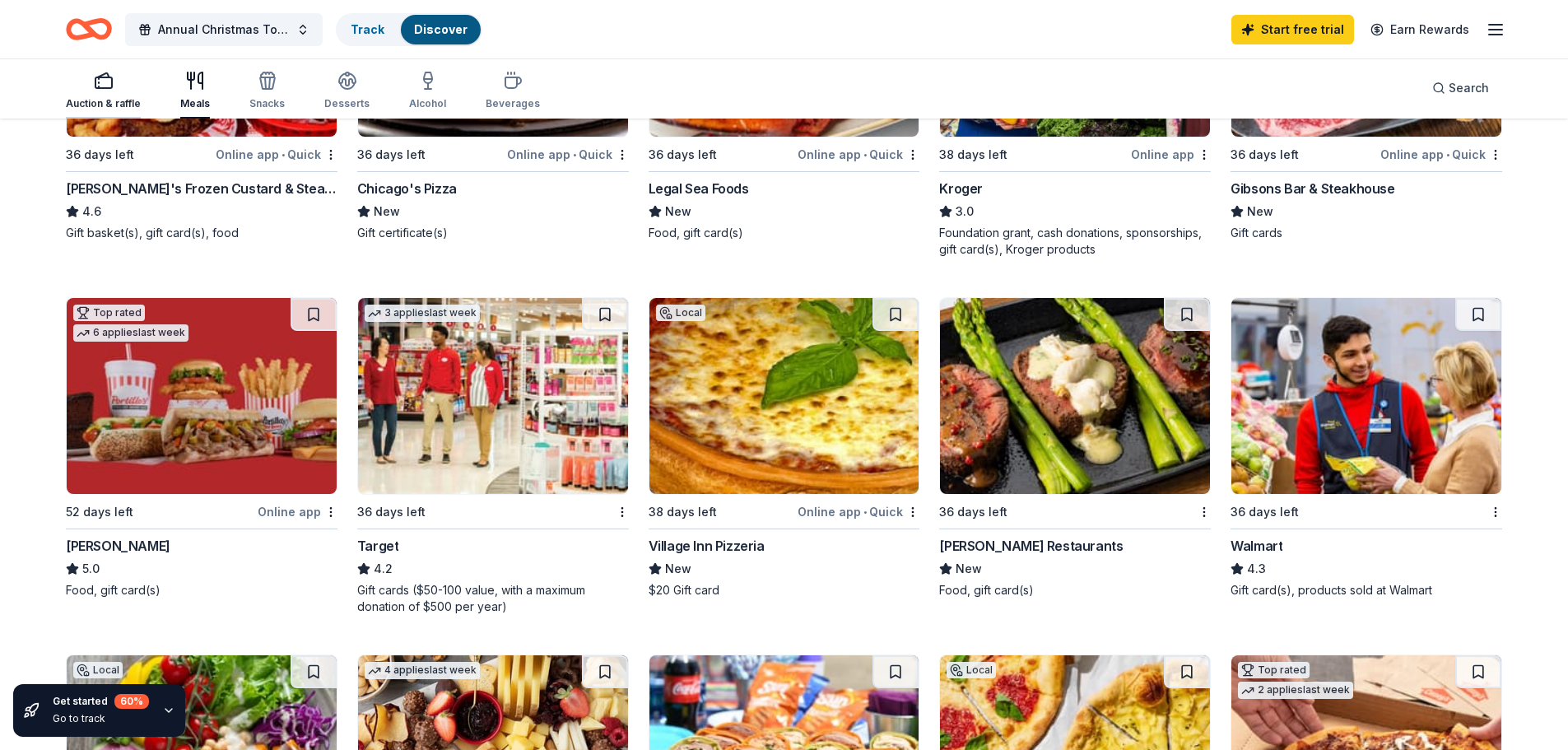
click at [104, 99] on div "Auction & raffle" at bounding box center [103, 103] width 75 height 14
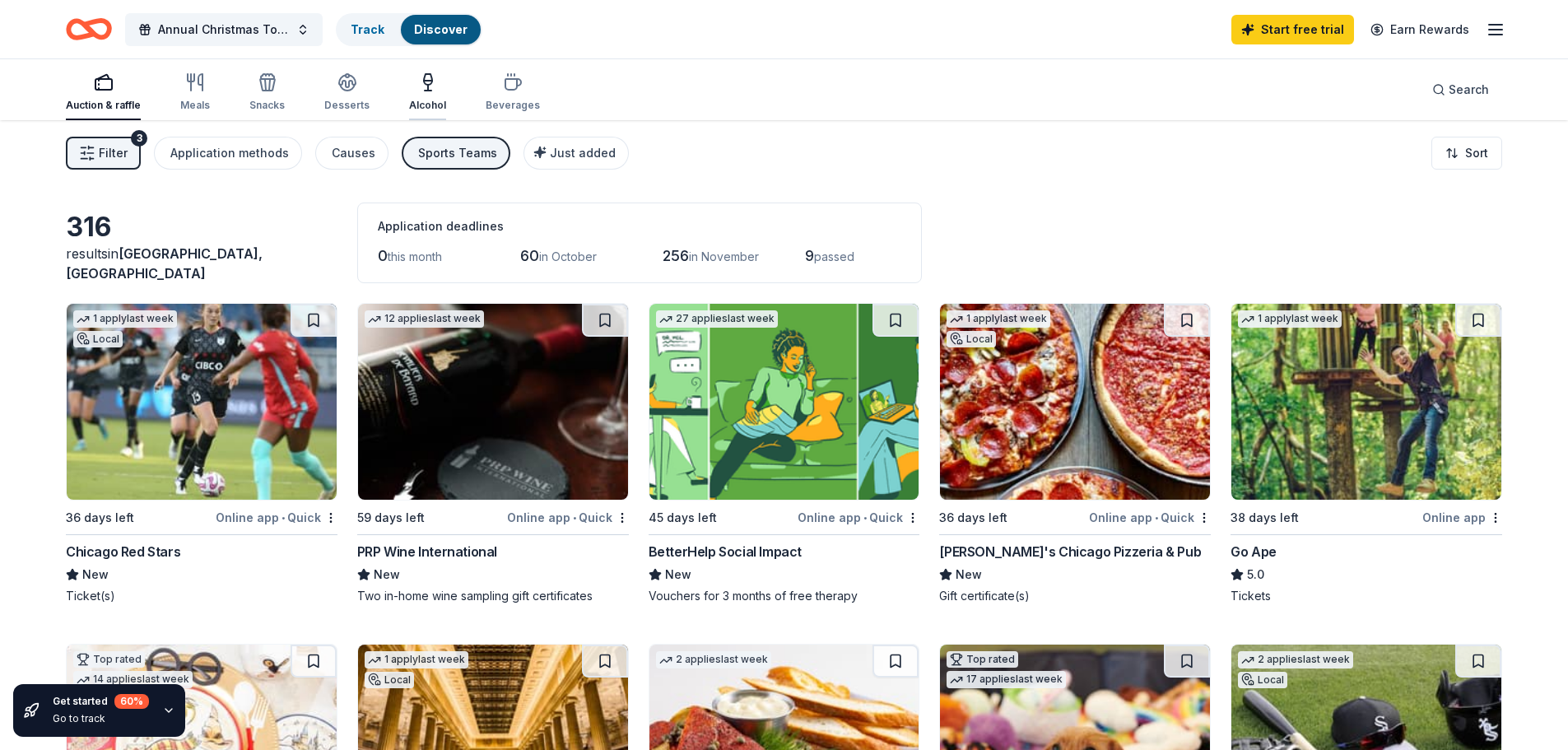
click at [409, 86] on div "button" at bounding box center [427, 83] width 37 height 20
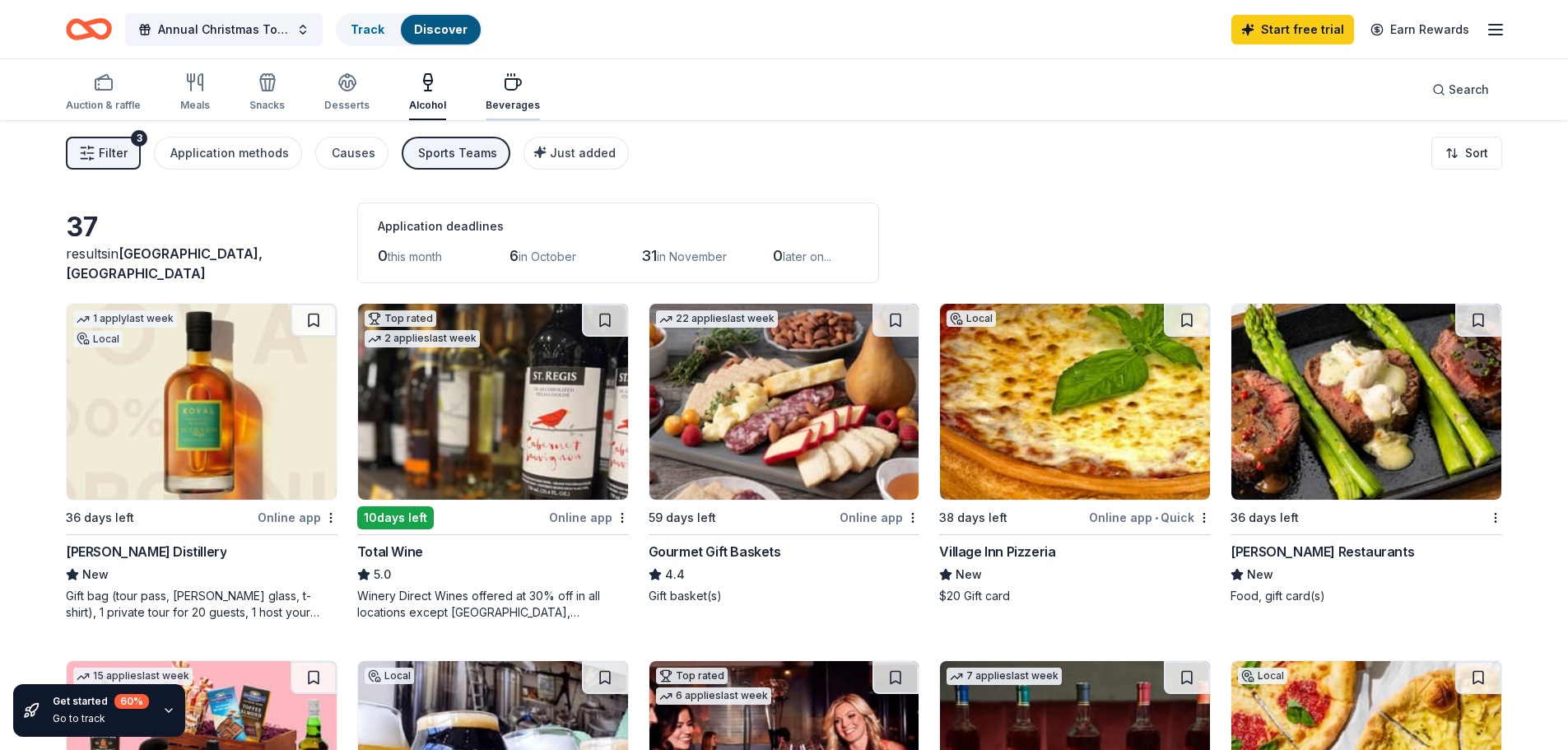
click at [488, 93] on div "Beverages" at bounding box center [513, 93] width 54 height 40
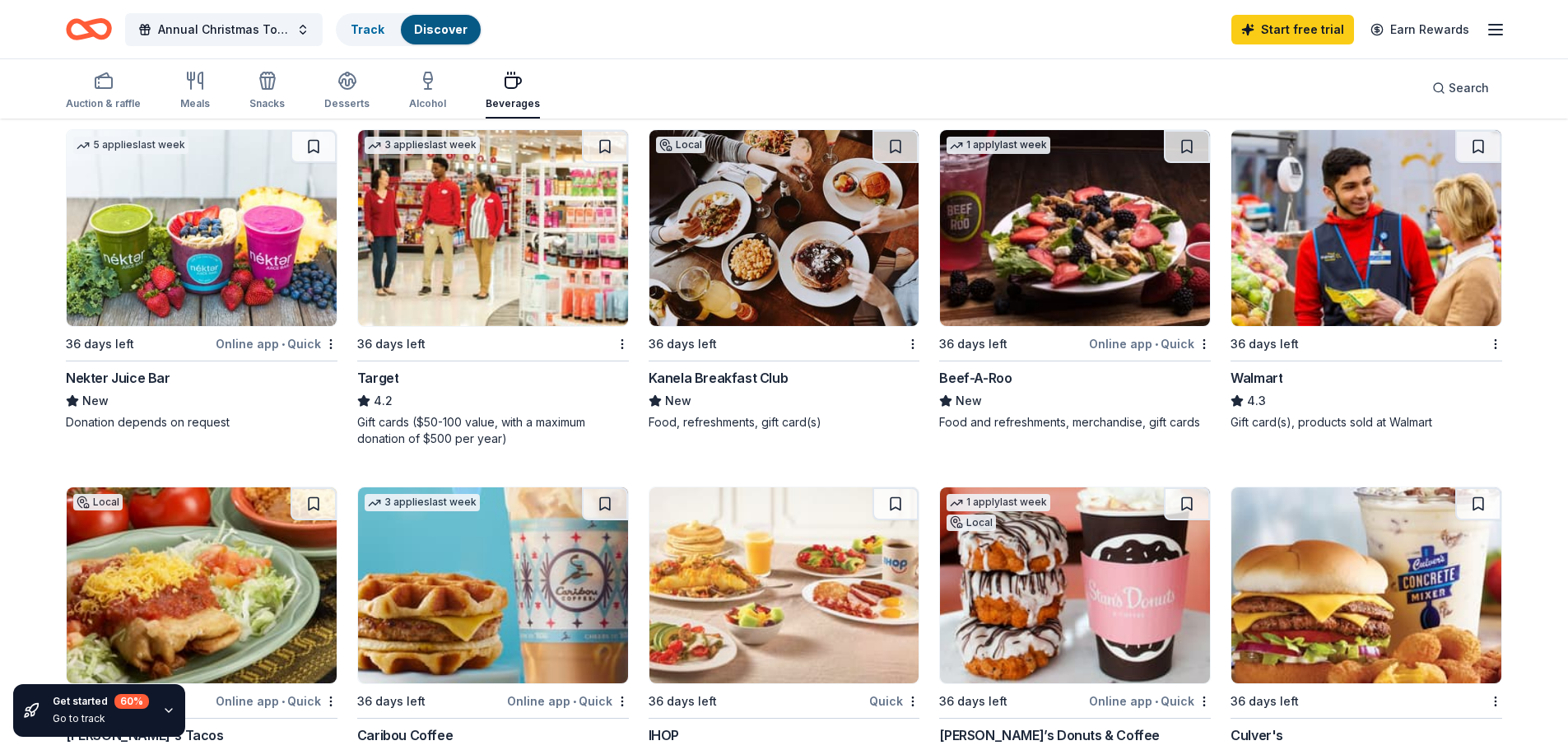
scroll to position [968, 0]
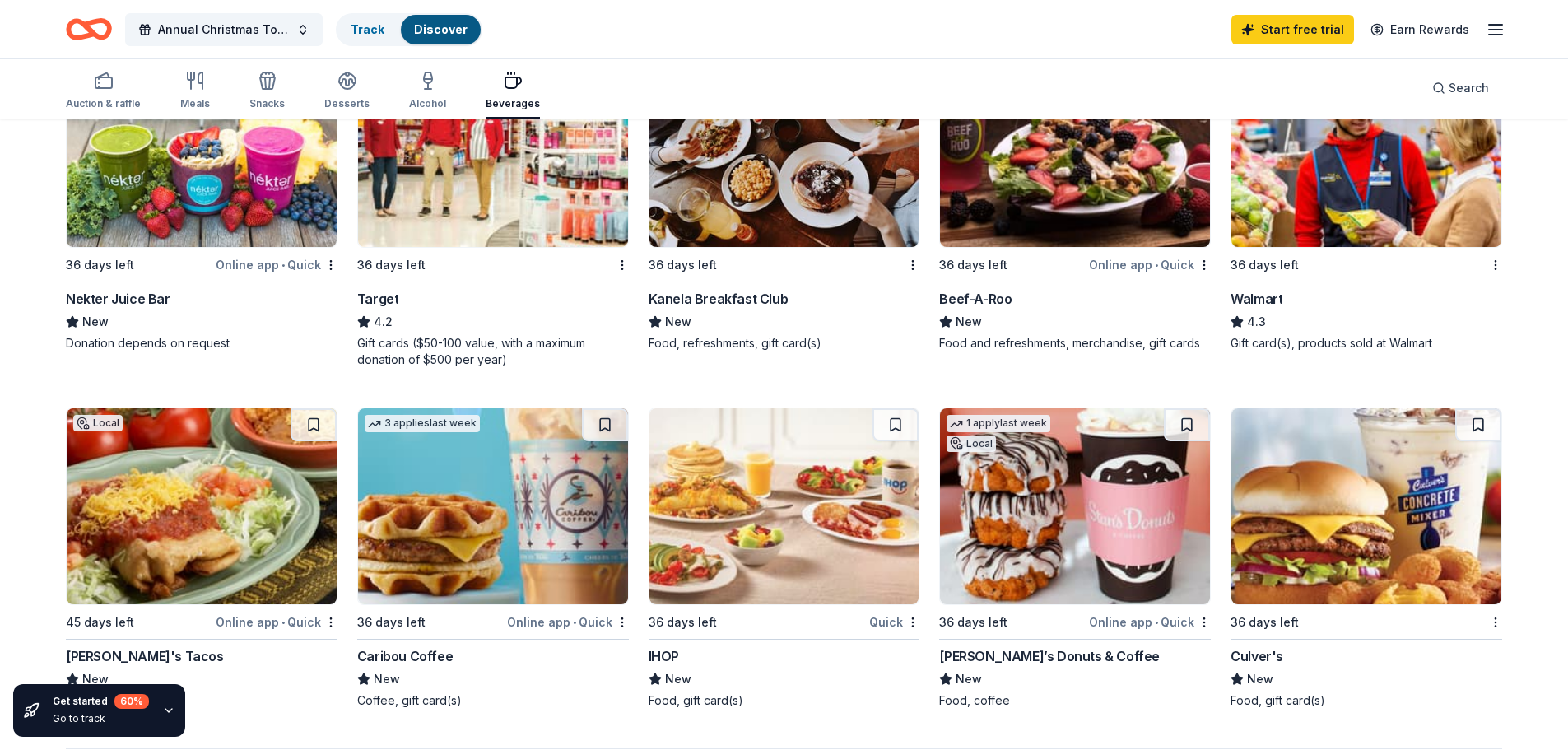
click at [1265, 656] on div "Culver's" at bounding box center [1257, 657] width 53 height 20
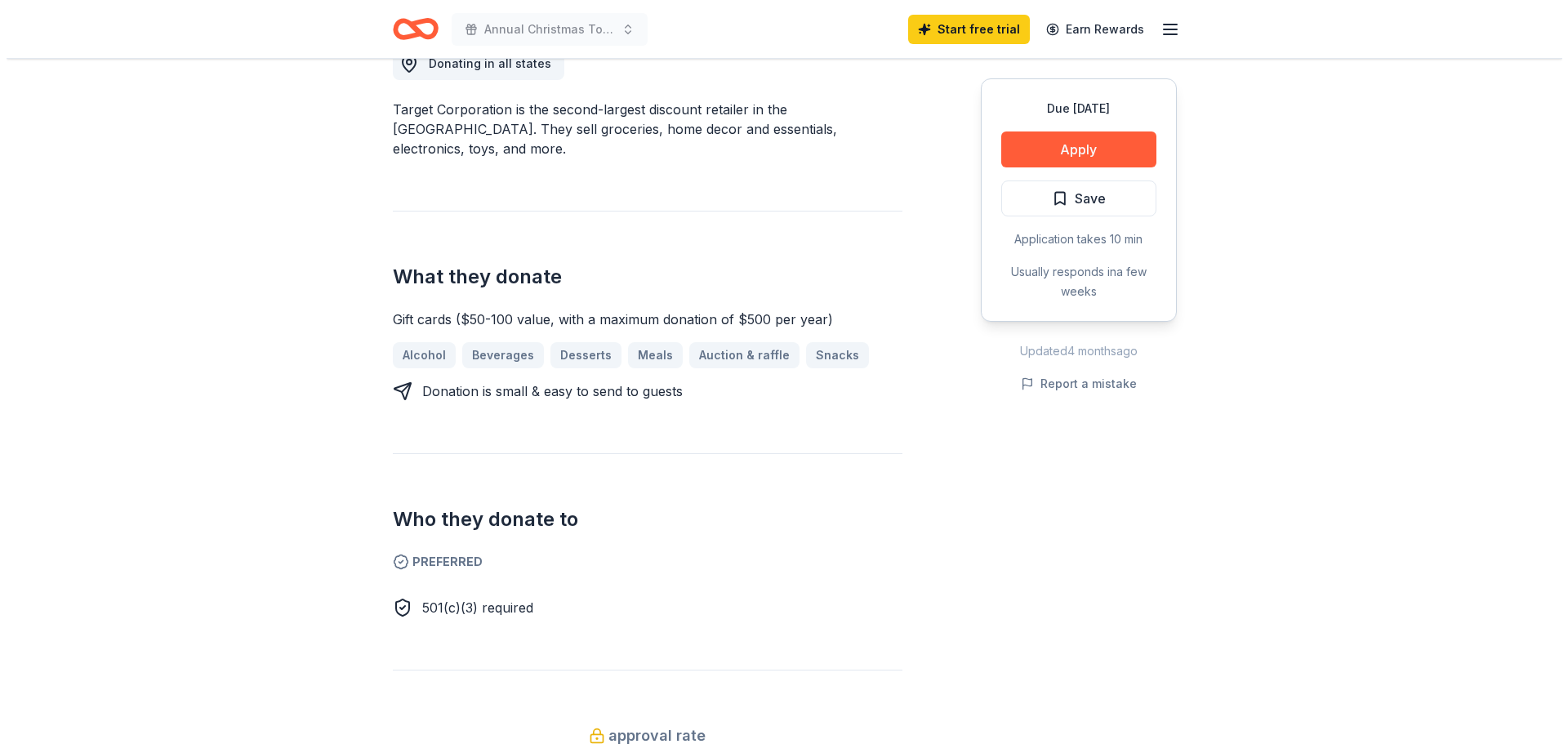
scroll to position [490, 0]
click at [1053, 161] on button "Apply" at bounding box center [1072, 149] width 155 height 36
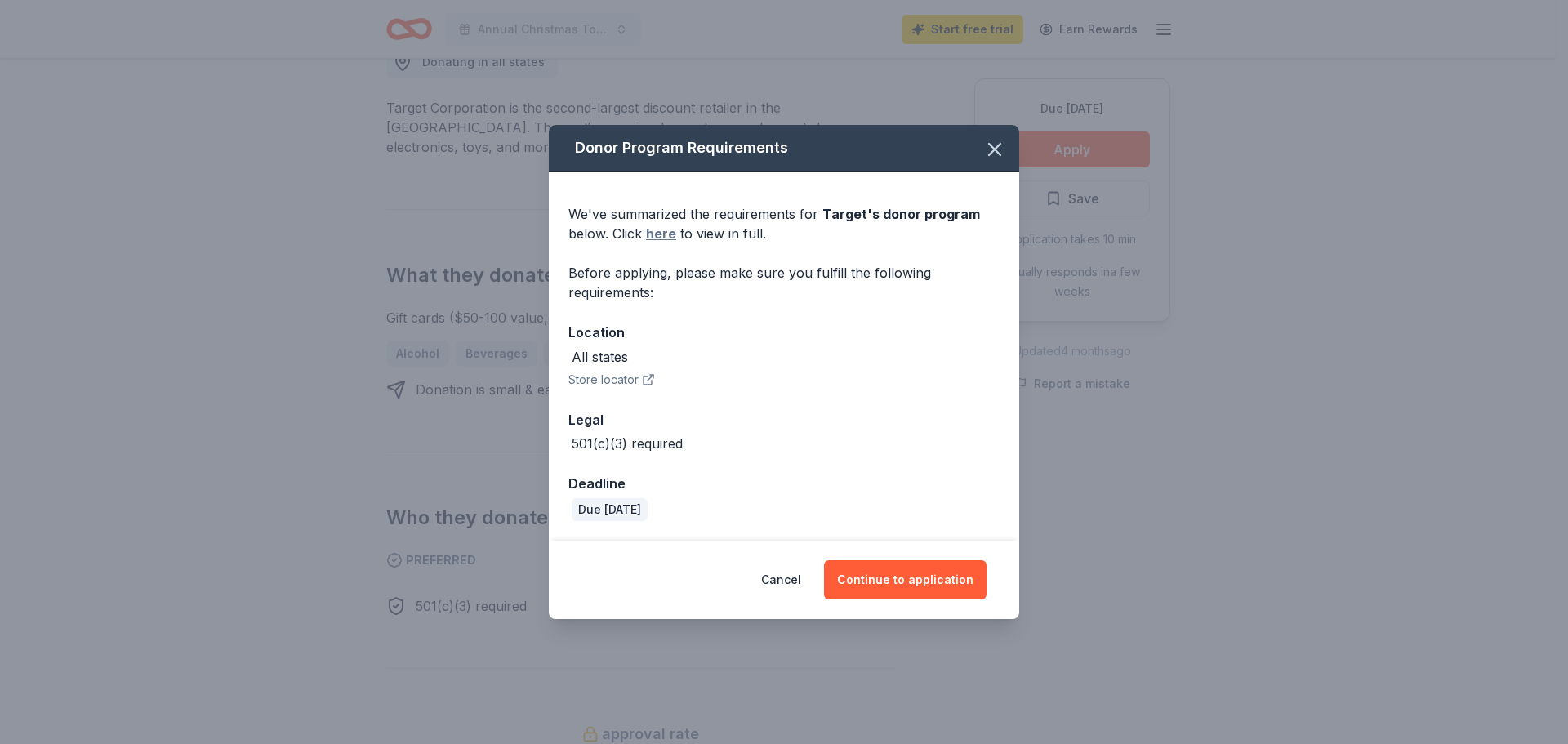
click at [668, 231] on link "here" at bounding box center [661, 234] width 31 height 20
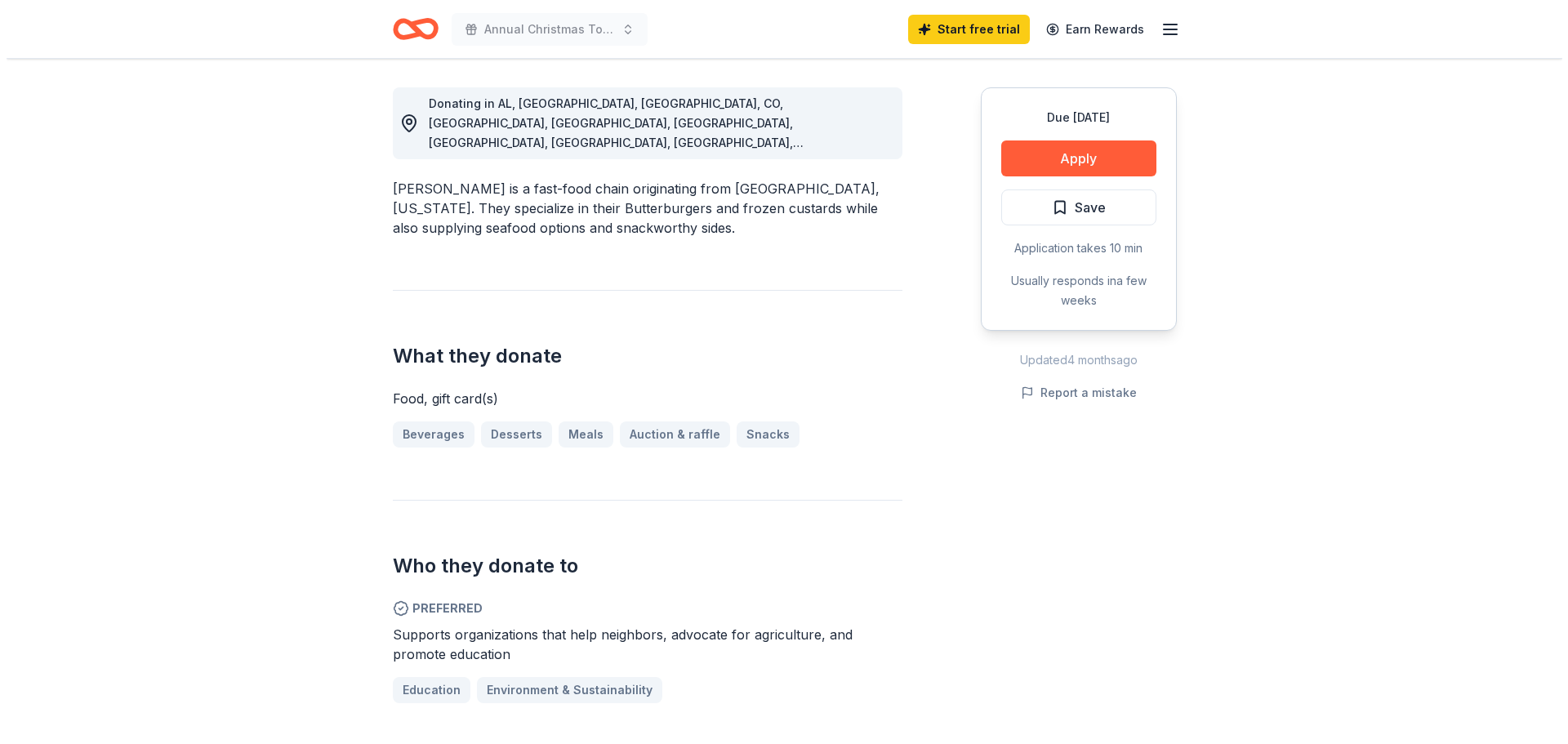
scroll to position [490, 0]
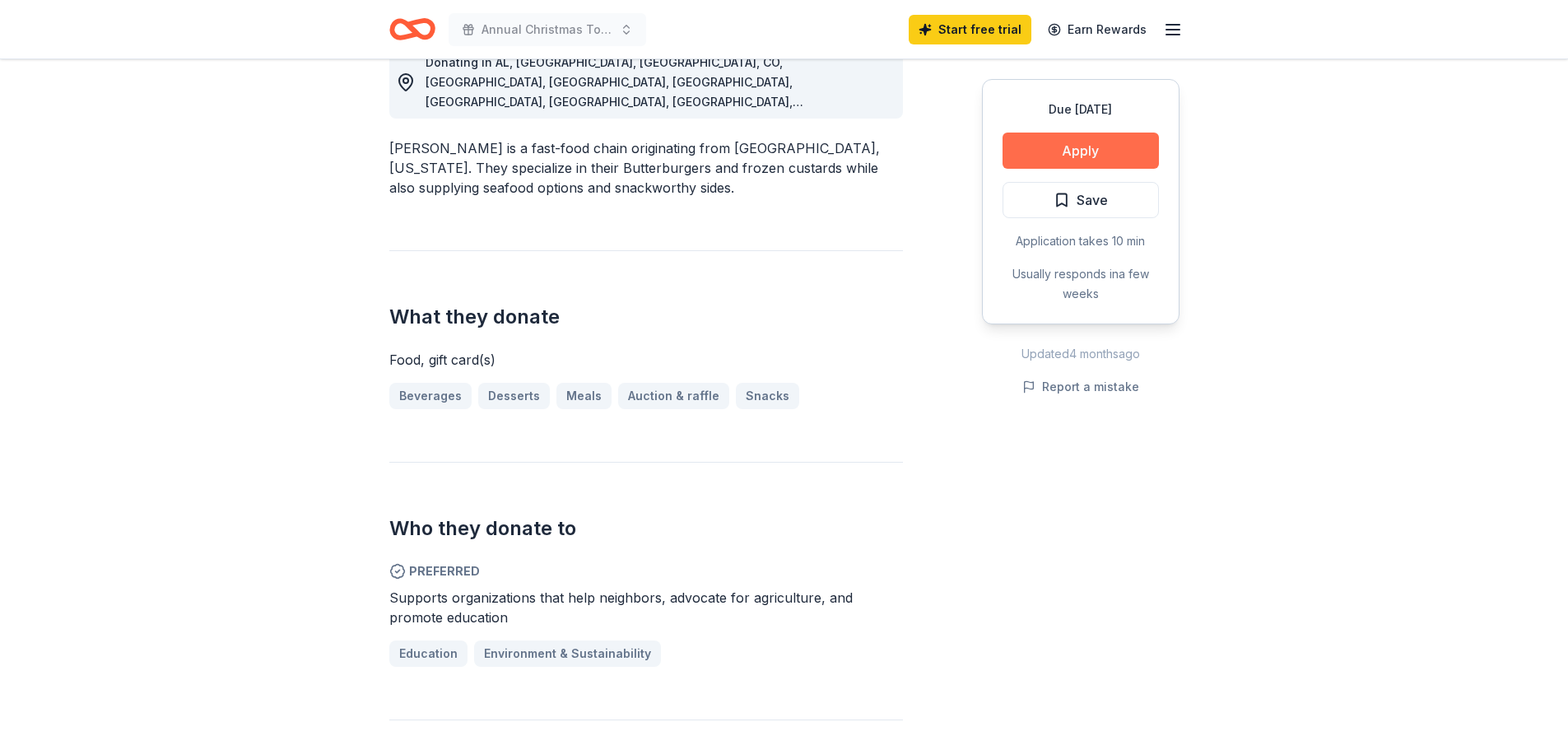
click at [1071, 141] on button "Apply" at bounding box center [1081, 151] width 156 height 36
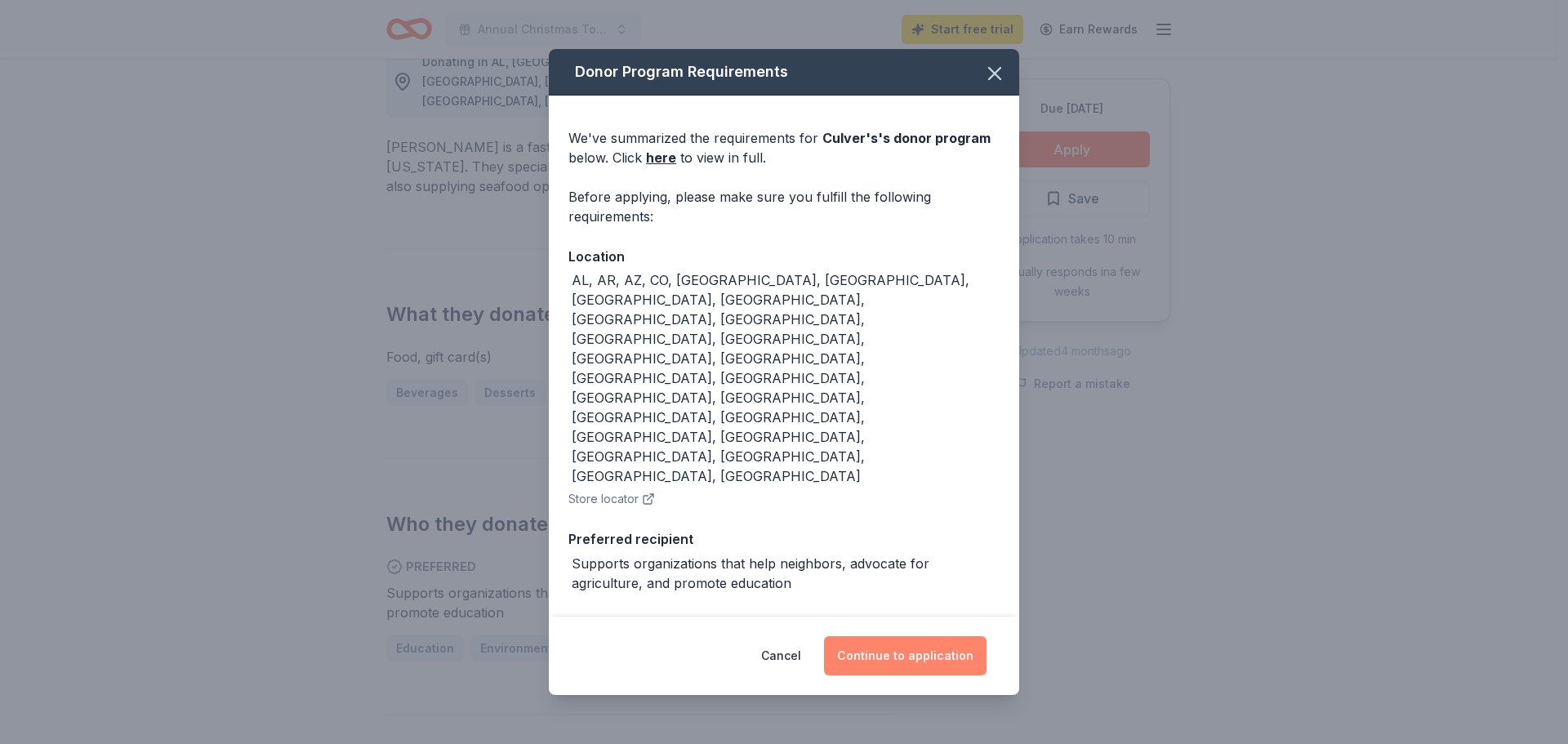
click at [905, 636] on button "Continue to application" at bounding box center [905, 656] width 163 height 40
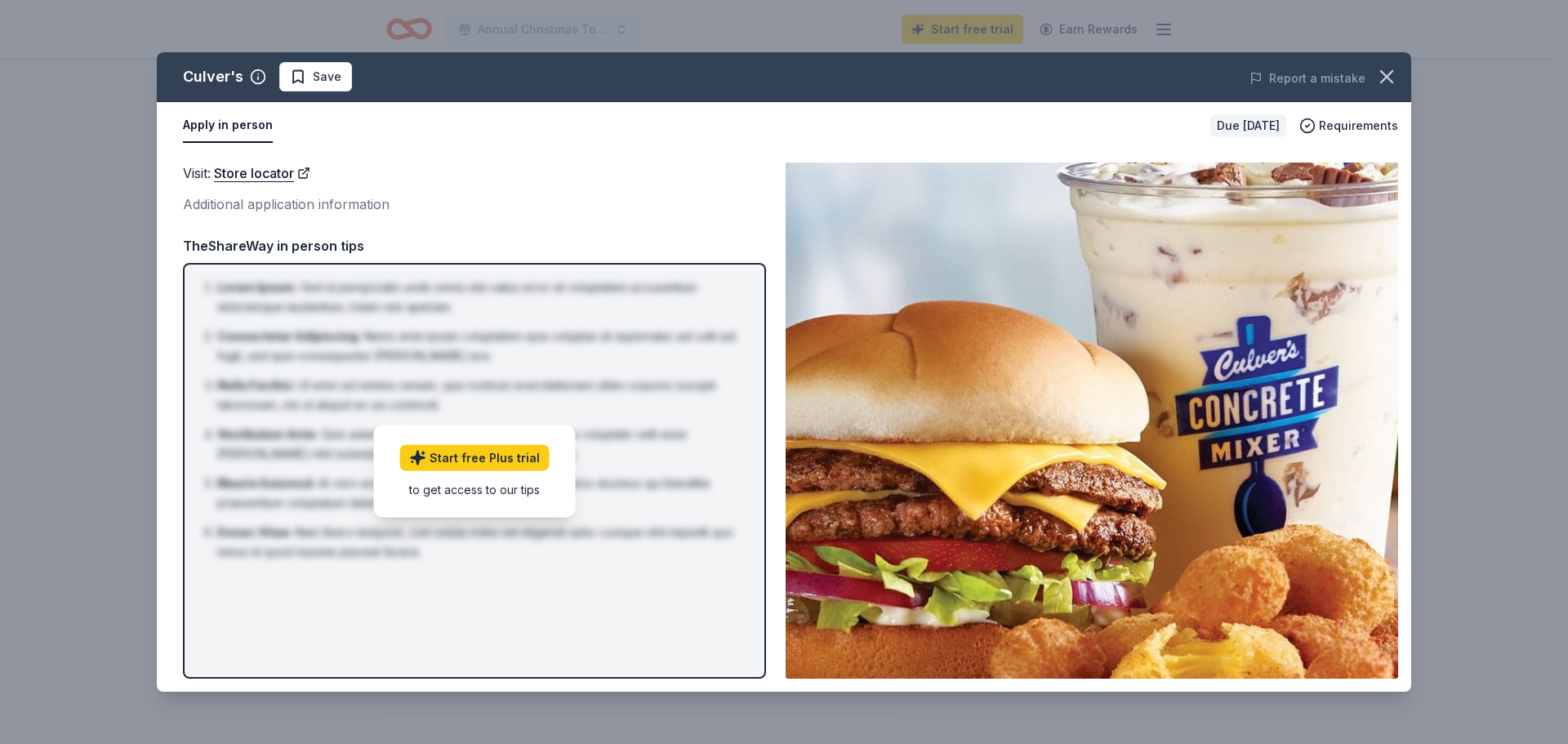
click at [479, 485] on div "to get access to our tips" at bounding box center [475, 489] width 149 height 17
click at [487, 457] on link "Start free Plus trial" at bounding box center [475, 457] width 149 height 26
click at [227, 176] on link "Store locator" at bounding box center [262, 174] width 96 height 22
